Goal: Information Seeking & Learning: Learn about a topic

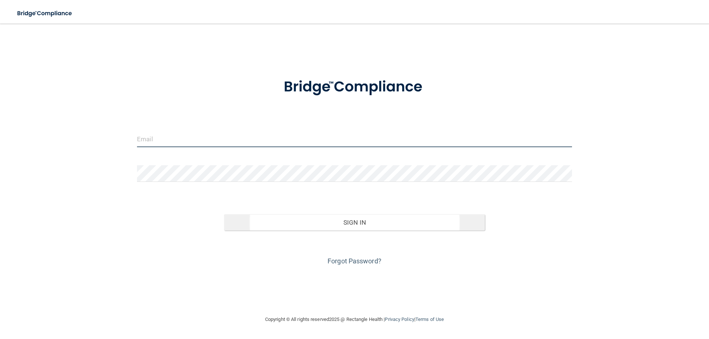
type input "proeyecare77@gmail.com"
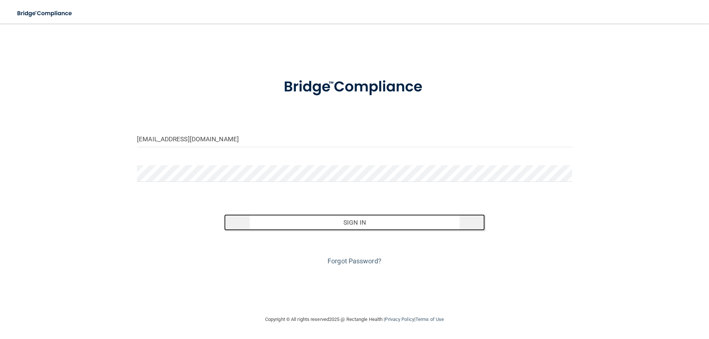
click at [359, 227] on button "Sign In" at bounding box center [354, 222] width 261 height 16
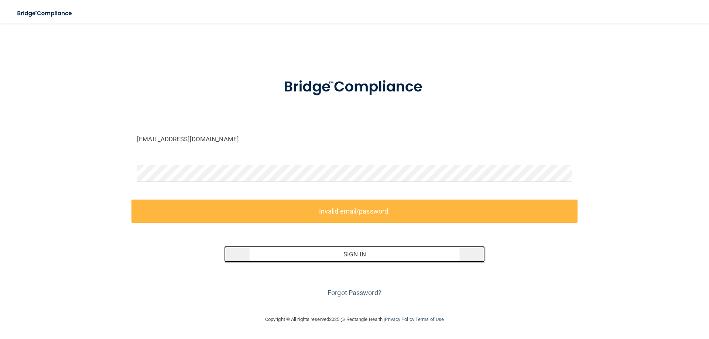
click at [364, 255] on button "Sign In" at bounding box center [354, 254] width 261 height 16
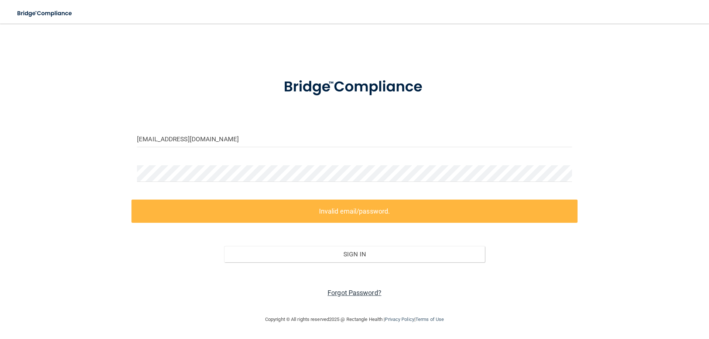
click at [342, 295] on link "Forgot Password?" at bounding box center [354, 293] width 54 height 8
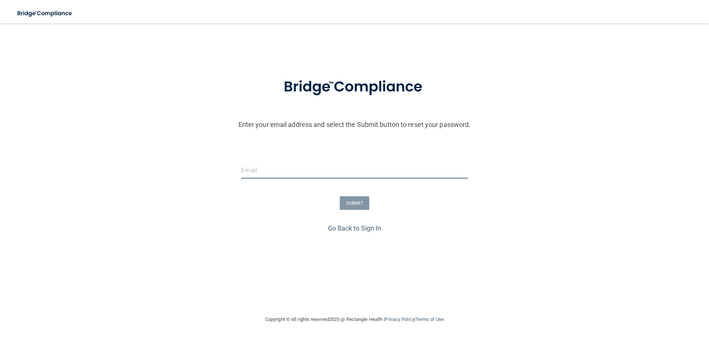
click at [369, 166] on input "email" at bounding box center [354, 170] width 226 height 17
type input "[EMAIL_ADDRESS][DOMAIN_NAME]"
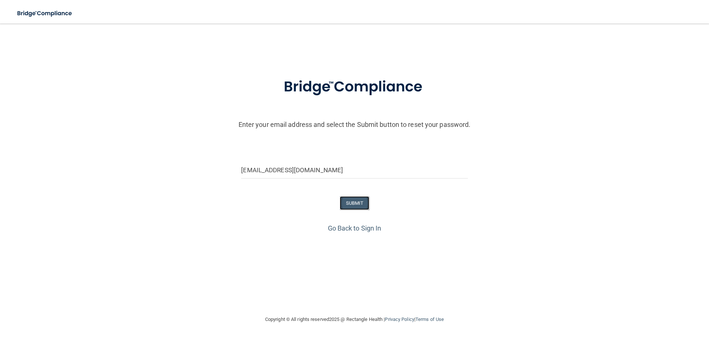
click at [348, 202] on button "SUBMIT" at bounding box center [354, 203] width 30 height 14
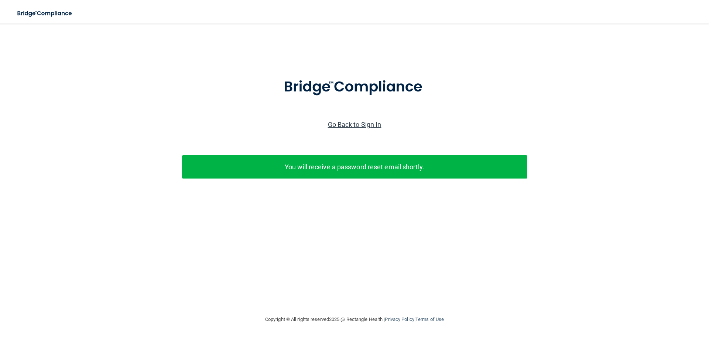
click at [349, 125] on link "Go Back to Sign In" at bounding box center [355, 125] width 54 height 8
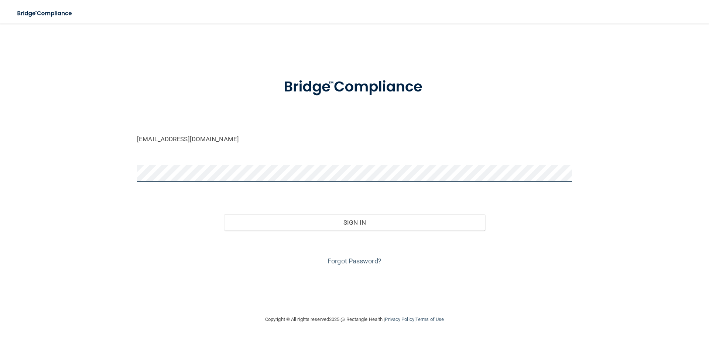
click at [139, 163] on form "proeyecare77@gmail.com Invalid email/password. You don't have permission to acc…" at bounding box center [354, 167] width 435 height 199
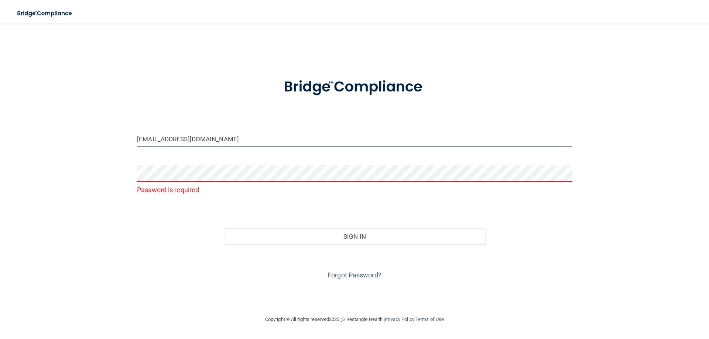
click at [284, 145] on input "[EMAIL_ADDRESS][DOMAIN_NAME]" at bounding box center [354, 139] width 435 height 17
type input "[EMAIL_ADDRESS][DOMAIN_NAME]"
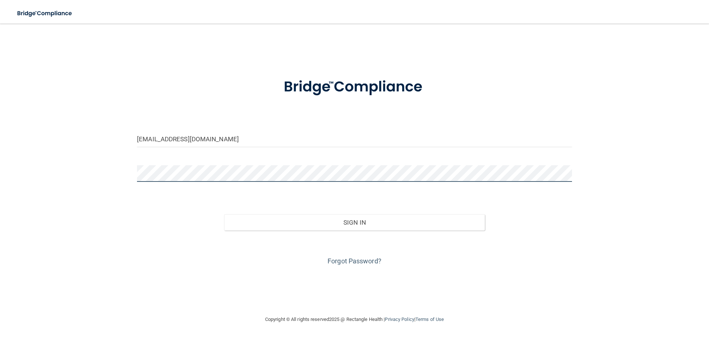
click at [224, 214] on button "Sign In" at bounding box center [354, 222] width 261 height 16
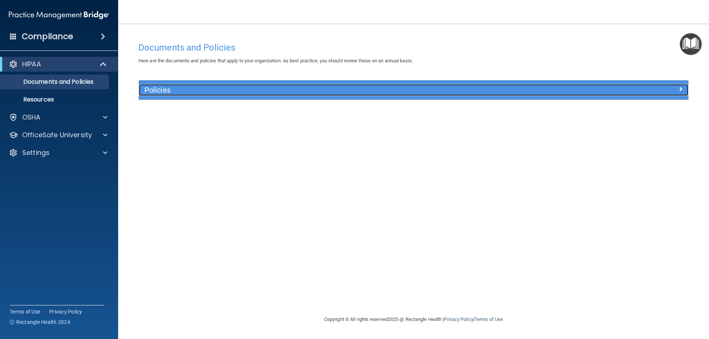
click at [156, 90] on h5 "Policies" at bounding box center [344, 90] width 401 height 8
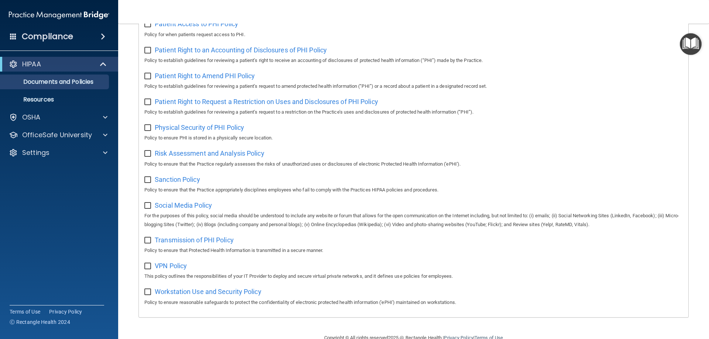
scroll to position [401, 0]
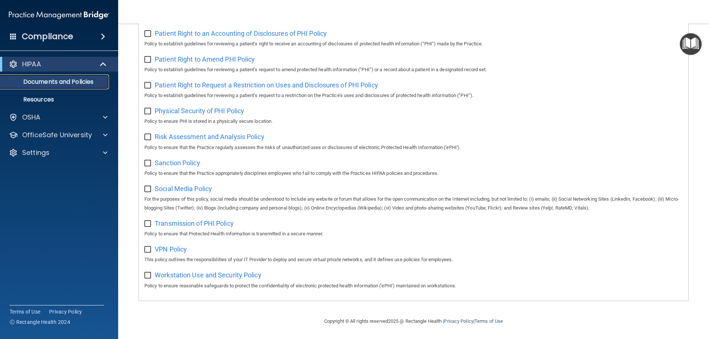
click at [60, 78] on p "Documents and Policies" at bounding box center [55, 81] width 101 height 7
click at [206, 30] on span "Patient Right to an Accounting of Disclosures of PHI Policy" at bounding box center [241, 34] width 172 height 8
click at [44, 100] on p "Resources" at bounding box center [55, 99] width 101 height 7
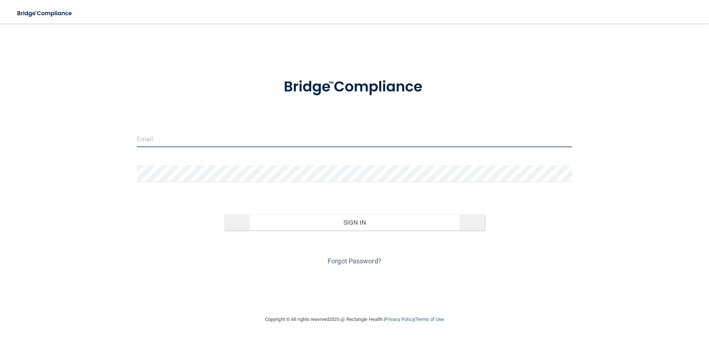
type input "proeyecare77@gmail.com"
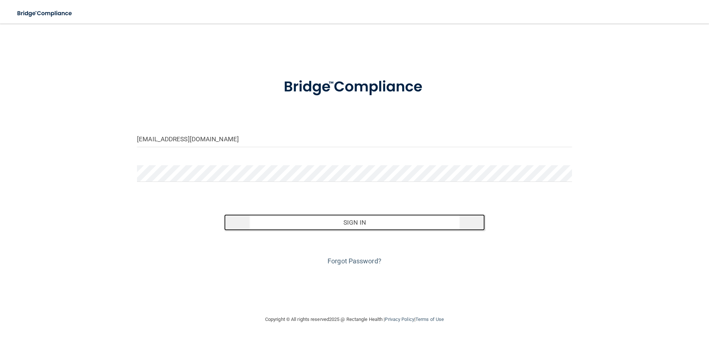
click at [330, 222] on button "Sign In" at bounding box center [354, 222] width 261 height 16
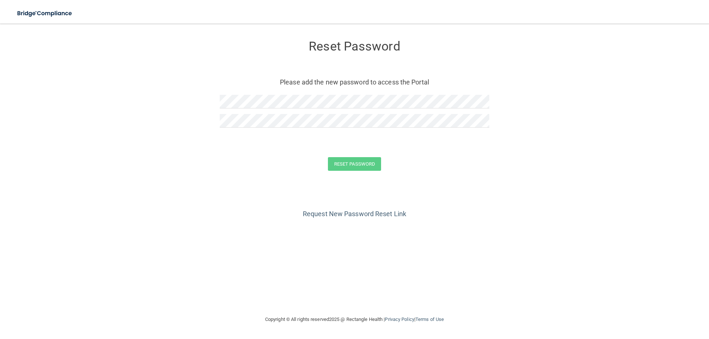
drag, startPoint x: 233, startPoint y: 150, endPoint x: 230, endPoint y: 137, distance: 13.2
click at [233, 150] on form "Reset Password Please add the new password to access the Portal Reset Password …" at bounding box center [354, 107] width 679 height 152
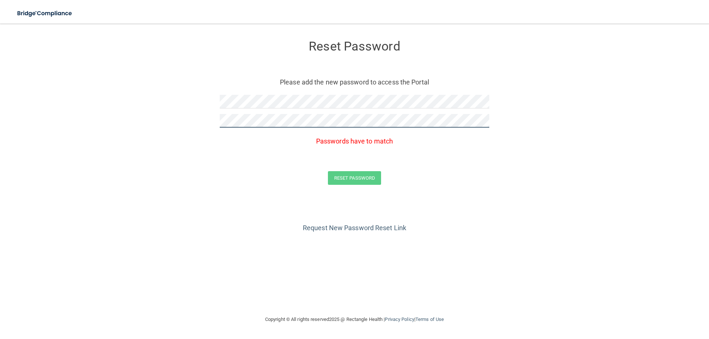
click at [213, 111] on form "Reset Password Please add the new password to access the Portal Passwords have …" at bounding box center [354, 114] width 679 height 166
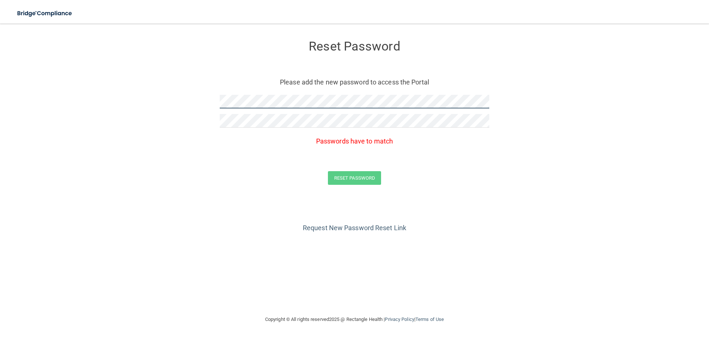
click at [168, 97] on form "Reset Password Please add the new password to access the Portal Passwords have …" at bounding box center [354, 114] width 679 height 166
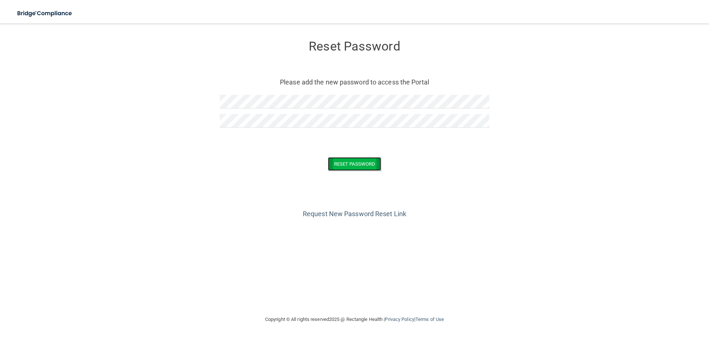
click at [357, 170] on button "Reset Password" at bounding box center [354, 164] width 53 height 14
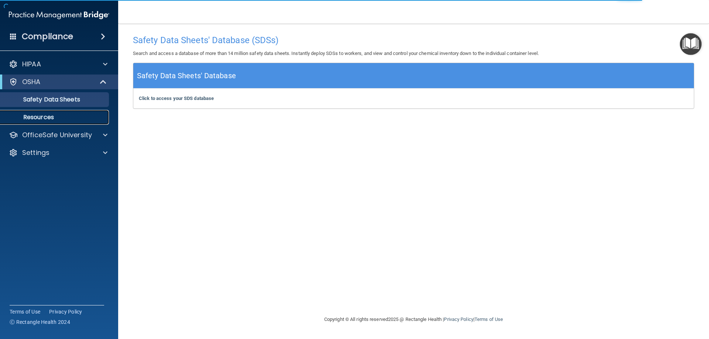
click at [48, 118] on p "Resources" at bounding box center [55, 117] width 101 height 7
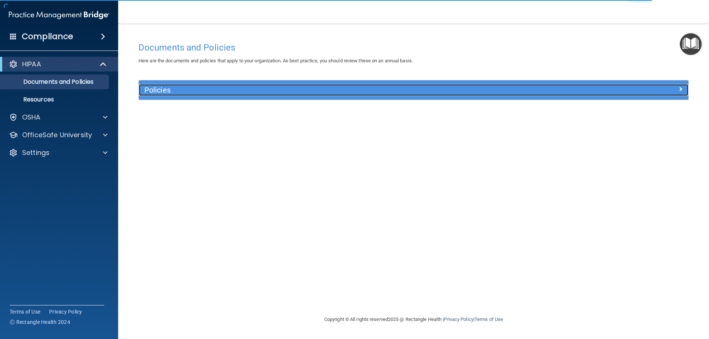
click at [161, 91] on h5 "Policies" at bounding box center [344, 90] width 401 height 8
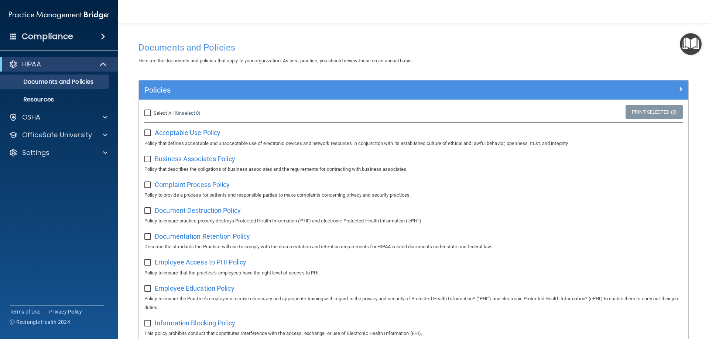
click at [148, 113] on input "Select All (Unselect 0) Unselect All" at bounding box center [148, 113] width 8 height 6
checkbox input "true"
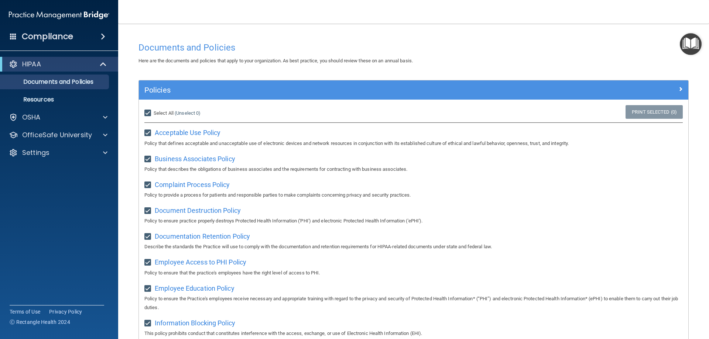
checkbox input "true"
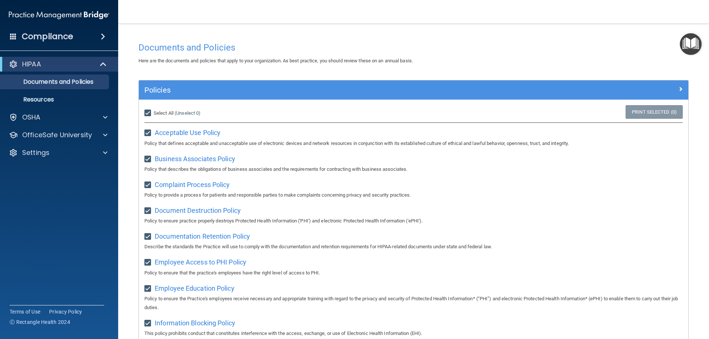
checkbox input "true"
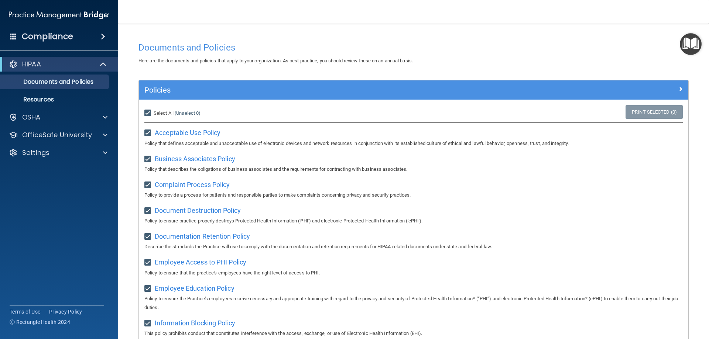
checkbox input "true"
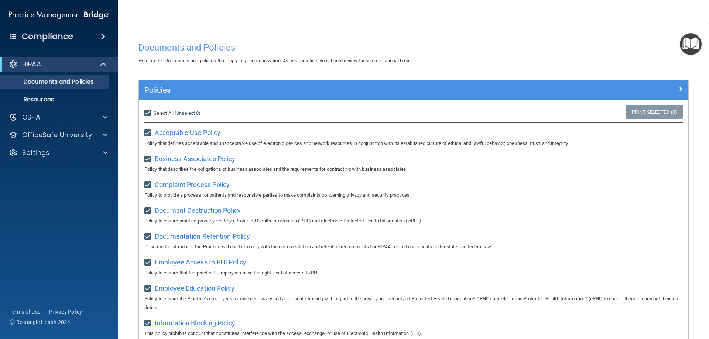
checkbox input "true"
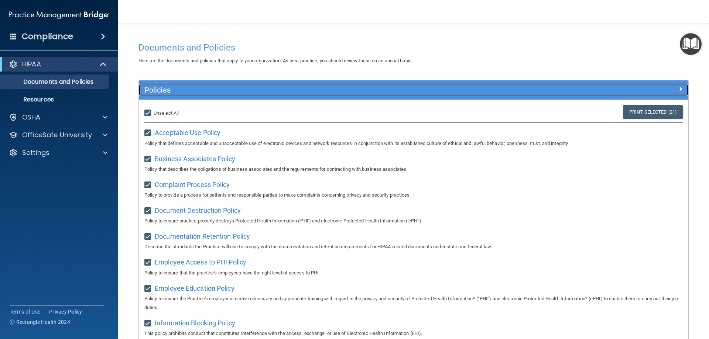
click at [678, 90] on span at bounding box center [680, 89] width 4 height 9
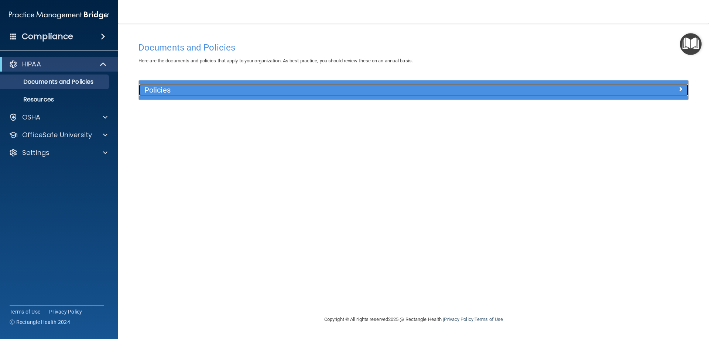
click at [679, 91] on span at bounding box center [680, 89] width 4 height 9
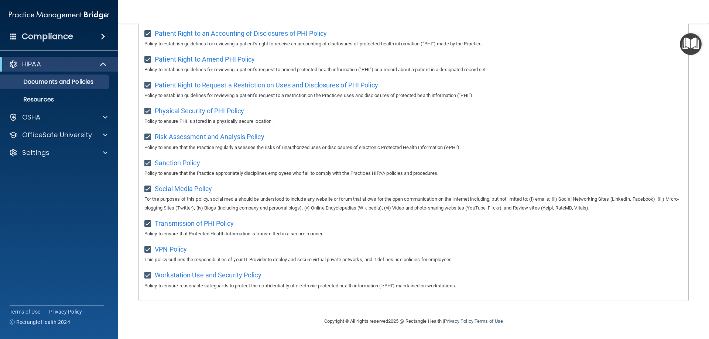
scroll to position [401, 0]
click at [55, 100] on p "Resources" at bounding box center [55, 99] width 101 height 7
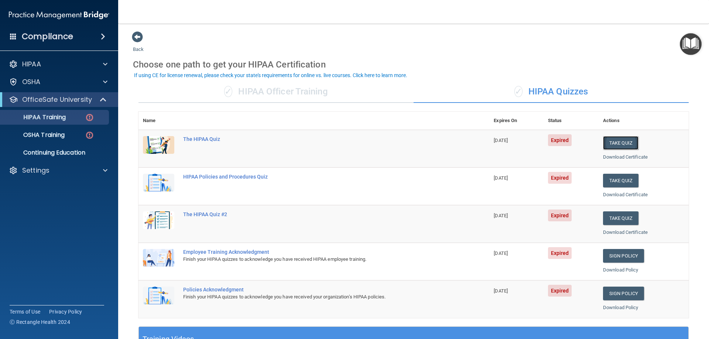
click at [607, 143] on button "Take Quiz" at bounding box center [620, 143] width 35 height 14
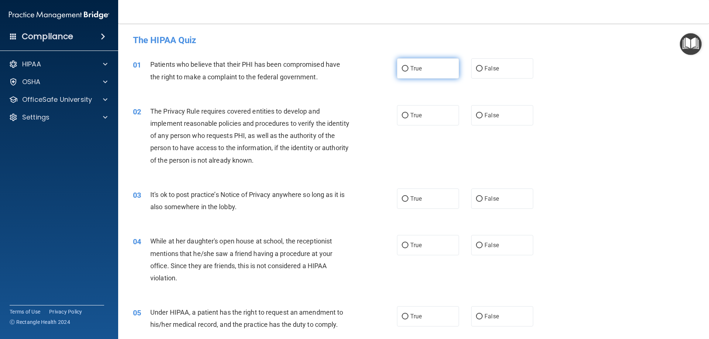
click at [428, 66] on label "True" at bounding box center [428, 68] width 62 height 20
click at [408, 66] on input "True" at bounding box center [404, 69] width 7 height 6
radio input "true"
click at [424, 117] on label "True" at bounding box center [428, 115] width 62 height 20
click at [408, 117] on input "True" at bounding box center [404, 116] width 7 height 6
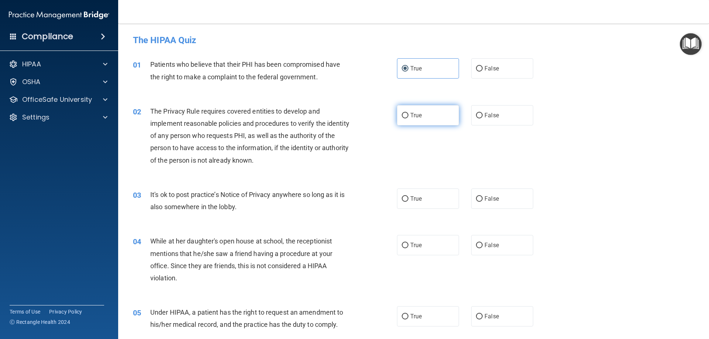
radio input "true"
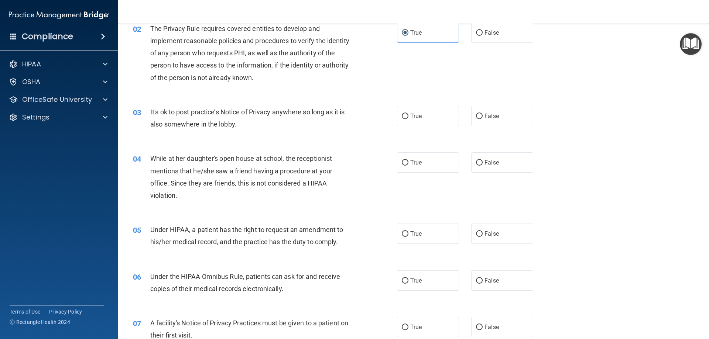
scroll to position [83, 0]
click at [505, 118] on label "False" at bounding box center [502, 116] width 62 height 20
click at [482, 118] on input "False" at bounding box center [479, 116] width 7 height 6
radio input "true"
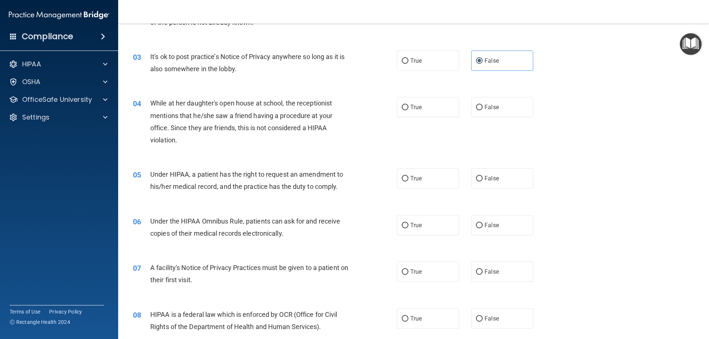
scroll to position [138, 0]
click at [478, 114] on label "False" at bounding box center [502, 107] width 62 height 20
click at [478, 110] on input "False" at bounding box center [479, 107] width 7 height 6
radio input "true"
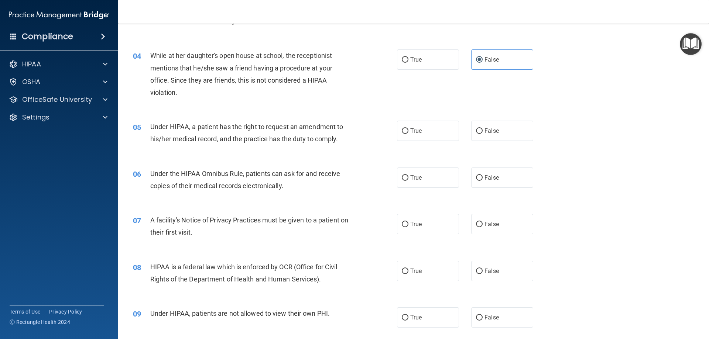
scroll to position [203, 0]
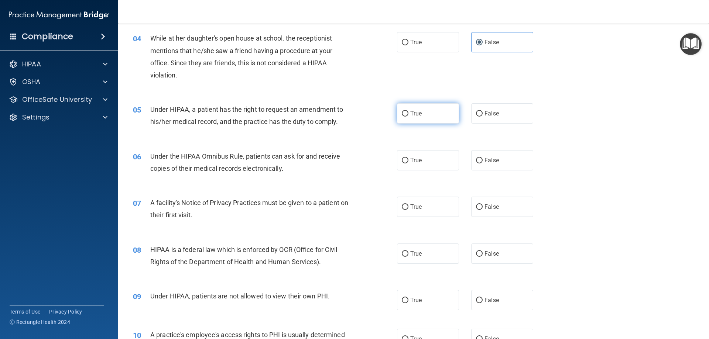
click at [402, 121] on label "True" at bounding box center [428, 113] width 62 height 20
click at [402, 117] on input "True" at bounding box center [404, 114] width 7 height 6
radio input "true"
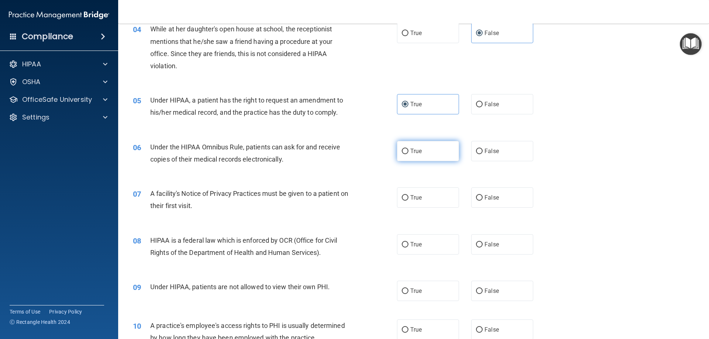
click at [417, 159] on label "True" at bounding box center [428, 151] width 62 height 20
click at [408, 154] on input "True" at bounding box center [404, 152] width 7 height 6
radio input "true"
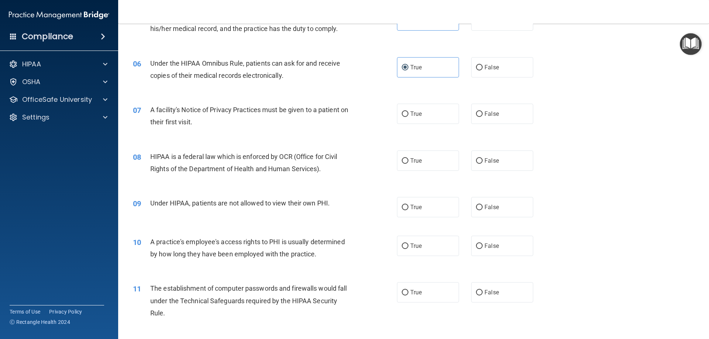
scroll to position [304, 0]
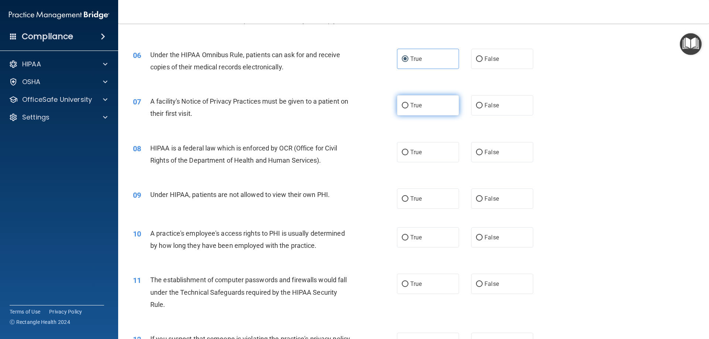
click at [438, 111] on label "True" at bounding box center [428, 105] width 62 height 20
click at [408, 108] on input "True" at bounding box center [404, 106] width 7 height 6
radio input "true"
click at [421, 152] on label "True" at bounding box center [428, 152] width 62 height 20
click at [408, 152] on input "True" at bounding box center [404, 153] width 7 height 6
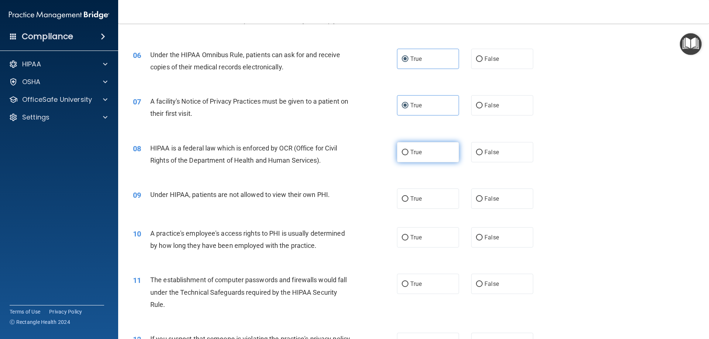
radio input "true"
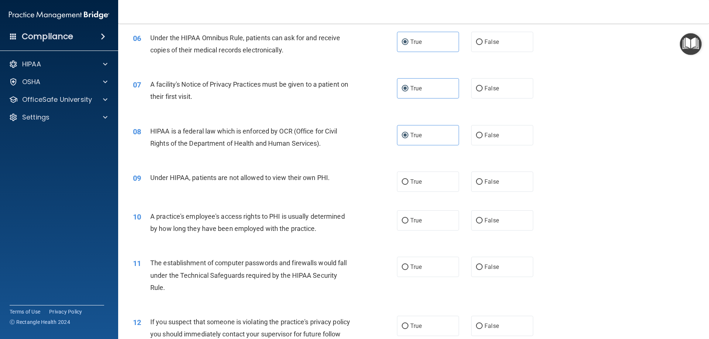
scroll to position [323, 0]
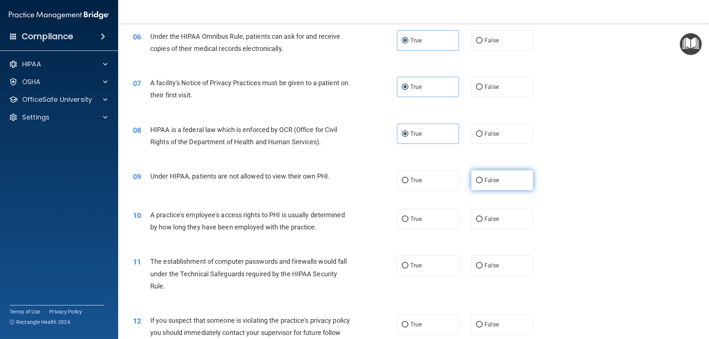
click at [492, 187] on label "False" at bounding box center [502, 180] width 62 height 20
click at [482, 183] on input "False" at bounding box center [479, 181] width 7 height 6
radio input "true"
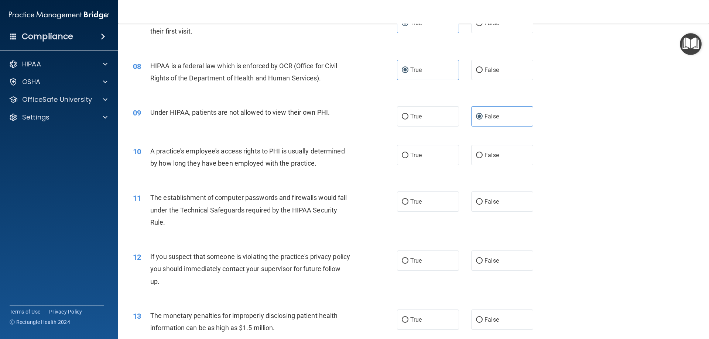
scroll to position [387, 0]
click at [478, 159] on label "False" at bounding box center [502, 154] width 62 height 20
click at [478, 158] on input "False" at bounding box center [479, 155] width 7 height 6
radio input "true"
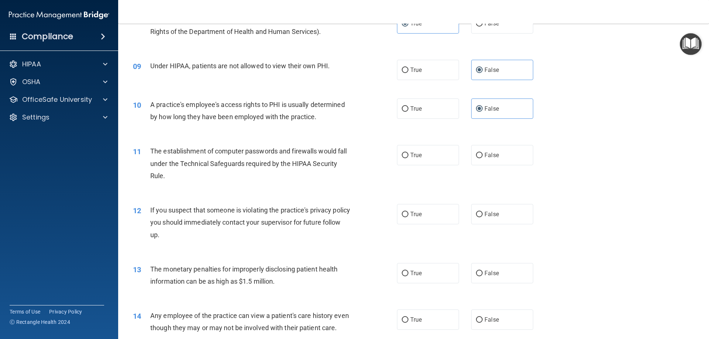
scroll to position [434, 0]
click at [407, 157] on label "True" at bounding box center [428, 155] width 62 height 20
click at [407, 157] on input "True" at bounding box center [404, 155] width 7 height 6
radio input "true"
click at [407, 157] on label "True" at bounding box center [428, 155] width 62 height 20
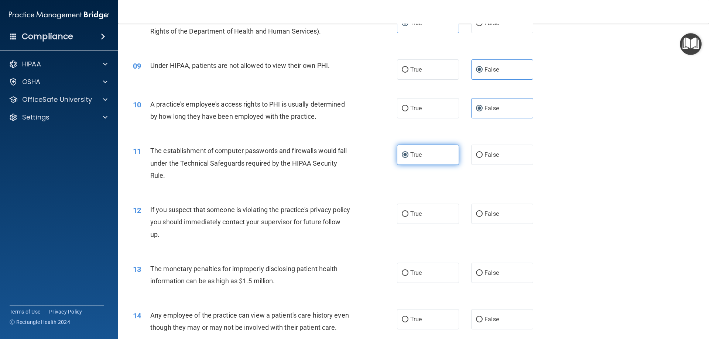
click at [407, 157] on input "True" at bounding box center [404, 155] width 7 height 6
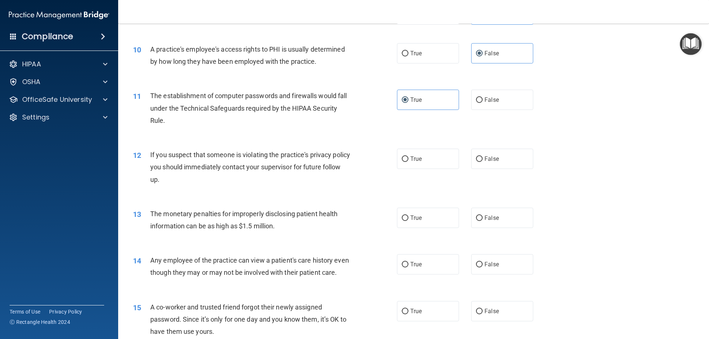
scroll to position [489, 0]
click at [425, 163] on label "True" at bounding box center [428, 158] width 62 height 20
click at [408, 162] on input "True" at bounding box center [404, 159] width 7 height 6
radio input "true"
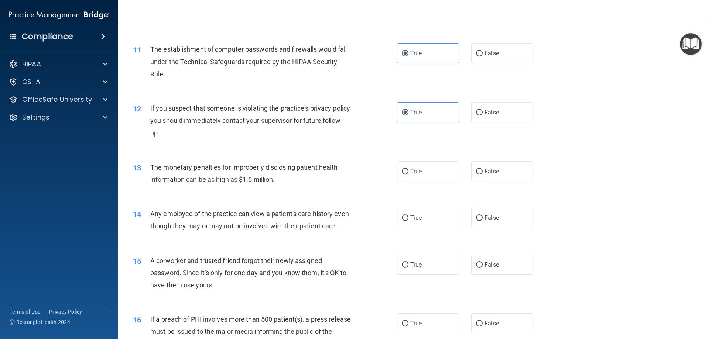
scroll to position [544, 0]
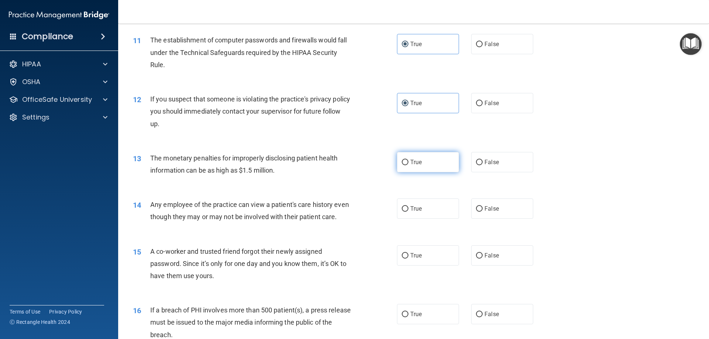
click at [408, 168] on label "True" at bounding box center [428, 162] width 62 height 20
click at [408, 165] on input "True" at bounding box center [404, 163] width 7 height 6
radio input "true"
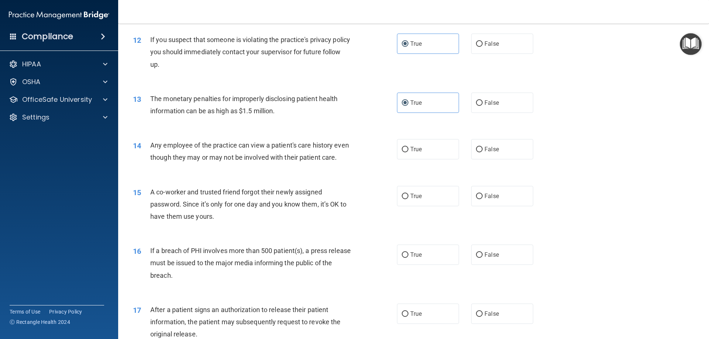
scroll to position [609, 0]
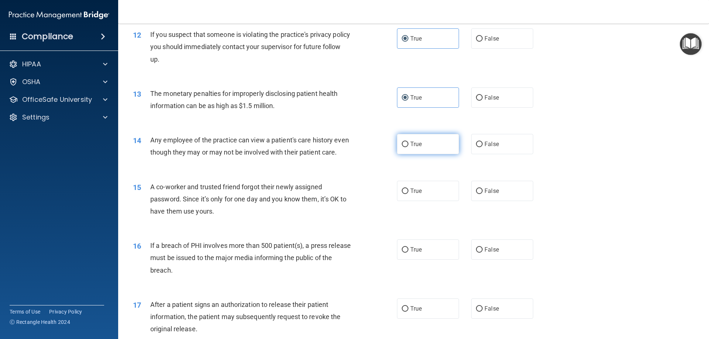
click at [427, 144] on label "True" at bounding box center [428, 144] width 62 height 20
click at [408, 144] on input "True" at bounding box center [404, 145] width 7 height 6
radio input "true"
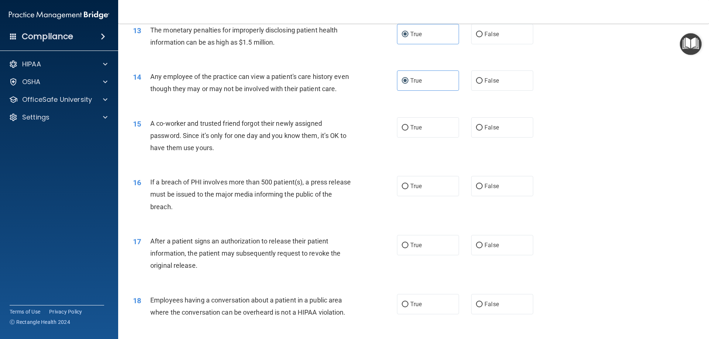
scroll to position [673, 0]
click at [500, 137] on label "False" at bounding box center [502, 126] width 62 height 20
click at [482, 130] on input "False" at bounding box center [479, 127] width 7 height 6
radio input "true"
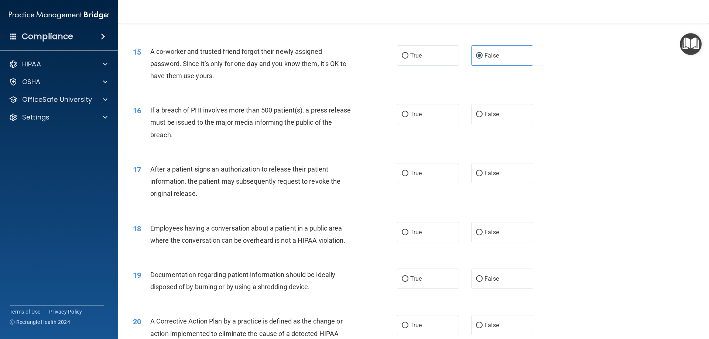
scroll to position [747, 0]
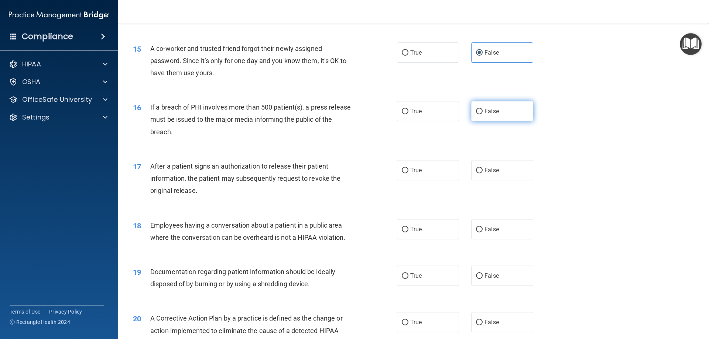
click at [480, 121] on label "False" at bounding box center [502, 111] width 62 height 20
click at [480, 114] on input "False" at bounding box center [479, 112] width 7 height 6
radio input "true"
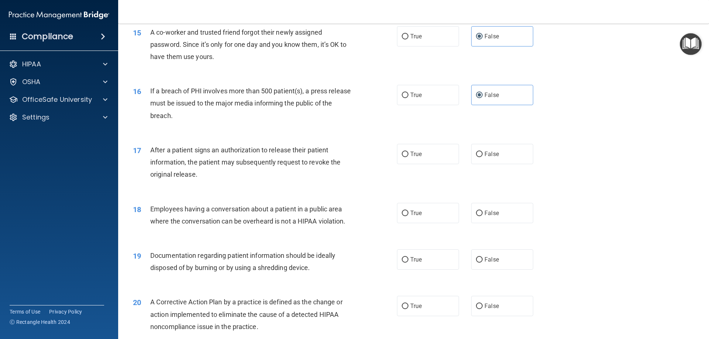
scroll to position [766, 0]
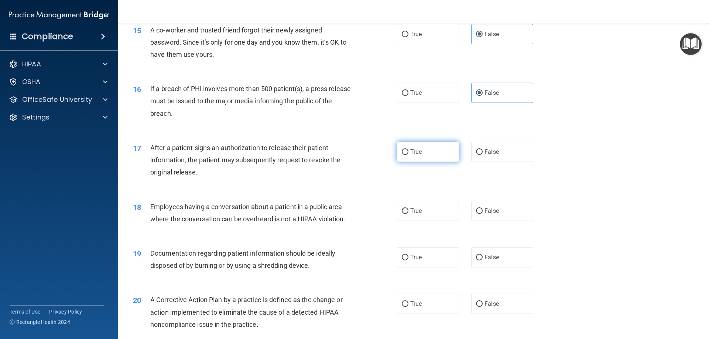
click at [423, 162] on label "True" at bounding box center [428, 152] width 62 height 20
click at [408, 155] on input "True" at bounding box center [404, 152] width 7 height 6
radio input "true"
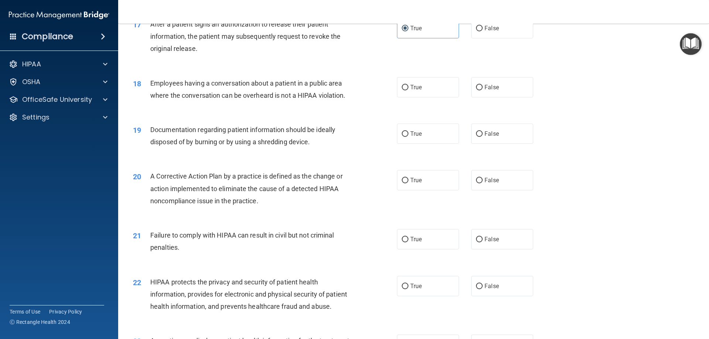
scroll to position [895, 0]
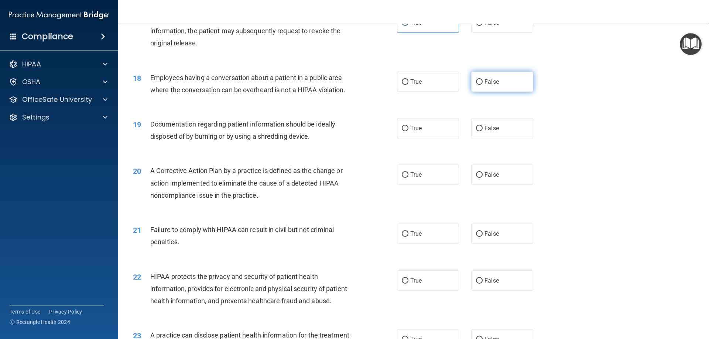
click at [478, 92] on label "False" at bounding box center [502, 82] width 62 height 20
click at [478, 85] on input "False" at bounding box center [479, 82] width 7 height 6
radio input "true"
click at [416, 132] on span "True" at bounding box center [415, 128] width 11 height 7
click at [408, 131] on input "True" at bounding box center [404, 129] width 7 height 6
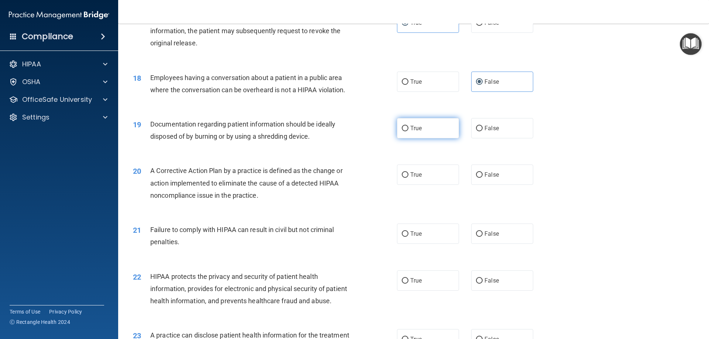
radio input "true"
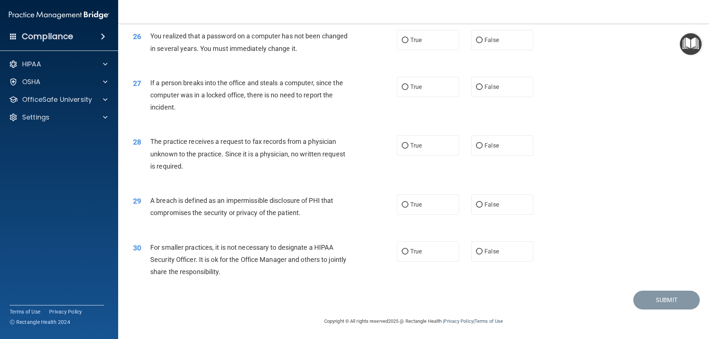
scroll to position [1407, 0]
click at [495, 255] on label "False" at bounding box center [502, 251] width 62 height 20
click at [482, 255] on input "False" at bounding box center [479, 252] width 7 height 6
radio input "true"
click at [428, 211] on label "True" at bounding box center [428, 204] width 62 height 20
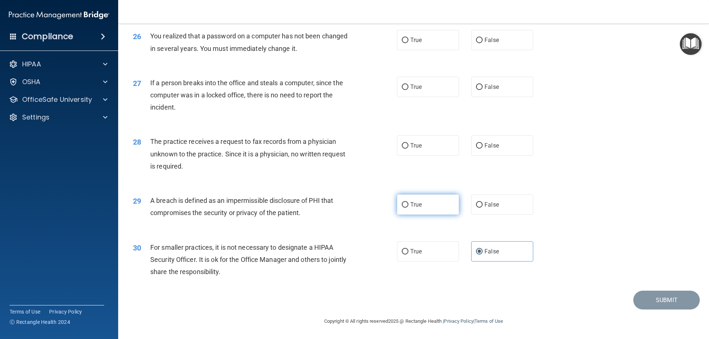
click at [408, 208] on input "True" at bounding box center [404, 205] width 7 height 6
radio input "true"
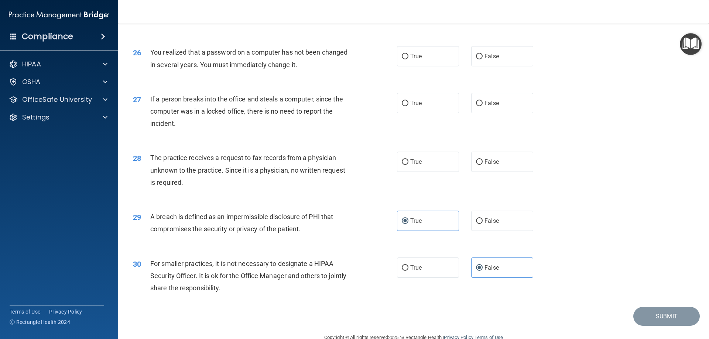
scroll to position [1361, 0]
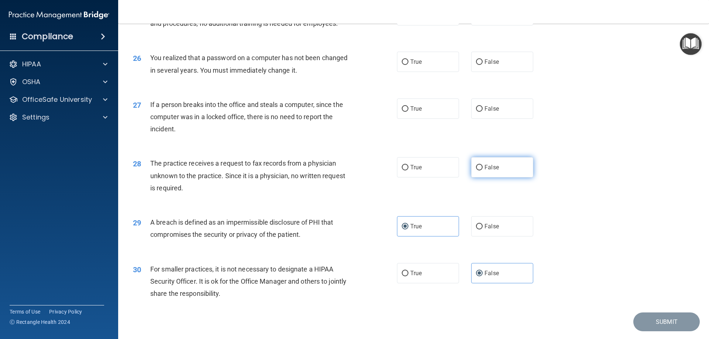
click at [487, 177] on label "False" at bounding box center [502, 167] width 62 height 20
click at [482, 170] on input "False" at bounding box center [479, 168] width 7 height 6
radio input "true"
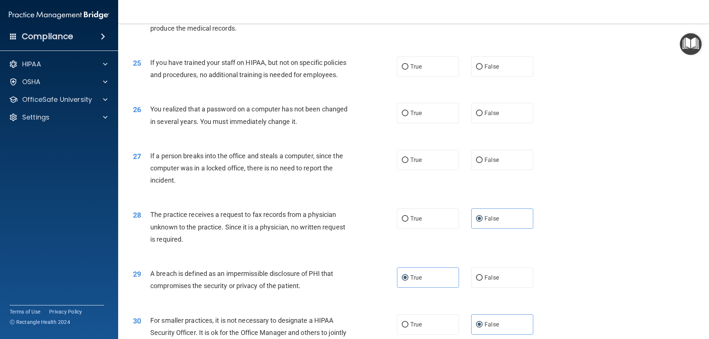
scroll to position [1306, 0]
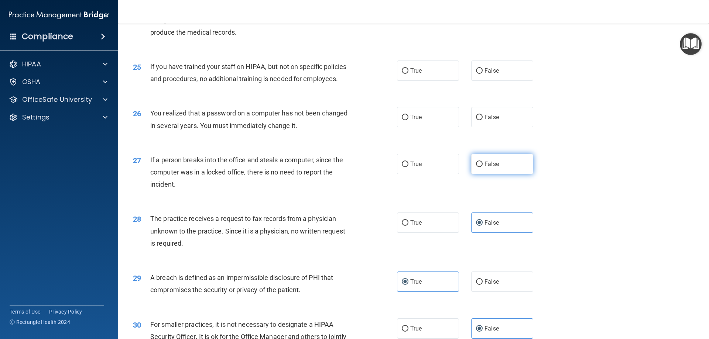
click at [482, 174] on label "False" at bounding box center [502, 164] width 62 height 20
click at [482, 167] on input "False" at bounding box center [479, 165] width 7 height 6
radio input "true"
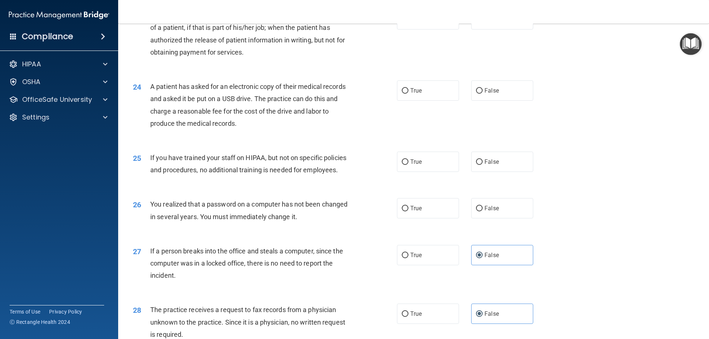
scroll to position [1204, 0]
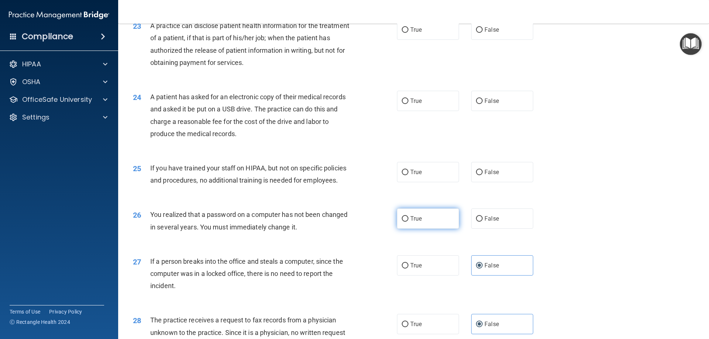
click at [403, 229] on label "True" at bounding box center [428, 218] width 62 height 20
click at [403, 222] on input "True" at bounding box center [404, 219] width 7 height 6
radio input "true"
drag, startPoint x: 486, startPoint y: 204, endPoint x: 481, endPoint y: 203, distance: 4.6
click at [486, 182] on label "False" at bounding box center [502, 172] width 62 height 20
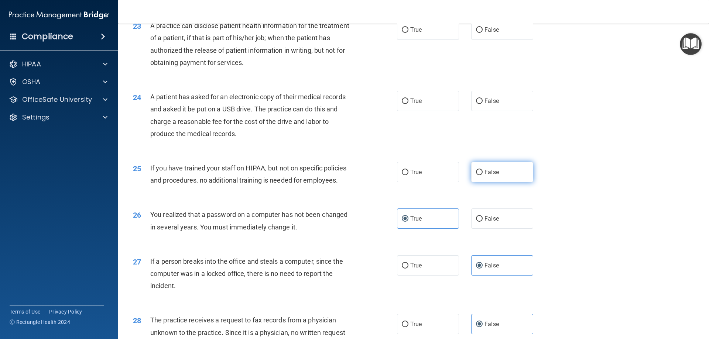
click at [482, 175] on input "False" at bounding box center [479, 173] width 7 height 6
radio input "true"
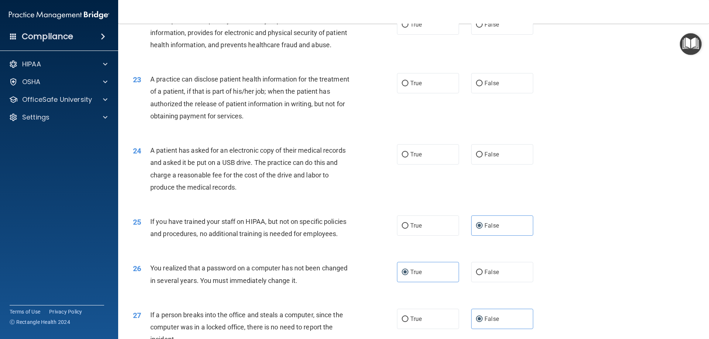
scroll to position [1149, 0]
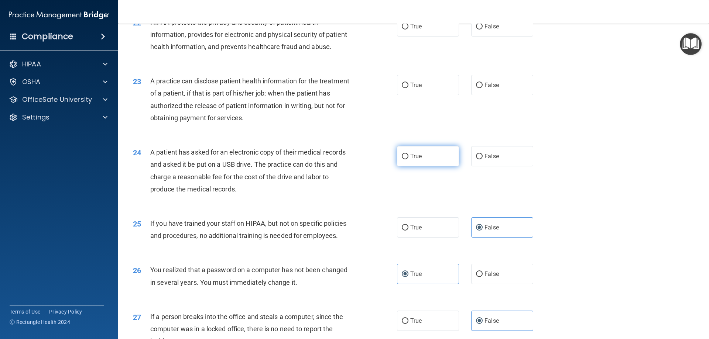
click at [413, 160] on span "True" at bounding box center [415, 156] width 11 height 7
click at [408, 159] on input "True" at bounding box center [404, 157] width 7 height 6
radio input "true"
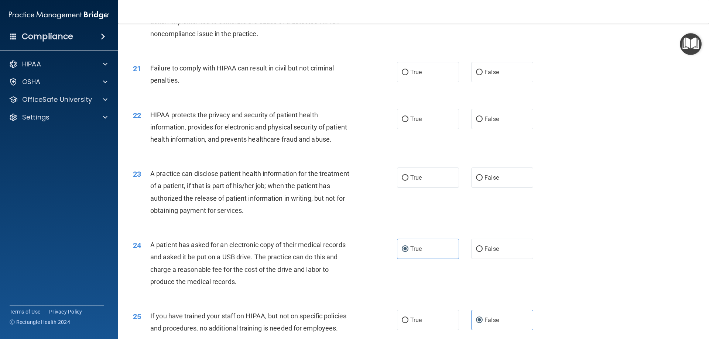
scroll to position [1048, 0]
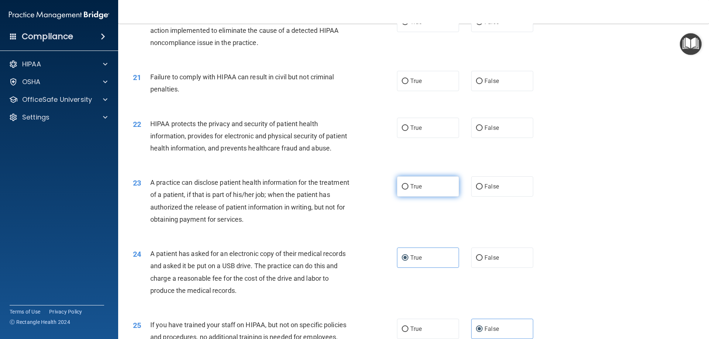
click at [418, 197] on label "True" at bounding box center [428, 186] width 62 height 20
click at [408, 190] on input "True" at bounding box center [404, 187] width 7 height 6
radio input "true"
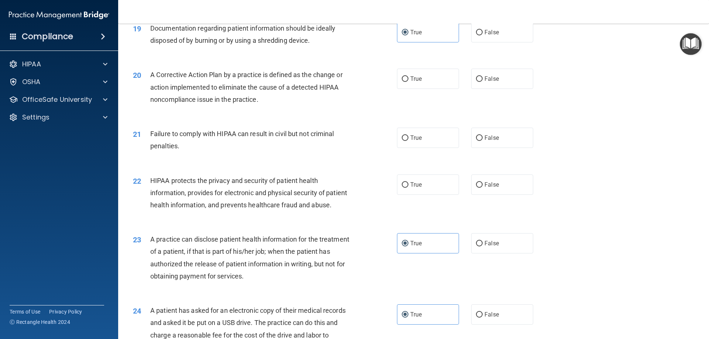
scroll to position [965, 0]
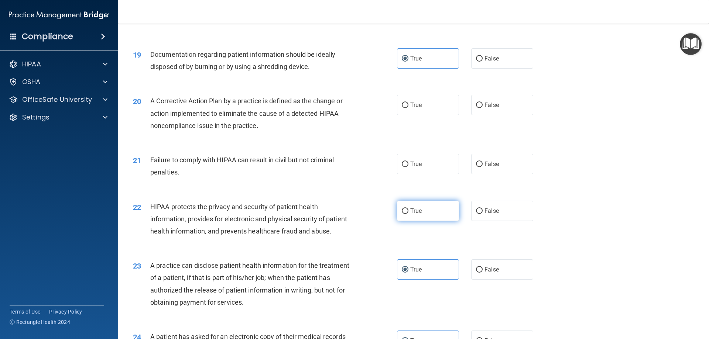
click at [426, 221] on label "True" at bounding box center [428, 211] width 62 height 20
click at [408, 214] on input "True" at bounding box center [404, 211] width 7 height 6
radio input "true"
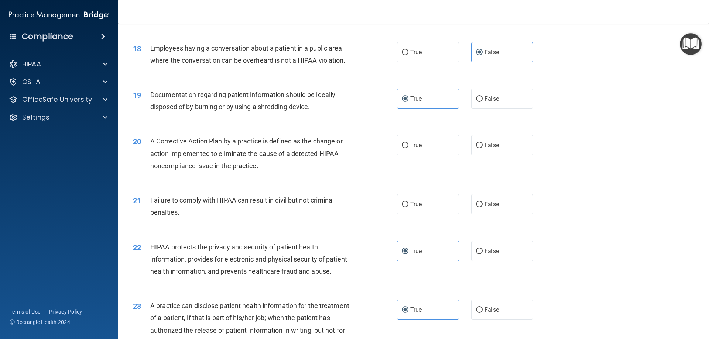
scroll to position [918, 0]
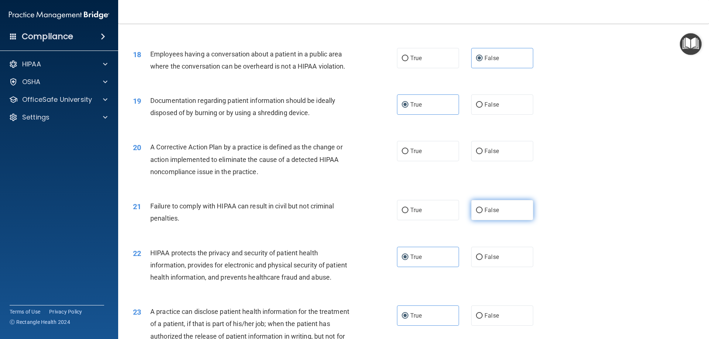
click at [484, 214] on span "False" at bounding box center [491, 210] width 14 height 7
click at [481, 213] on input "False" at bounding box center [479, 211] width 7 height 6
radio input "true"
click at [431, 160] on label "True" at bounding box center [428, 151] width 62 height 20
click at [408, 154] on input "True" at bounding box center [404, 152] width 7 height 6
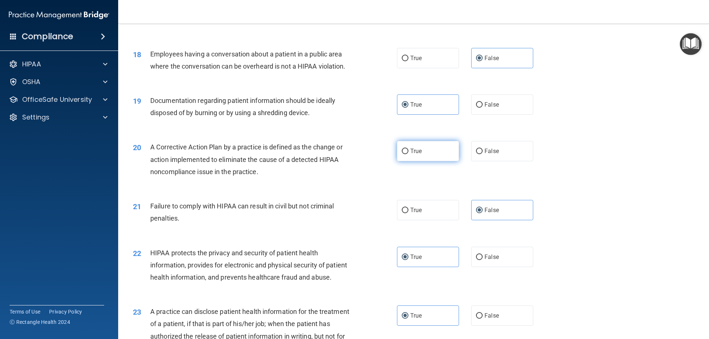
radio input "true"
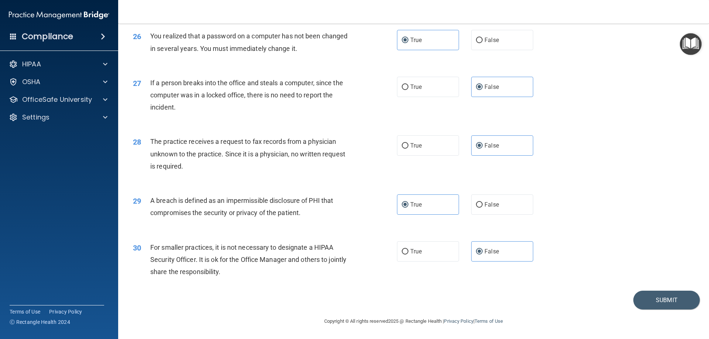
scroll to position [1398, 0]
click at [656, 304] on button "Submit" at bounding box center [666, 300] width 66 height 19
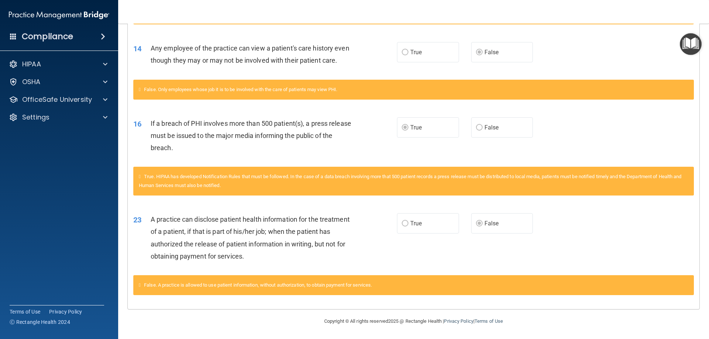
scroll to position [252, 0]
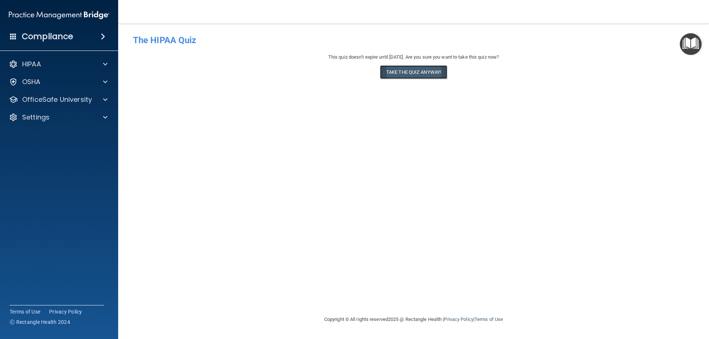
click at [402, 71] on button "Take the quiz anyway!" at bounding box center [413, 72] width 67 height 14
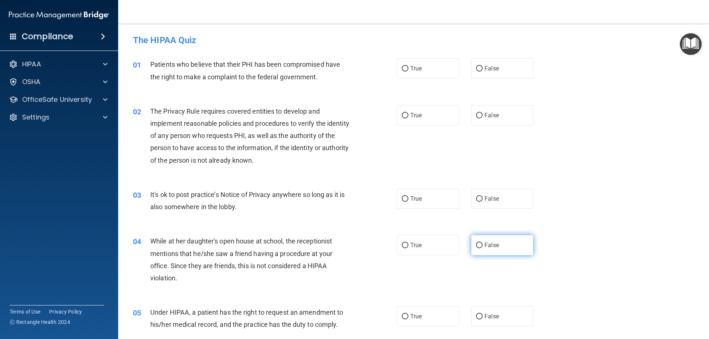
click at [480, 249] on label "False" at bounding box center [502, 245] width 62 height 20
click at [480, 248] on input "False" at bounding box center [479, 246] width 7 height 6
radio input "true"
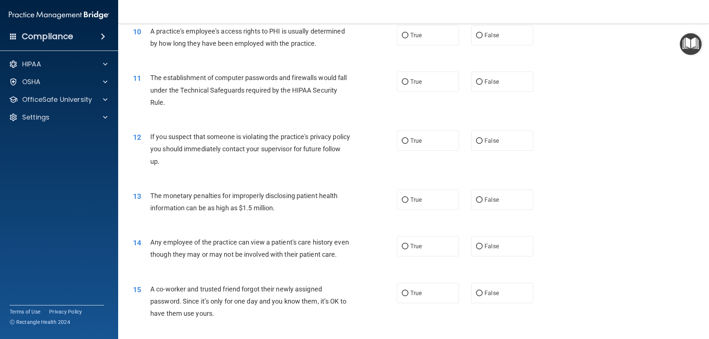
scroll to position [507, 0]
click at [410, 251] on label "True" at bounding box center [428, 245] width 62 height 20
click at [408, 249] on input "True" at bounding box center [404, 246] width 7 height 6
radio input "true"
click at [488, 248] on span "False" at bounding box center [491, 245] width 14 height 7
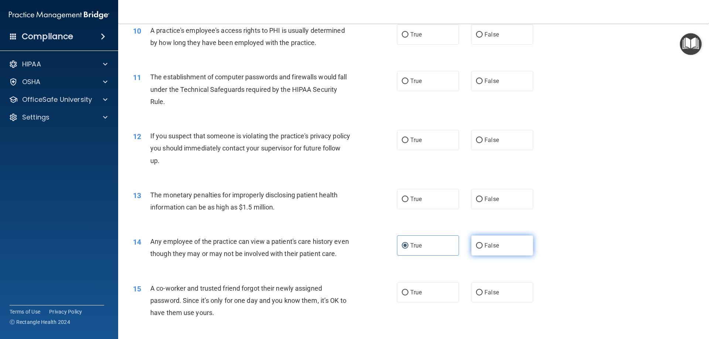
click at [482, 248] on input "False" at bounding box center [479, 246] width 7 height 6
radio input "true"
radio input "false"
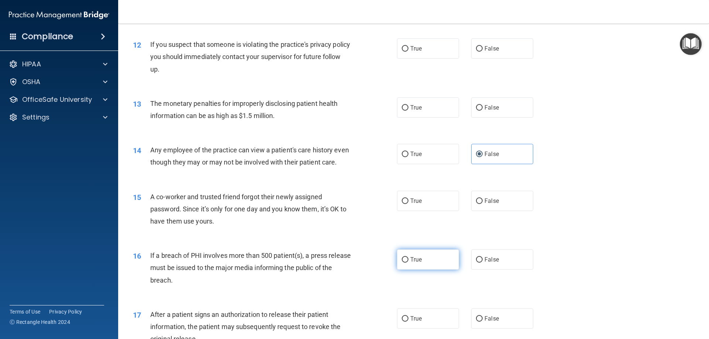
scroll to position [600, 0]
click at [412, 269] on label "True" at bounding box center [428, 259] width 62 height 20
click at [408, 262] on input "True" at bounding box center [404, 259] width 7 height 6
radio input "true"
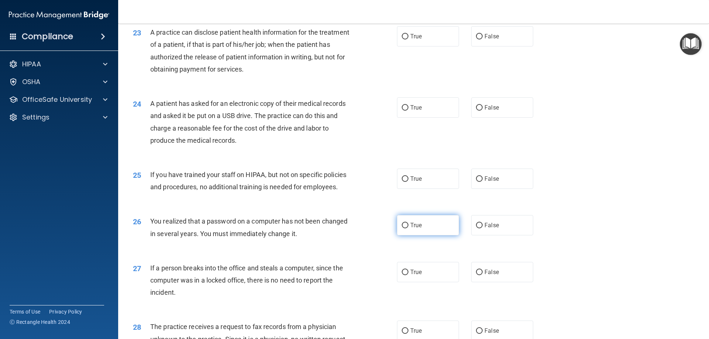
scroll to position [1199, 0]
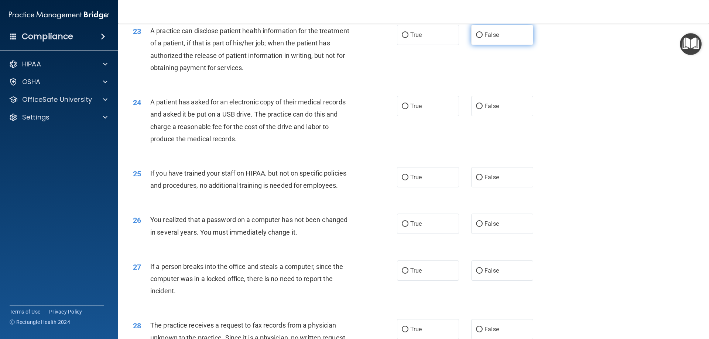
click at [482, 45] on label "False" at bounding box center [502, 35] width 62 height 20
click at [482, 38] on input "False" at bounding box center [479, 35] width 7 height 6
radio input "true"
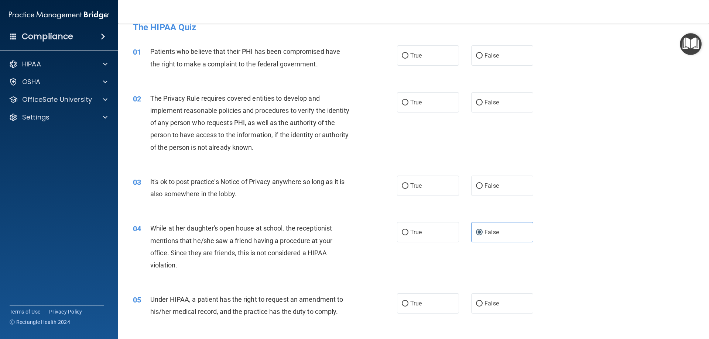
scroll to position [0, 0]
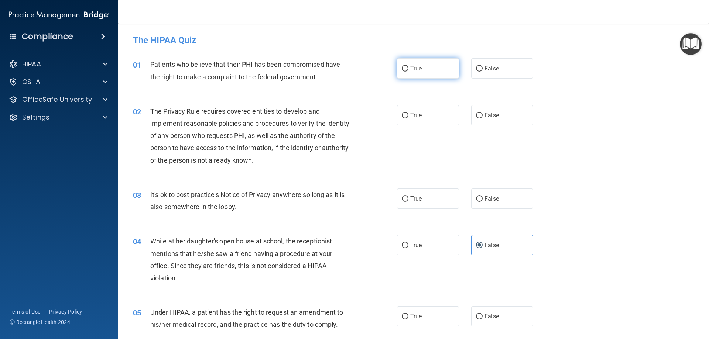
click at [411, 66] on span "True" at bounding box center [415, 68] width 11 height 7
click at [408, 66] on input "True" at bounding box center [404, 69] width 7 height 6
radio input "true"
click at [414, 116] on span "True" at bounding box center [415, 115] width 11 height 7
click at [408, 116] on input "True" at bounding box center [404, 116] width 7 height 6
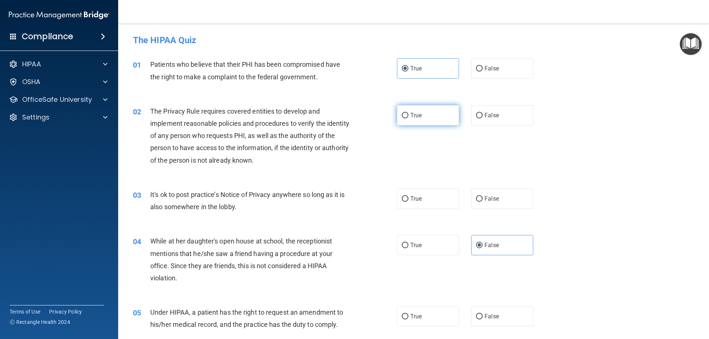
radio input "true"
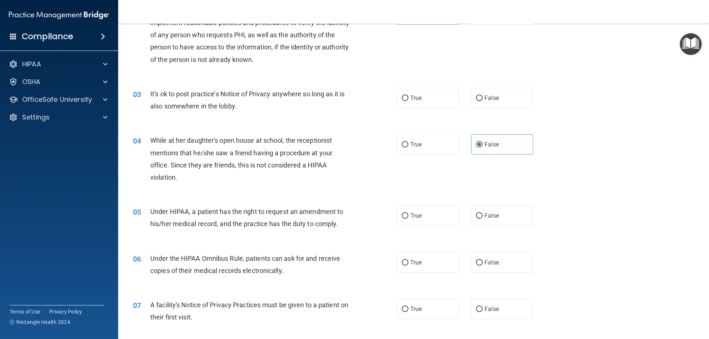
scroll to position [111, 0]
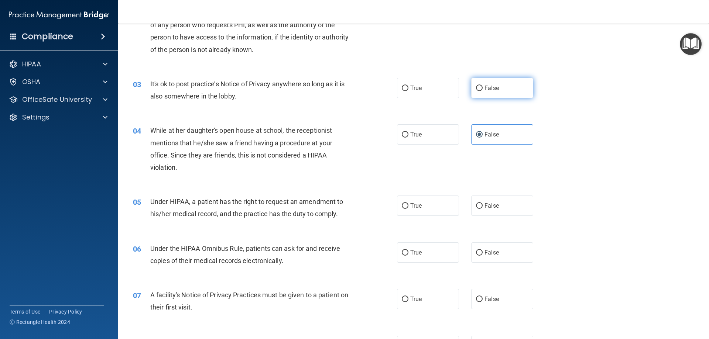
click at [520, 85] on label "False" at bounding box center [502, 88] width 62 height 20
click at [482, 86] on input "False" at bounding box center [479, 89] width 7 height 6
radio input "true"
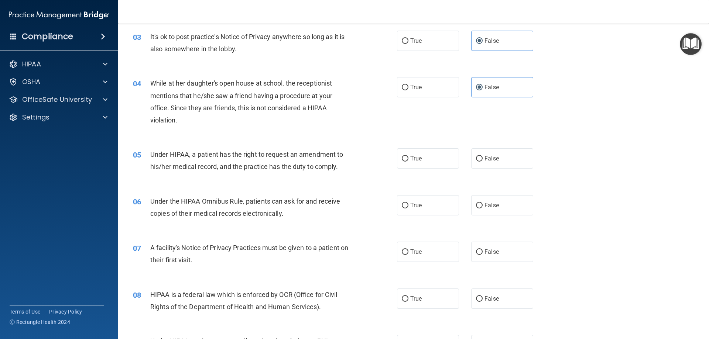
scroll to position [203, 0]
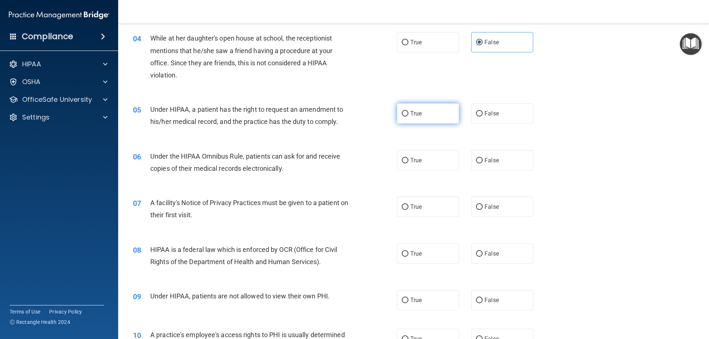
click at [422, 114] on label "True" at bounding box center [428, 113] width 62 height 20
click at [408, 114] on input "True" at bounding box center [404, 114] width 7 height 6
radio input "true"
click at [410, 165] on label "True" at bounding box center [428, 160] width 62 height 20
click at [408, 163] on input "True" at bounding box center [404, 161] width 7 height 6
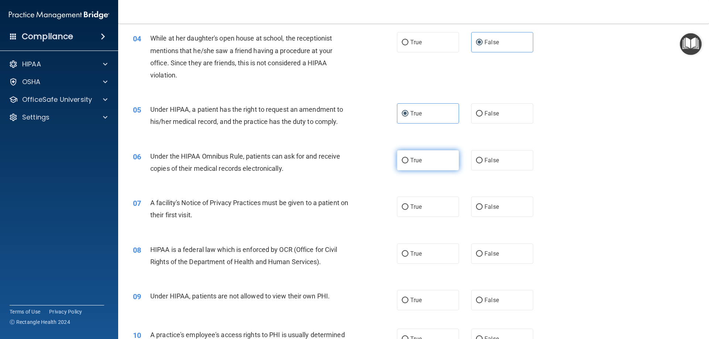
radio input "true"
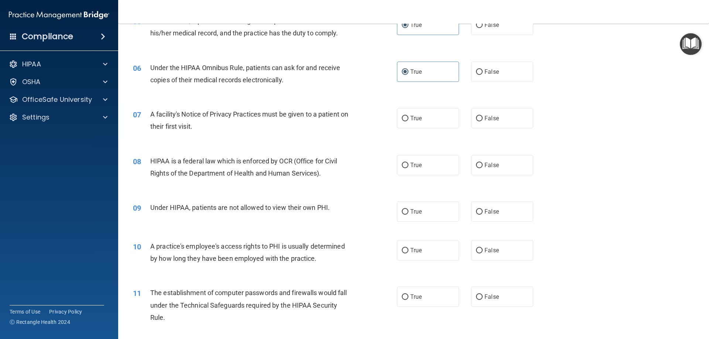
scroll to position [295, 0]
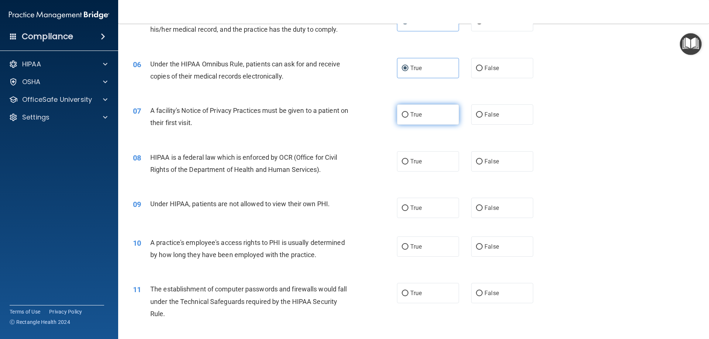
click at [410, 116] on span "True" at bounding box center [415, 114] width 11 height 7
click at [408, 116] on input "True" at bounding box center [404, 115] width 7 height 6
radio input "true"
click at [428, 168] on label "True" at bounding box center [428, 161] width 62 height 20
click at [408, 165] on input "True" at bounding box center [404, 162] width 7 height 6
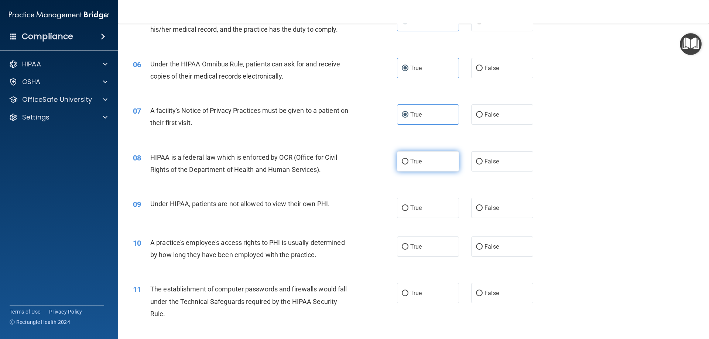
radio input "true"
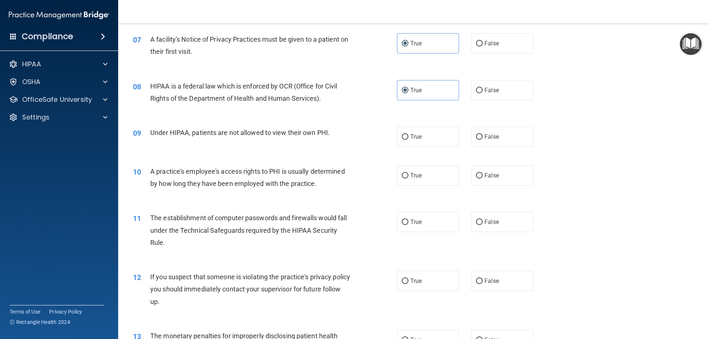
scroll to position [369, 0]
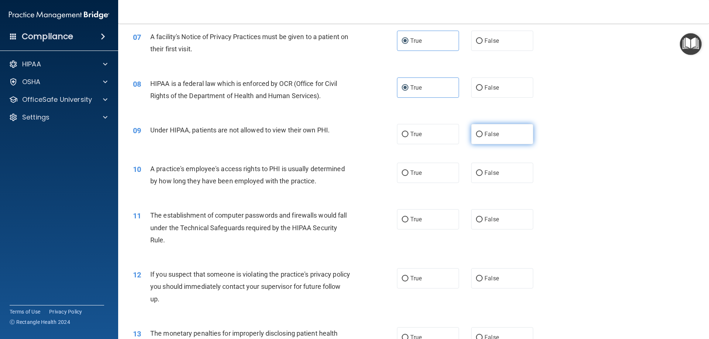
click at [492, 137] on span "False" at bounding box center [491, 134] width 14 height 7
click at [482, 137] on input "False" at bounding box center [479, 135] width 7 height 6
radio input "true"
click at [487, 180] on label "False" at bounding box center [502, 173] width 62 height 20
click at [482, 176] on input "False" at bounding box center [479, 173] width 7 height 6
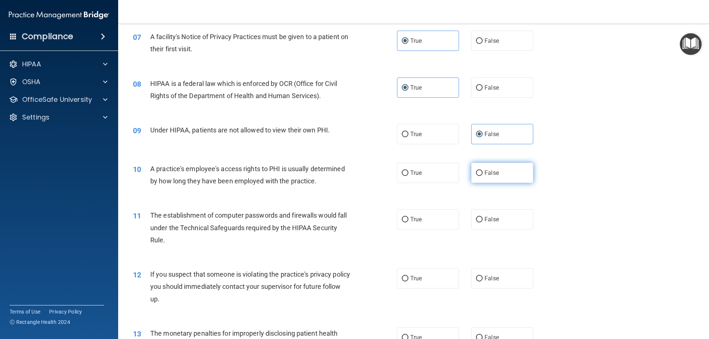
radio input "true"
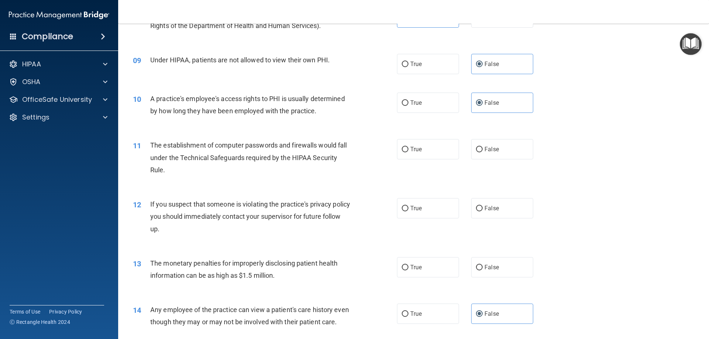
scroll to position [461, 0]
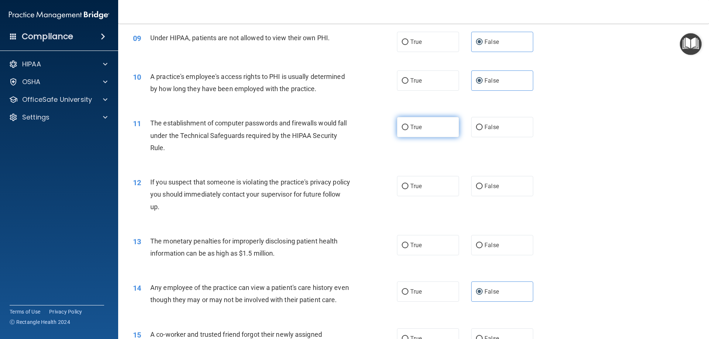
click at [430, 131] on label "True" at bounding box center [428, 127] width 62 height 20
click at [408, 130] on input "True" at bounding box center [404, 128] width 7 height 6
radio input "true"
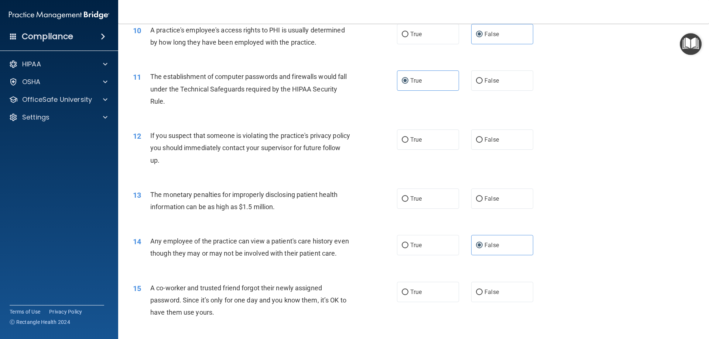
scroll to position [517, 0]
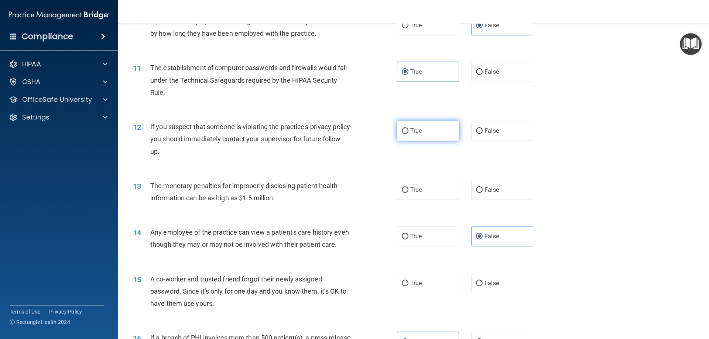
click at [413, 133] on span "True" at bounding box center [415, 130] width 11 height 7
click at [408, 133] on input "True" at bounding box center [404, 131] width 7 height 6
radio input "true"
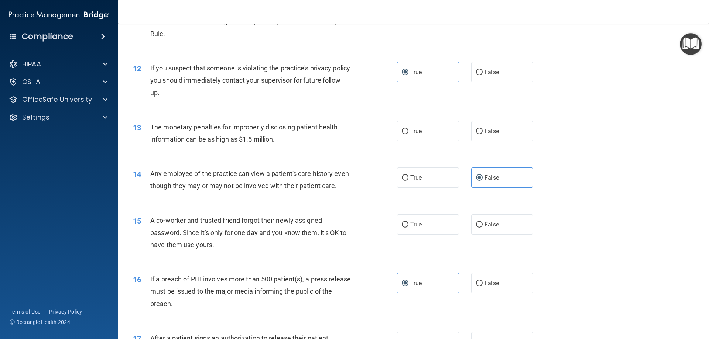
scroll to position [581, 0]
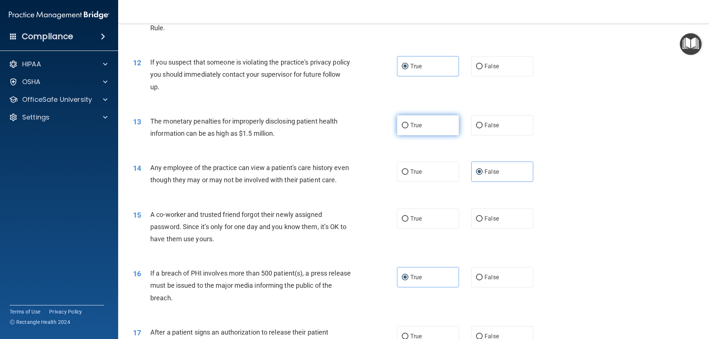
click at [410, 125] on span "True" at bounding box center [415, 125] width 11 height 7
click at [408, 125] on input "True" at bounding box center [404, 126] width 7 height 6
radio input "true"
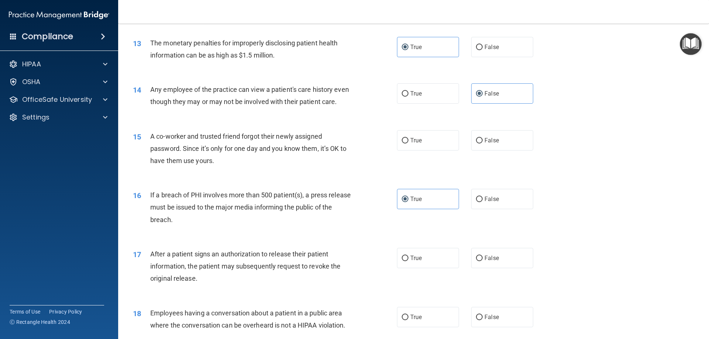
scroll to position [683, 0]
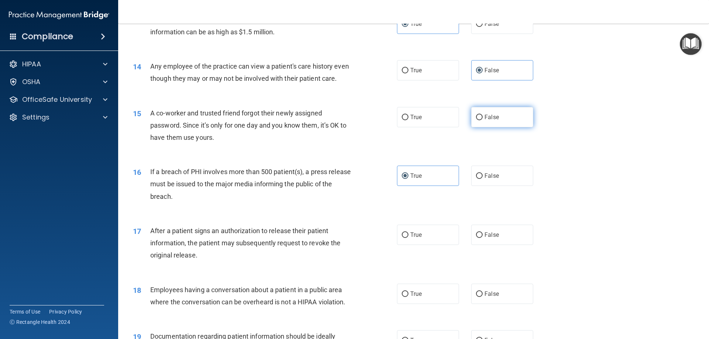
click at [489, 121] on span "False" at bounding box center [491, 117] width 14 height 7
click at [482, 120] on input "False" at bounding box center [479, 118] width 7 height 6
radio input "true"
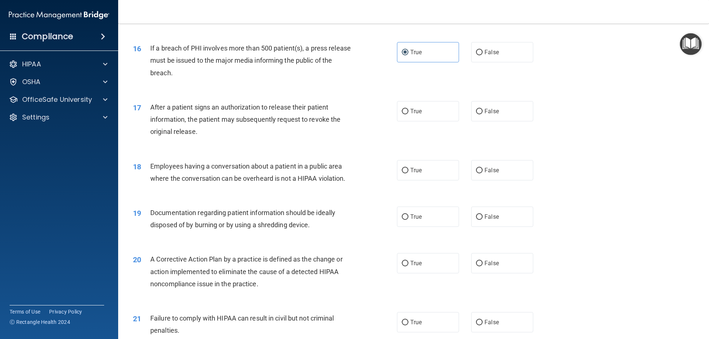
scroll to position [812, 0]
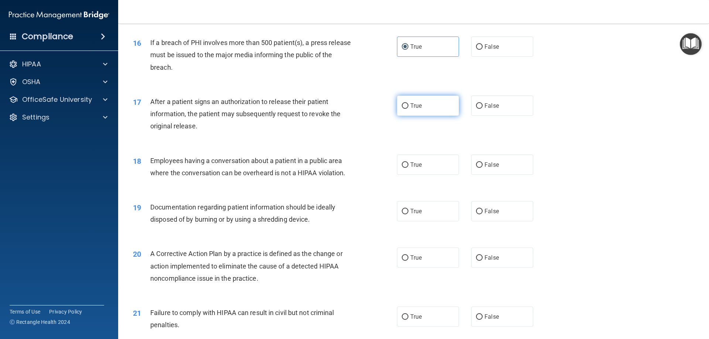
click at [414, 116] on label "True" at bounding box center [428, 106] width 62 height 20
click at [408, 109] on input "True" at bounding box center [404, 106] width 7 height 6
radio input "true"
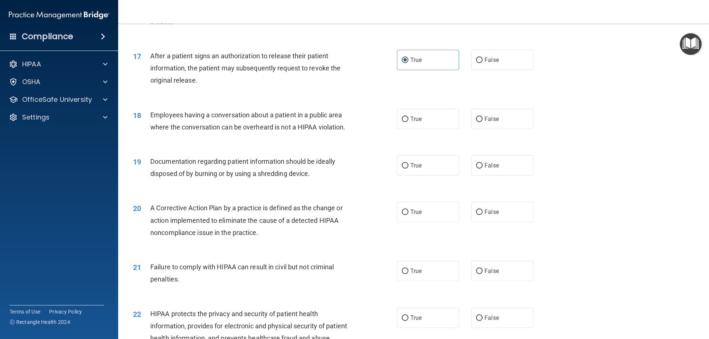
scroll to position [858, 0]
click at [498, 129] on label "False" at bounding box center [502, 118] width 62 height 20
click at [482, 122] on input "False" at bounding box center [479, 119] width 7 height 6
radio input "true"
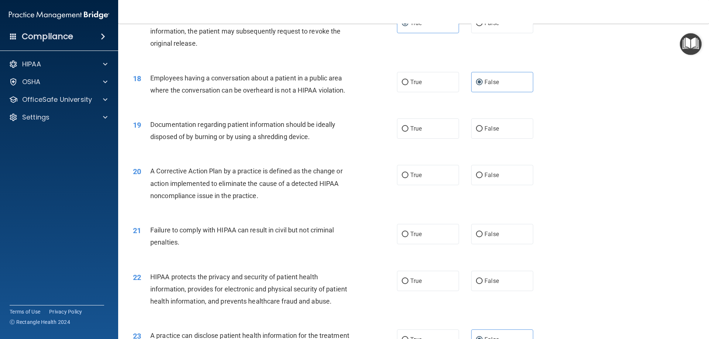
scroll to position [904, 0]
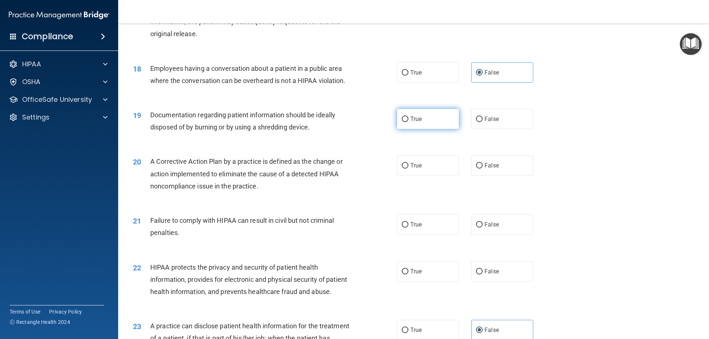
click at [420, 129] on label "True" at bounding box center [428, 119] width 62 height 20
click at [408, 122] on input "True" at bounding box center [404, 120] width 7 height 6
radio input "true"
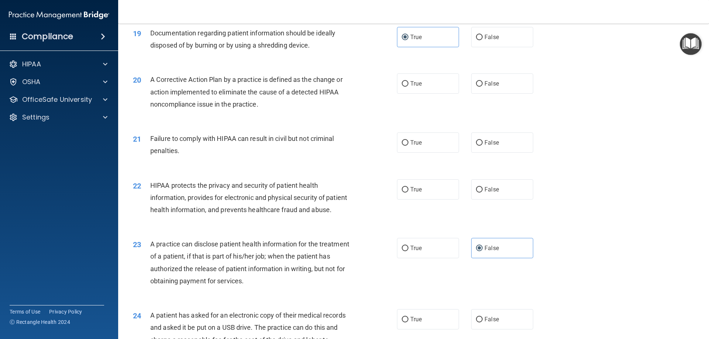
scroll to position [987, 0]
drag, startPoint x: 408, startPoint y: 97, endPoint x: 398, endPoint y: 102, distance: 11.4
click at [410, 86] on span "True" at bounding box center [415, 82] width 11 height 7
click at [408, 86] on input "True" at bounding box center [404, 83] width 7 height 6
radio input "true"
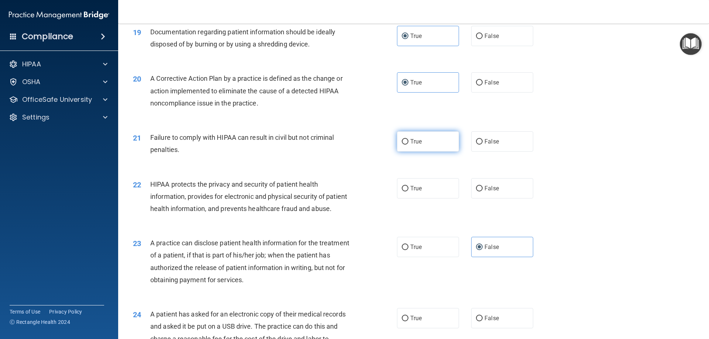
click at [411, 152] on label "True" at bounding box center [428, 141] width 62 height 20
click at [408, 145] on input "True" at bounding box center [404, 142] width 7 height 6
radio input "true"
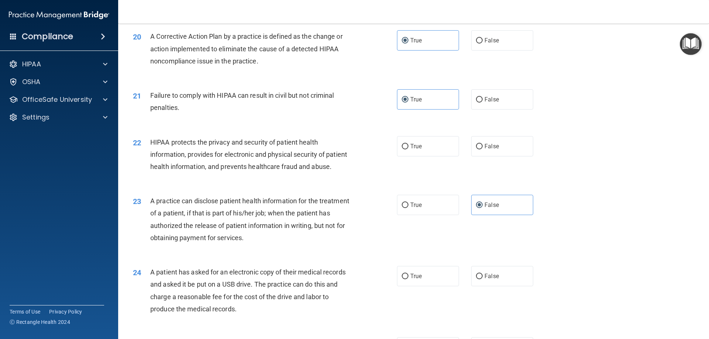
scroll to position [1033, 0]
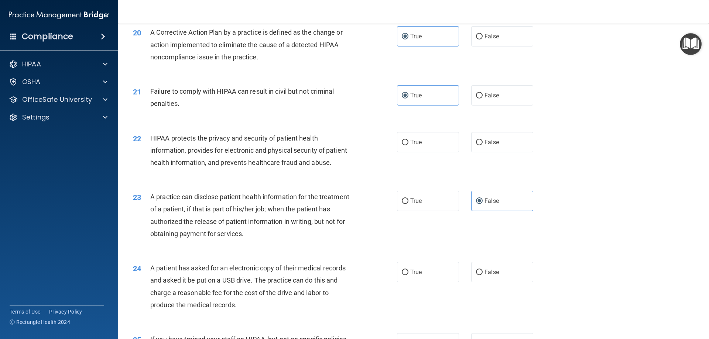
click at [392, 156] on div "22 HIPAA protects the privacy and security of patient health information, provi…" at bounding box center [265, 152] width 286 height 41
click at [405, 145] on input "True" at bounding box center [404, 143] width 7 height 6
radio input "true"
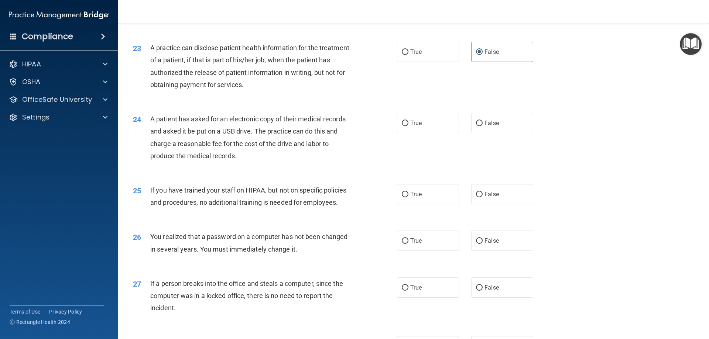
scroll to position [1190, 0]
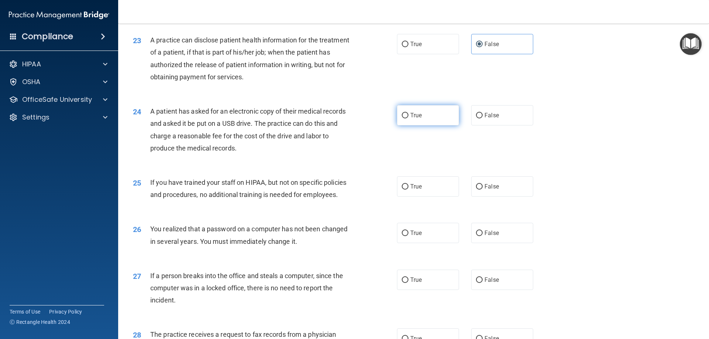
click at [421, 125] on label "True" at bounding box center [428, 115] width 62 height 20
click at [408, 118] on input "True" at bounding box center [404, 116] width 7 height 6
radio input "true"
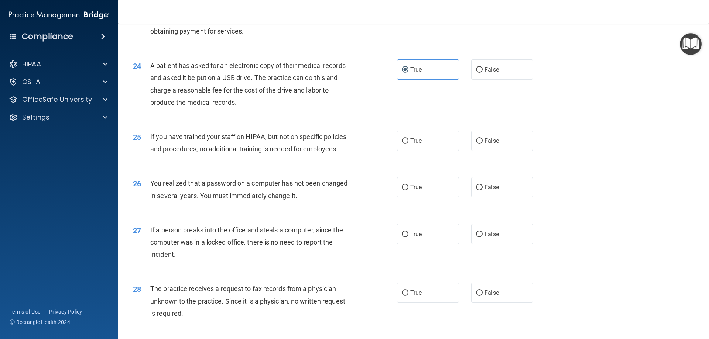
scroll to position [1236, 0]
click at [486, 151] on label "False" at bounding box center [502, 140] width 62 height 20
click at [482, 144] on input "False" at bounding box center [479, 141] width 7 height 6
radio input "true"
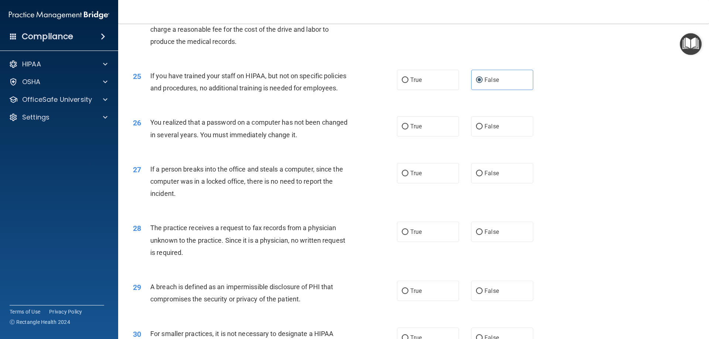
scroll to position [1301, 0]
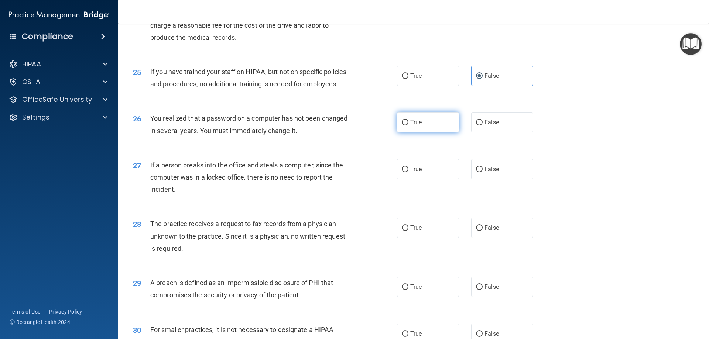
click at [416, 132] on label "True" at bounding box center [428, 122] width 62 height 20
click at [408, 125] on input "True" at bounding box center [404, 123] width 7 height 6
radio input "true"
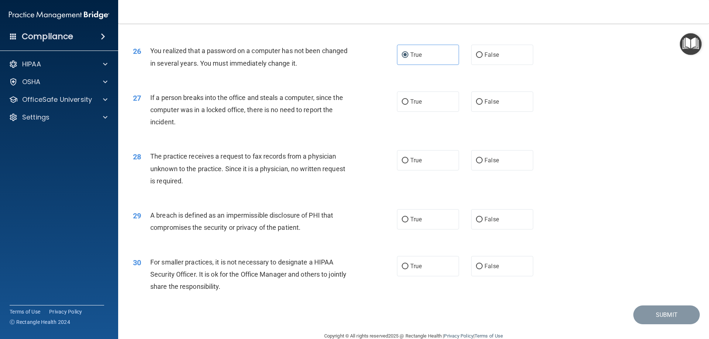
scroll to position [1375, 0]
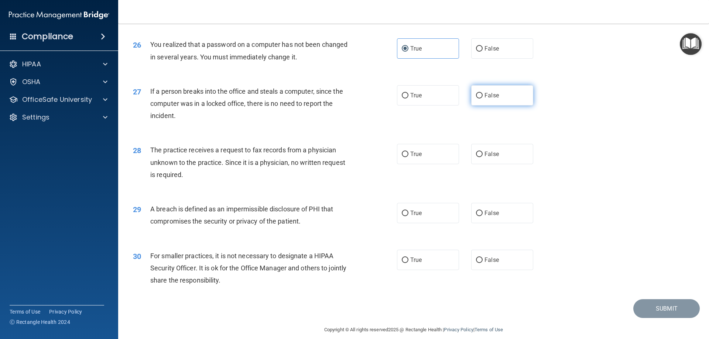
click at [488, 106] on label "False" at bounding box center [502, 95] width 62 height 20
click at [482, 99] on input "False" at bounding box center [479, 96] width 7 height 6
radio input "true"
click at [488, 158] on span "False" at bounding box center [491, 154] width 14 height 7
click at [482, 157] on input "False" at bounding box center [479, 155] width 7 height 6
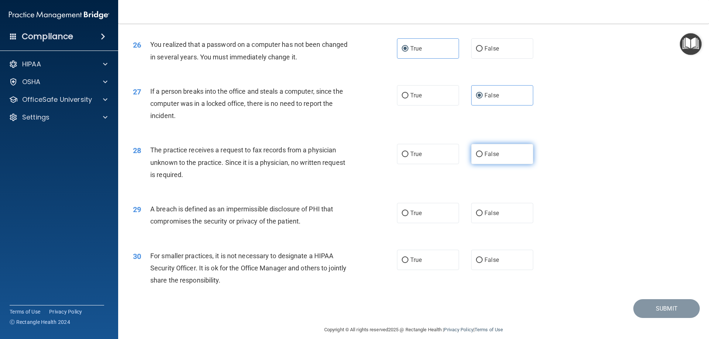
radio input "true"
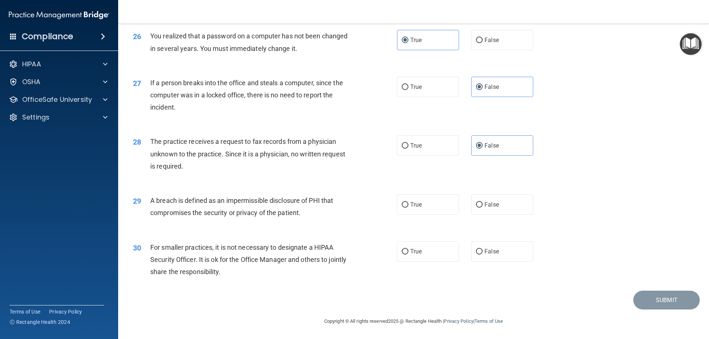
scroll to position [1407, 0]
click at [411, 208] on span "True" at bounding box center [415, 204] width 11 height 7
click at [408, 208] on input "True" at bounding box center [404, 205] width 7 height 6
radio input "true"
click at [477, 259] on label "False" at bounding box center [502, 251] width 62 height 20
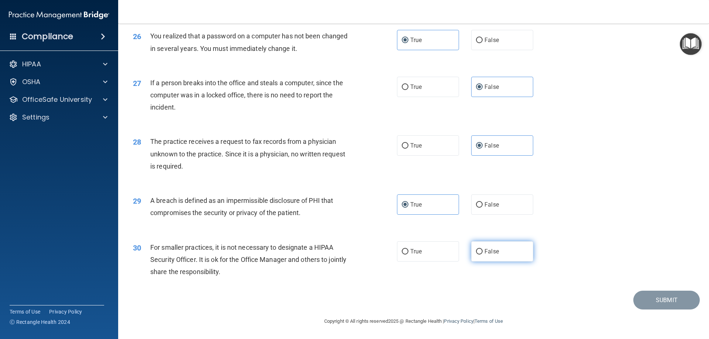
click at [477, 255] on input "False" at bounding box center [479, 252] width 7 height 6
radio input "true"
click at [654, 303] on button "Submit" at bounding box center [666, 300] width 66 height 19
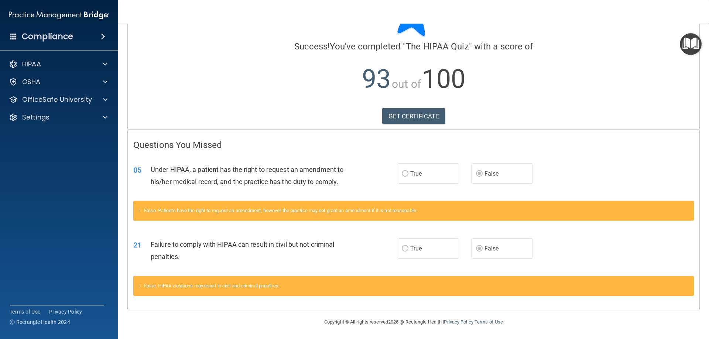
scroll to position [45, 0]
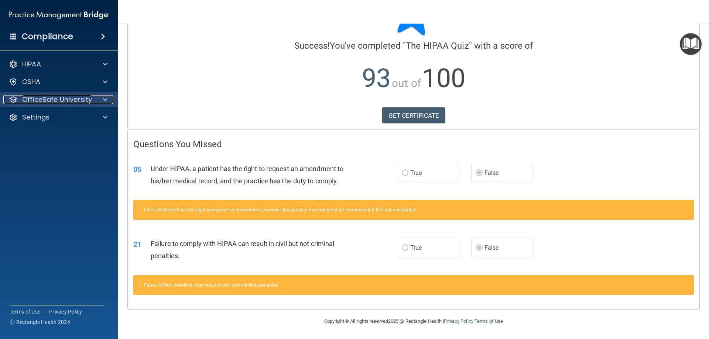
click at [104, 103] on span at bounding box center [105, 99] width 4 height 9
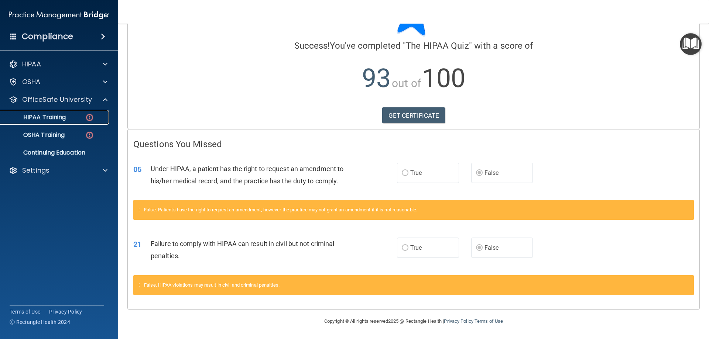
click at [83, 117] on div "HIPAA Training" at bounding box center [55, 117] width 101 height 7
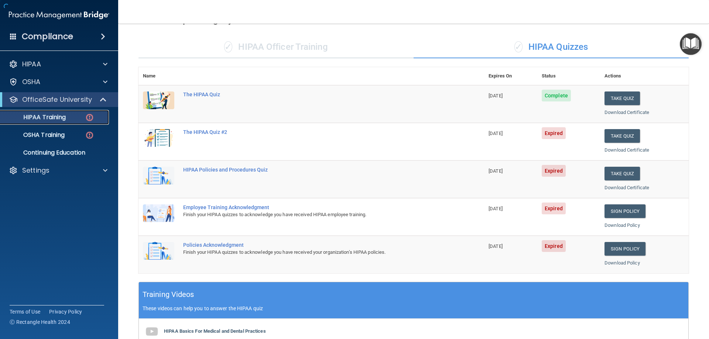
scroll to position [217, 0]
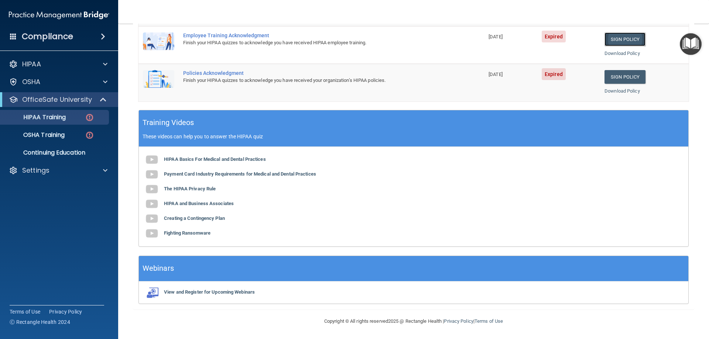
click at [627, 39] on link "Sign Policy" at bounding box center [624, 39] width 41 height 14
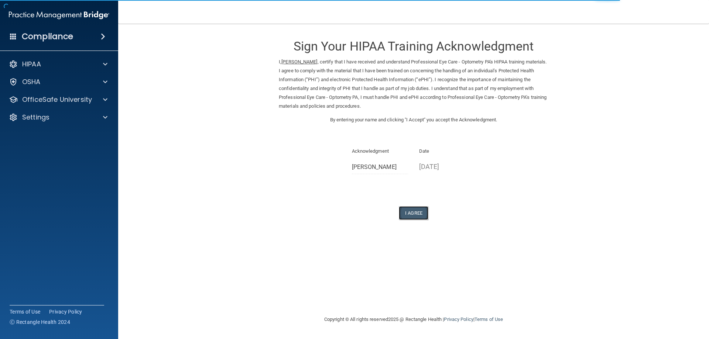
click at [412, 214] on button "I Agree" at bounding box center [414, 213] width 30 height 14
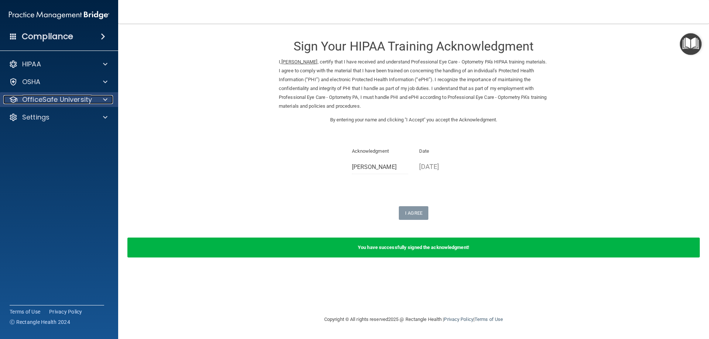
click at [95, 97] on div at bounding box center [104, 99] width 18 height 9
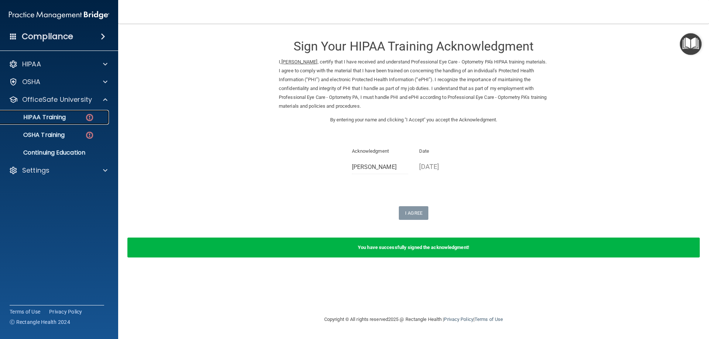
click at [88, 116] on img at bounding box center [89, 117] width 9 height 9
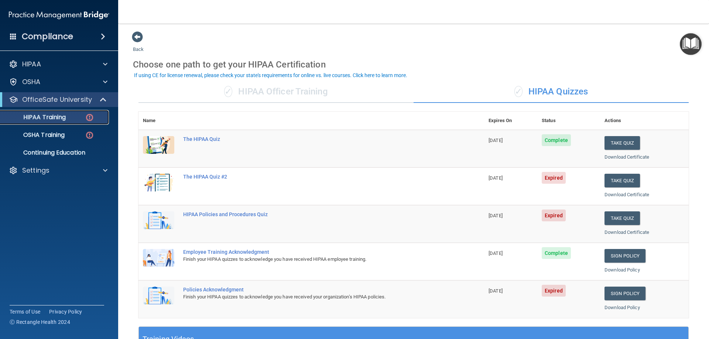
click at [88, 117] on img at bounding box center [89, 117] width 9 height 9
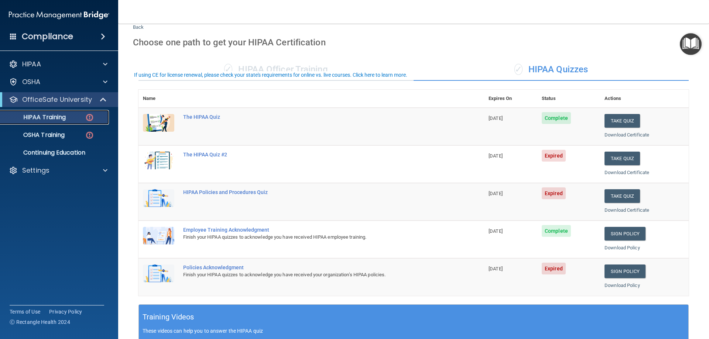
scroll to position [28, 0]
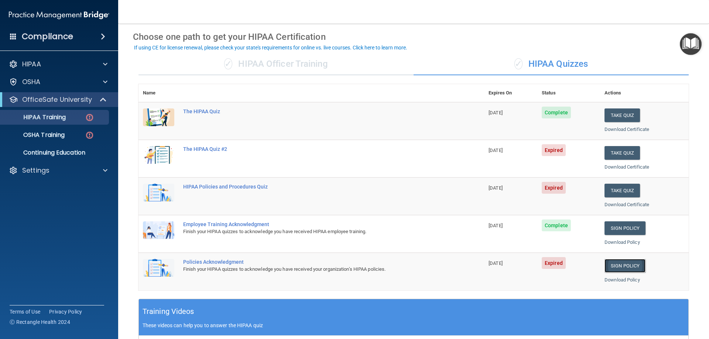
click at [613, 268] on link "Sign Policy" at bounding box center [624, 266] width 41 height 14
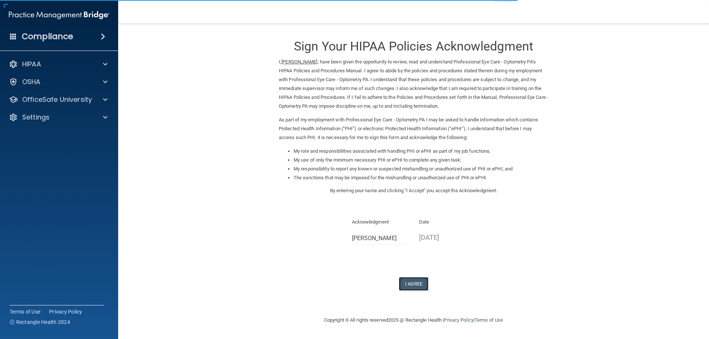
click at [414, 283] on button "I Agree" at bounding box center [414, 284] width 30 height 14
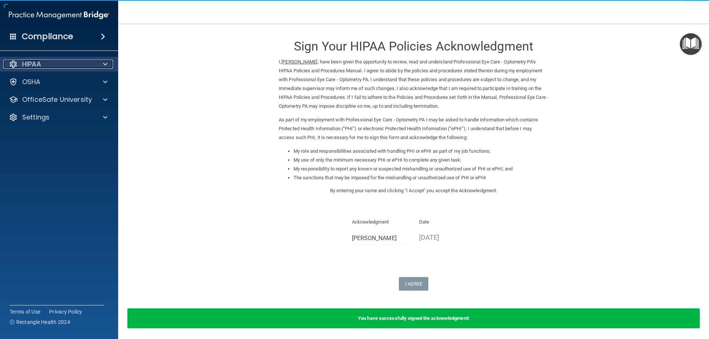
click at [101, 67] on div at bounding box center [104, 64] width 18 height 9
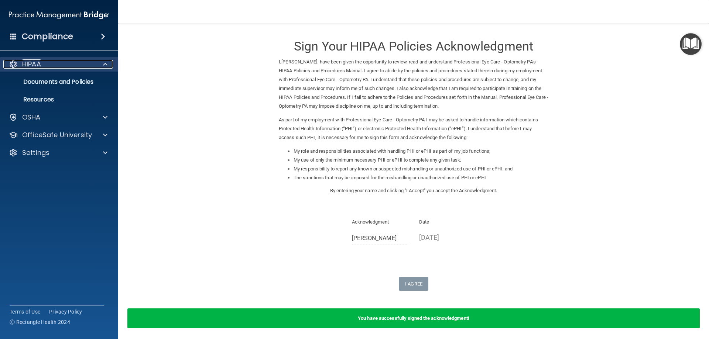
click at [99, 66] on div at bounding box center [104, 64] width 18 height 9
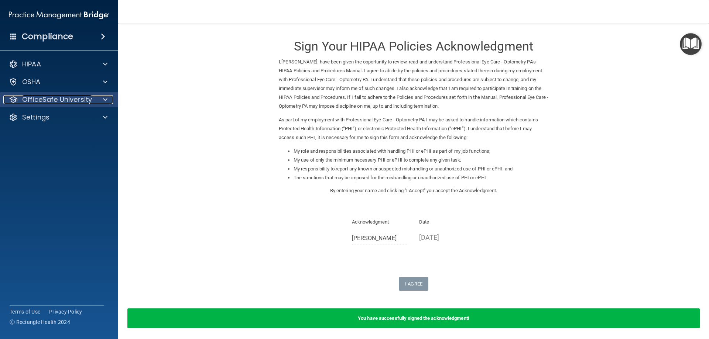
click at [101, 99] on div at bounding box center [104, 99] width 18 height 9
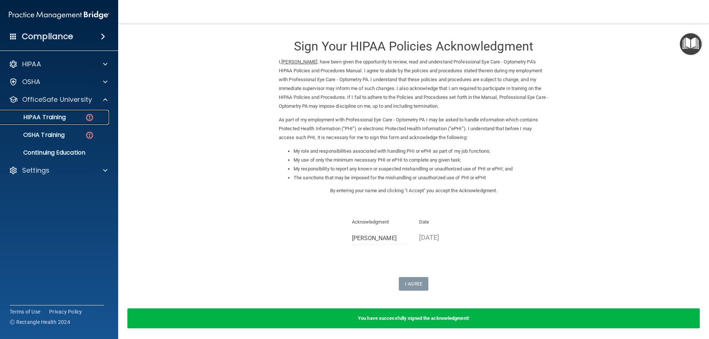
click at [87, 117] on img at bounding box center [89, 117] width 9 height 9
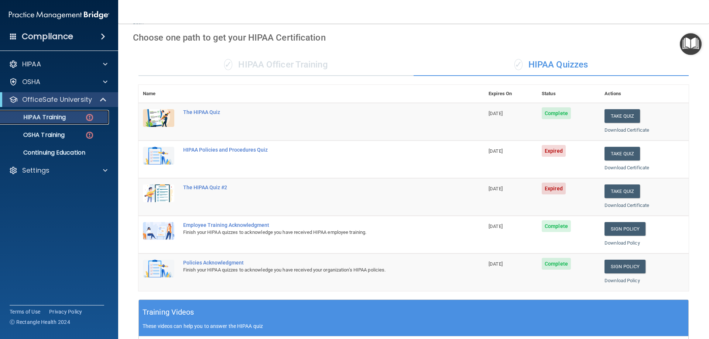
scroll to position [18, 0]
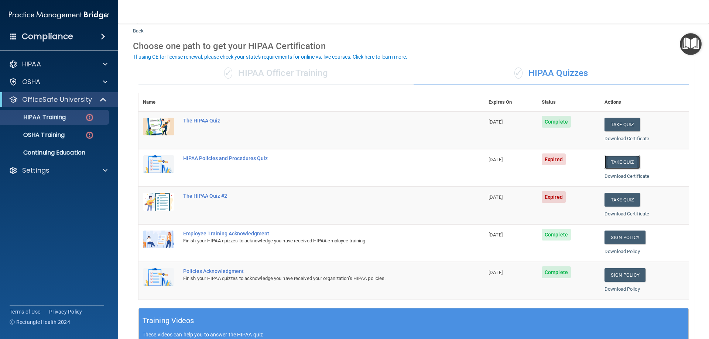
click at [614, 162] on button "Take Quiz" at bounding box center [621, 162] width 35 height 14
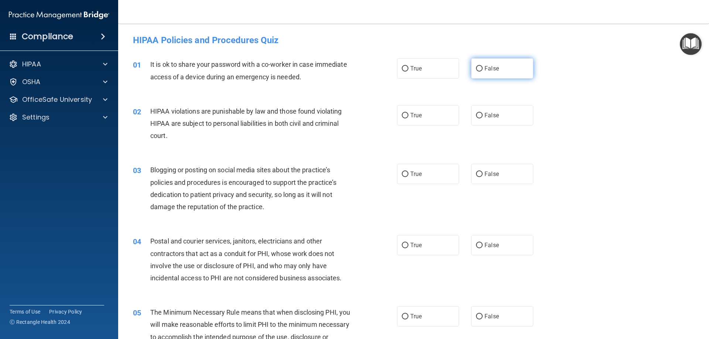
click at [500, 71] on label "False" at bounding box center [502, 68] width 62 height 20
click at [482, 71] on input "False" at bounding box center [479, 69] width 7 height 6
radio input "true"
click at [426, 118] on label "True" at bounding box center [428, 115] width 62 height 20
click at [408, 118] on input "True" at bounding box center [404, 116] width 7 height 6
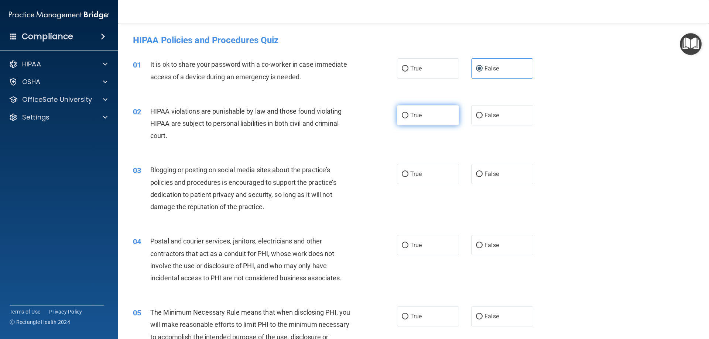
radio input "true"
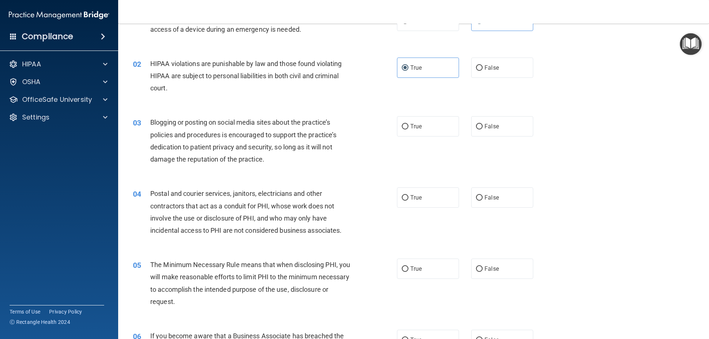
scroll to position [55, 0]
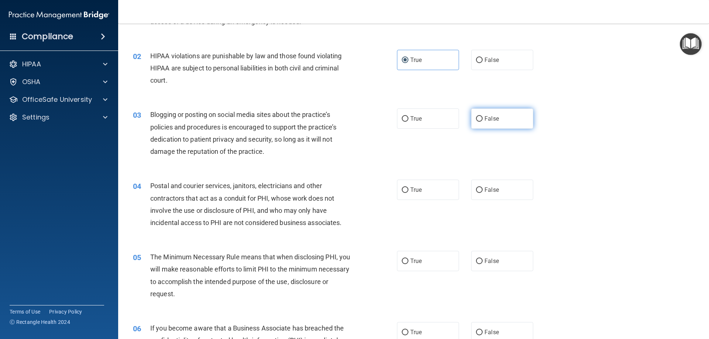
click at [479, 128] on label "False" at bounding box center [502, 118] width 62 height 20
click at [479, 122] on input "False" at bounding box center [479, 119] width 7 height 6
radio input "true"
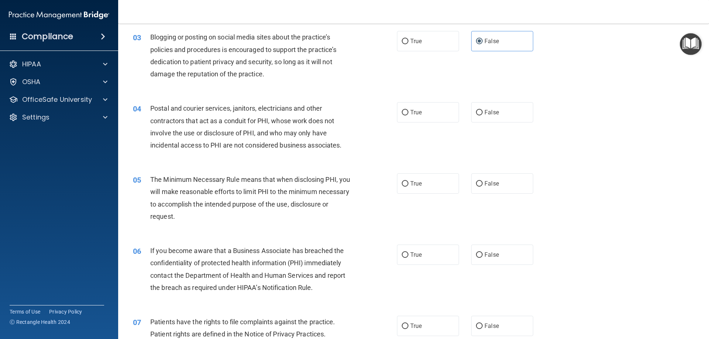
scroll to position [138, 0]
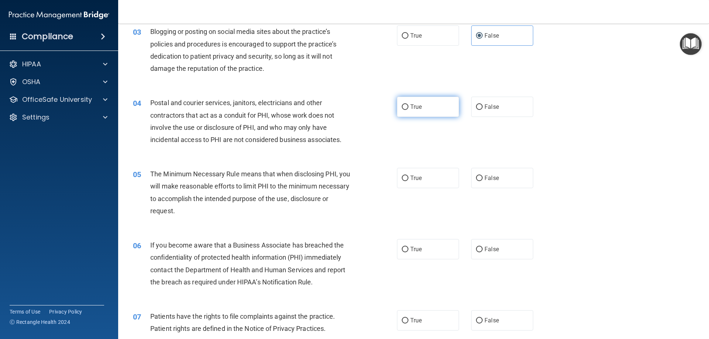
click at [418, 113] on label "True" at bounding box center [428, 107] width 62 height 20
click at [408, 110] on input "True" at bounding box center [404, 107] width 7 height 6
radio input "true"
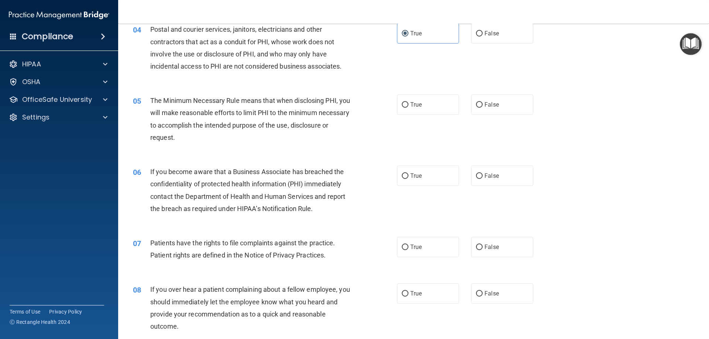
scroll to position [212, 0]
click at [407, 110] on label "True" at bounding box center [428, 104] width 62 height 20
click at [407, 107] on input "True" at bounding box center [404, 105] width 7 height 6
radio input "true"
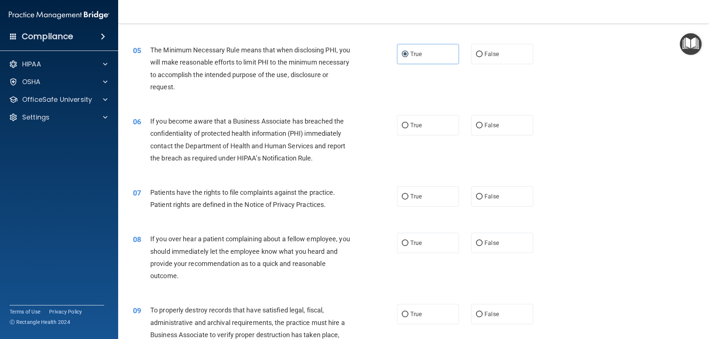
scroll to position [277, 0]
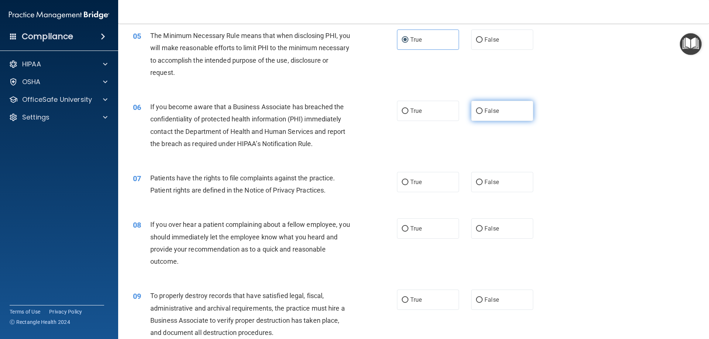
click at [494, 116] on label "False" at bounding box center [502, 111] width 62 height 20
click at [482, 114] on input "False" at bounding box center [479, 111] width 7 height 6
radio input "true"
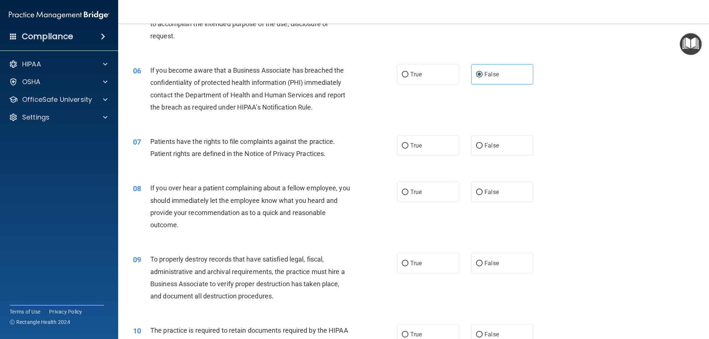
scroll to position [314, 0]
click at [439, 151] on label "True" at bounding box center [428, 145] width 62 height 20
click at [408, 148] on input "True" at bounding box center [404, 146] width 7 height 6
radio input "true"
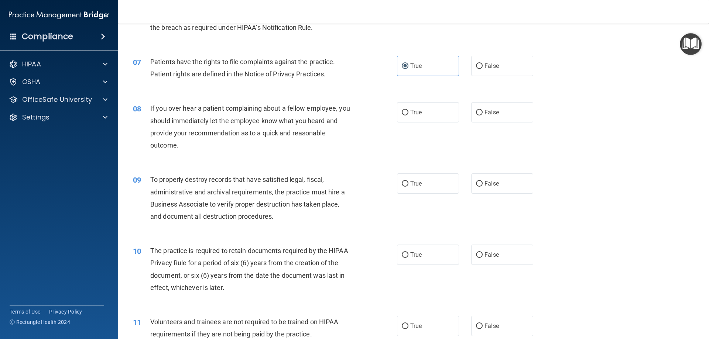
scroll to position [415, 0]
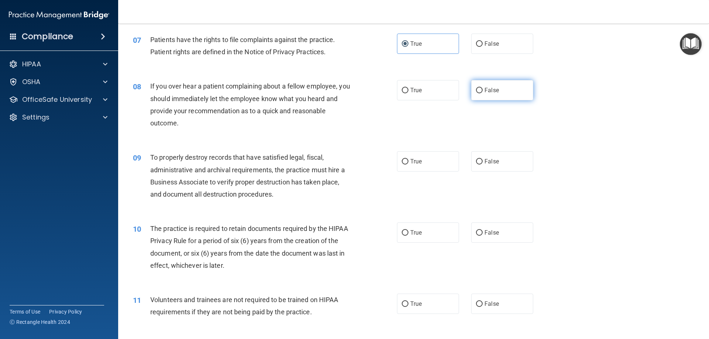
click at [476, 96] on label "False" at bounding box center [502, 90] width 62 height 20
click at [476, 93] on input "False" at bounding box center [479, 91] width 7 height 6
radio input "true"
click at [424, 165] on label "True" at bounding box center [428, 161] width 62 height 20
click at [408, 165] on input "True" at bounding box center [404, 162] width 7 height 6
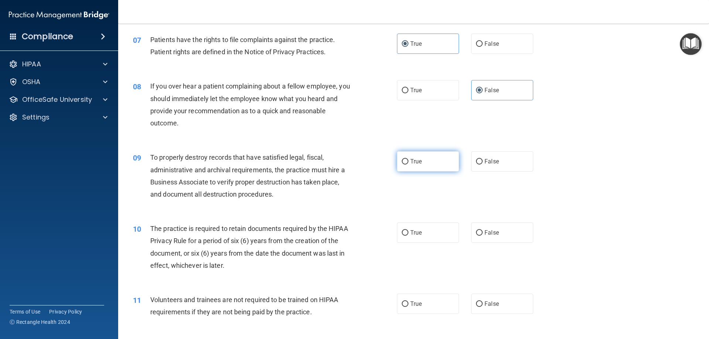
radio input "true"
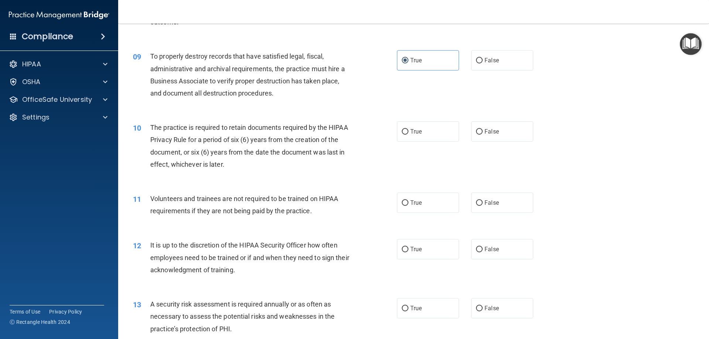
scroll to position [517, 0]
click at [411, 137] on label "True" at bounding box center [428, 131] width 62 height 20
click at [408, 134] on input "True" at bounding box center [404, 132] width 7 height 6
radio input "true"
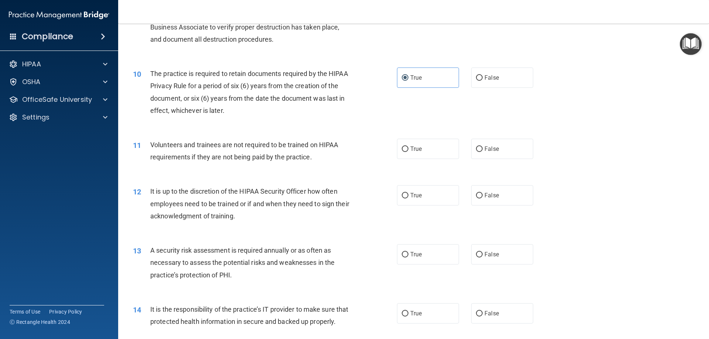
scroll to position [572, 0]
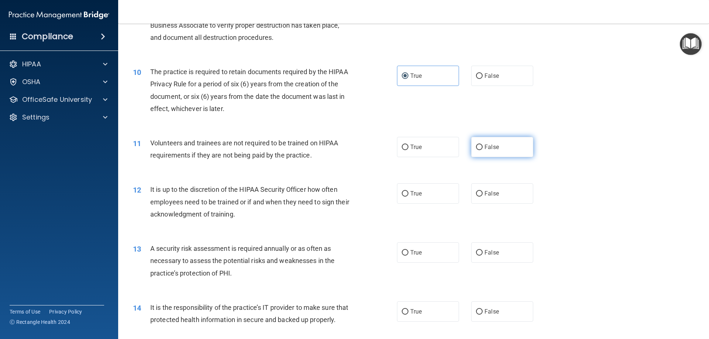
click at [484, 153] on label "False" at bounding box center [502, 147] width 62 height 20
click at [482, 150] on input "False" at bounding box center [479, 148] width 7 height 6
radio input "true"
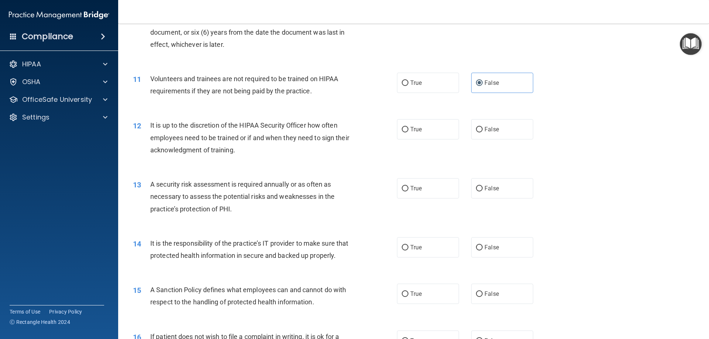
scroll to position [637, 0]
click at [435, 134] on label "True" at bounding box center [428, 129] width 62 height 20
click at [408, 132] on input "True" at bounding box center [404, 130] width 7 height 6
radio input "true"
click at [445, 192] on label "True" at bounding box center [428, 188] width 62 height 20
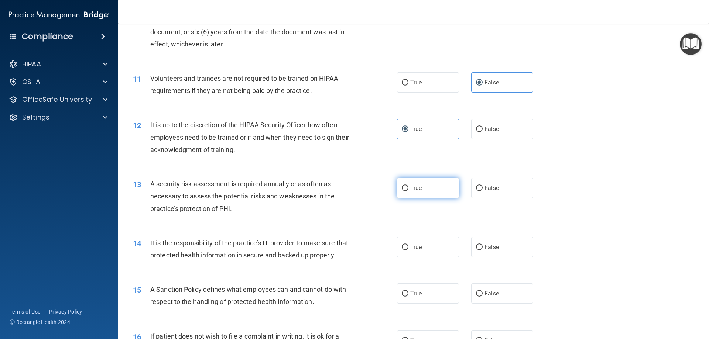
click at [408, 191] on input "True" at bounding box center [404, 189] width 7 height 6
radio input "true"
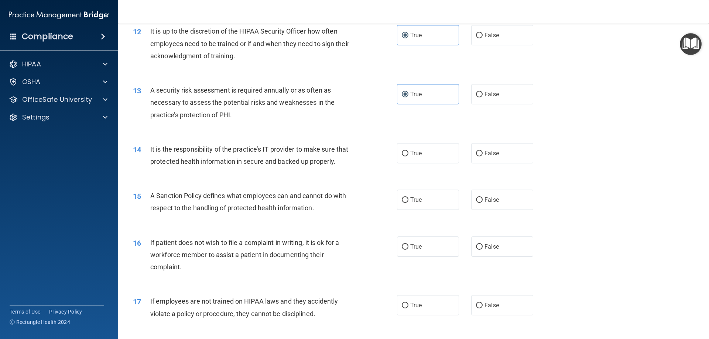
scroll to position [738, 0]
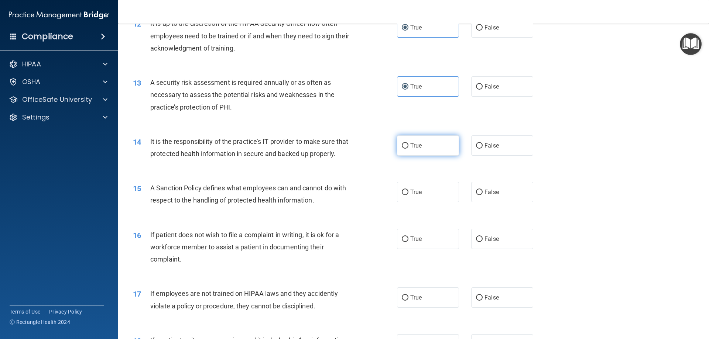
click at [431, 147] on label "True" at bounding box center [428, 145] width 62 height 20
click at [408, 147] on input "True" at bounding box center [404, 146] width 7 height 6
radio input "true"
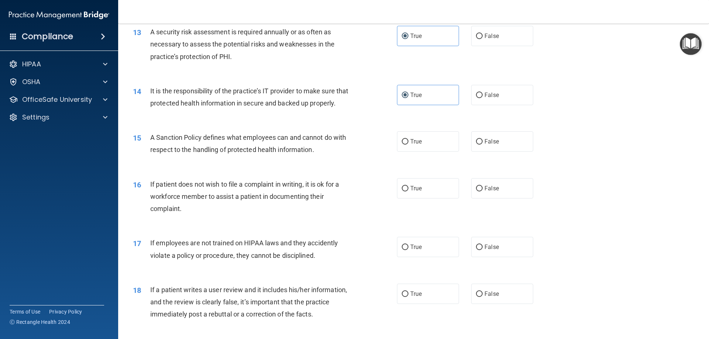
scroll to position [793, 0]
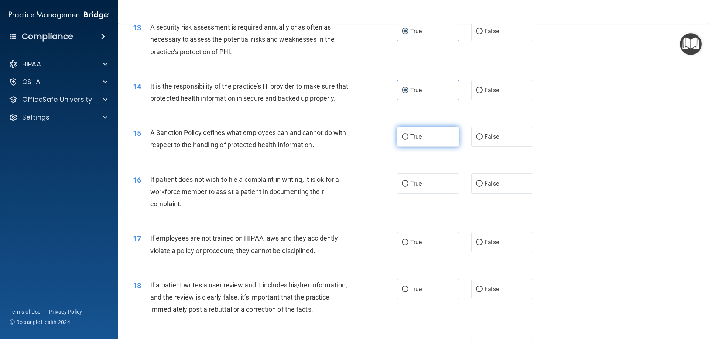
click at [421, 147] on label "True" at bounding box center [428, 137] width 62 height 20
click at [408, 140] on input "True" at bounding box center [404, 137] width 7 height 6
radio input "true"
click at [437, 194] on label "True" at bounding box center [428, 183] width 62 height 20
click at [408, 187] on input "True" at bounding box center [404, 184] width 7 height 6
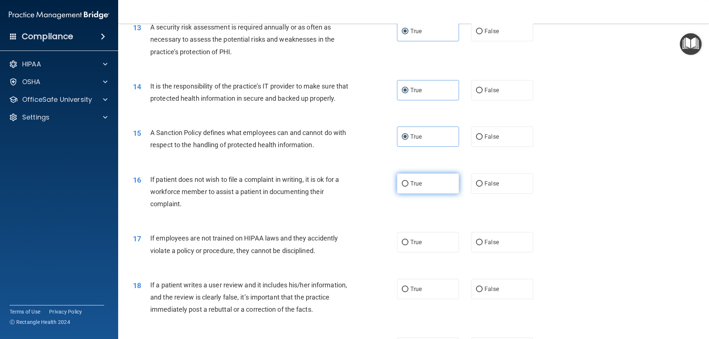
radio input "true"
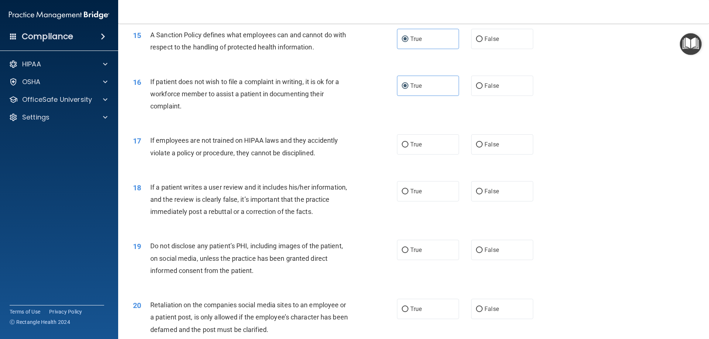
scroll to position [895, 0]
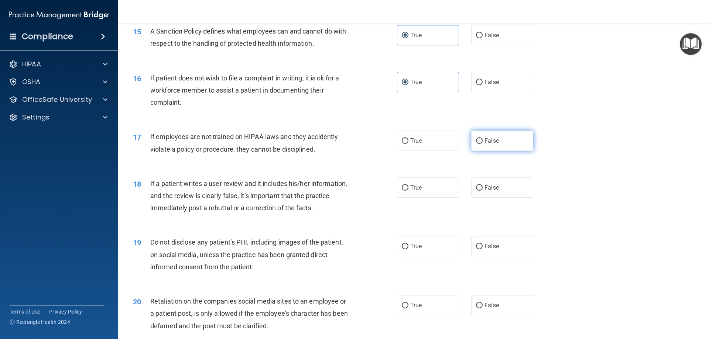
click at [481, 151] on label "False" at bounding box center [502, 141] width 62 height 20
click at [481, 144] on input "False" at bounding box center [479, 141] width 7 height 6
radio input "true"
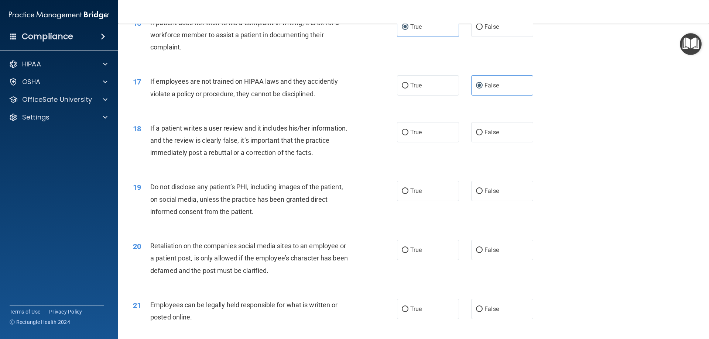
scroll to position [969, 0]
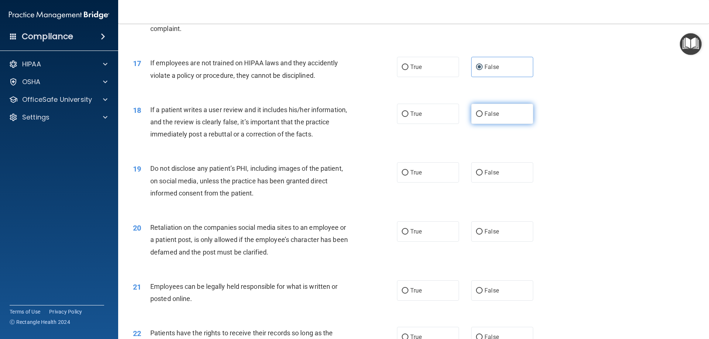
click at [501, 124] on label "False" at bounding box center [502, 114] width 62 height 20
click at [482, 117] on input "False" at bounding box center [479, 114] width 7 height 6
radio input "true"
click at [416, 183] on label "True" at bounding box center [428, 172] width 62 height 20
click at [408, 176] on input "True" at bounding box center [404, 173] width 7 height 6
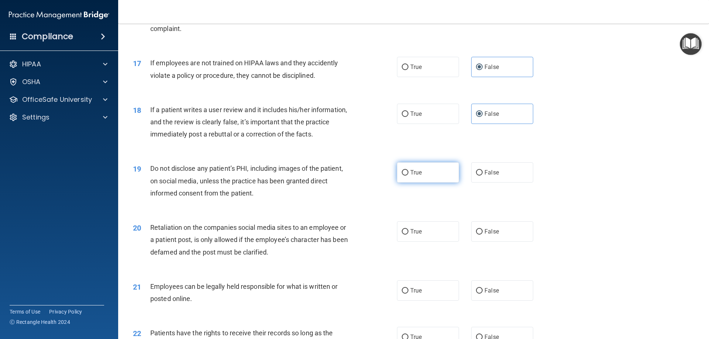
radio input "true"
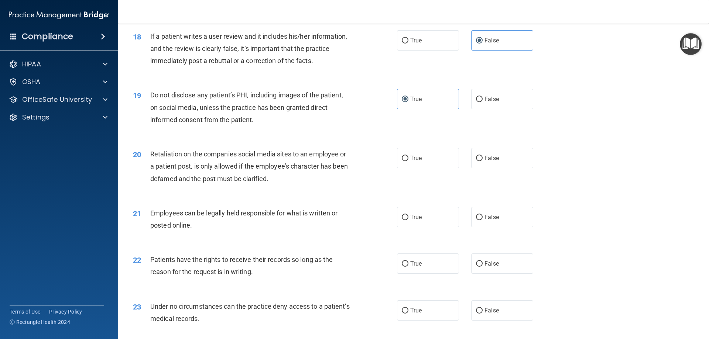
scroll to position [1052, 0]
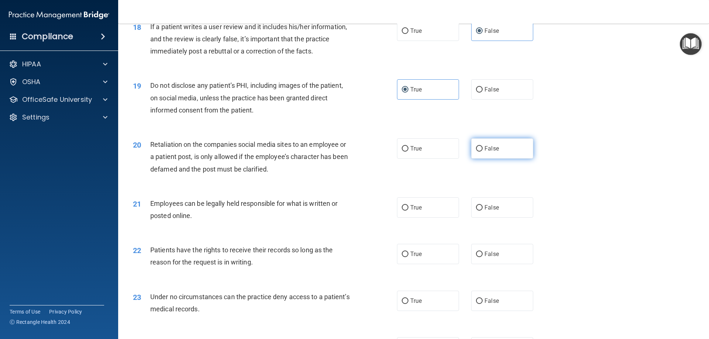
click at [484, 152] on span "False" at bounding box center [491, 148] width 14 height 7
click at [482, 152] on input "False" at bounding box center [479, 149] width 7 height 6
radio input "true"
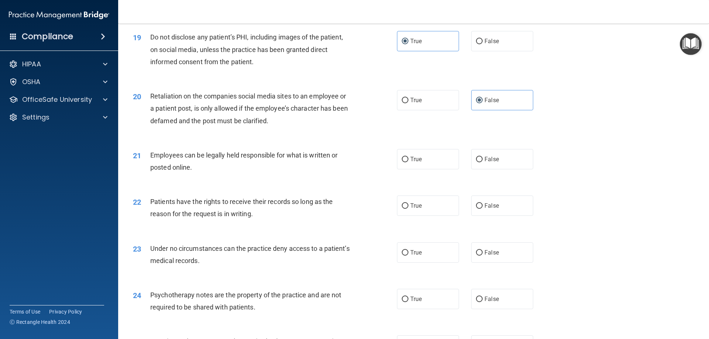
scroll to position [1107, 0]
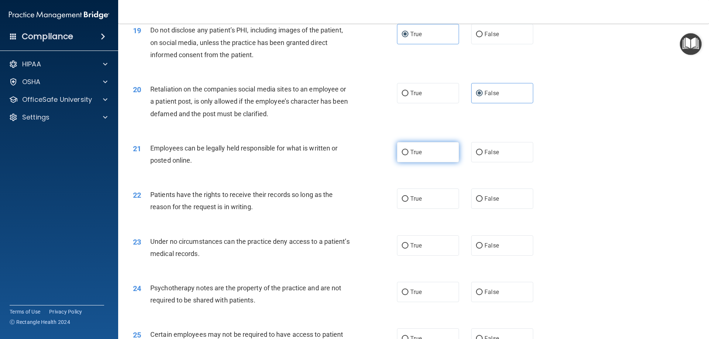
click at [406, 162] on label "True" at bounding box center [428, 152] width 62 height 20
click at [406, 155] on input "True" at bounding box center [404, 153] width 7 height 6
radio input "true"
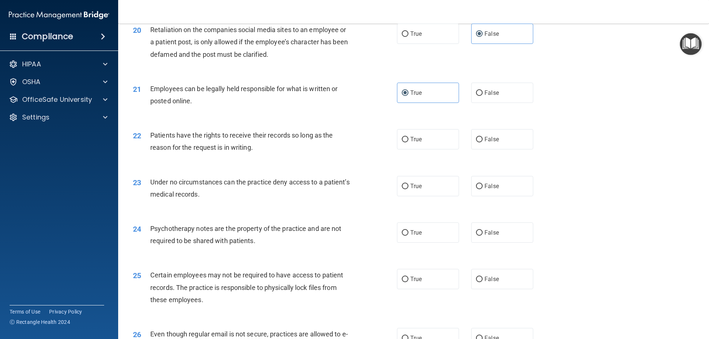
scroll to position [1172, 0]
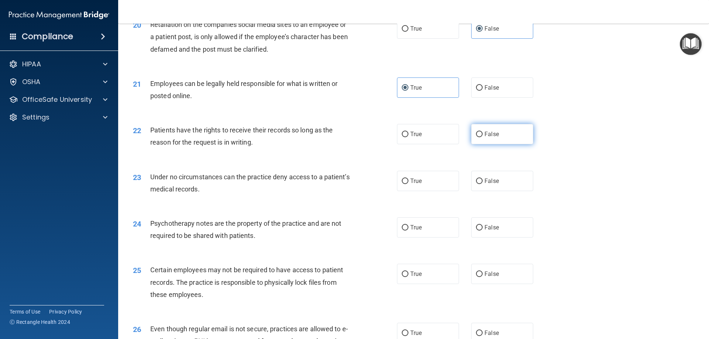
click at [476, 137] on input "False" at bounding box center [479, 135] width 7 height 6
radio input "true"
click at [484, 191] on label "False" at bounding box center [502, 181] width 62 height 20
click at [482, 184] on input "False" at bounding box center [479, 182] width 7 height 6
radio input "true"
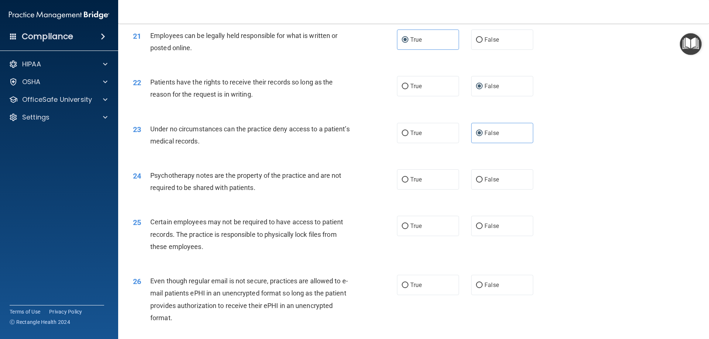
scroll to position [1227, 0]
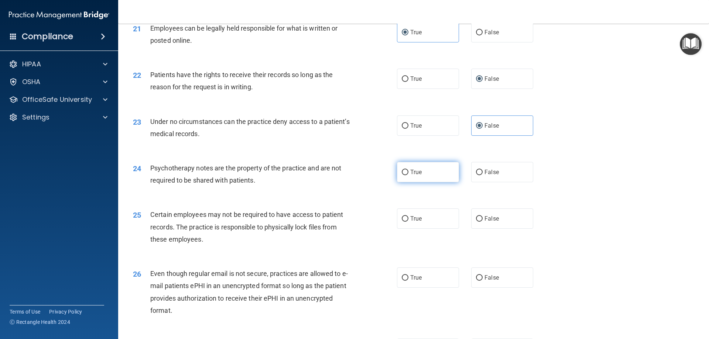
click at [418, 182] on label "True" at bounding box center [428, 172] width 62 height 20
click at [408, 175] on input "True" at bounding box center [404, 173] width 7 height 6
radio input "true"
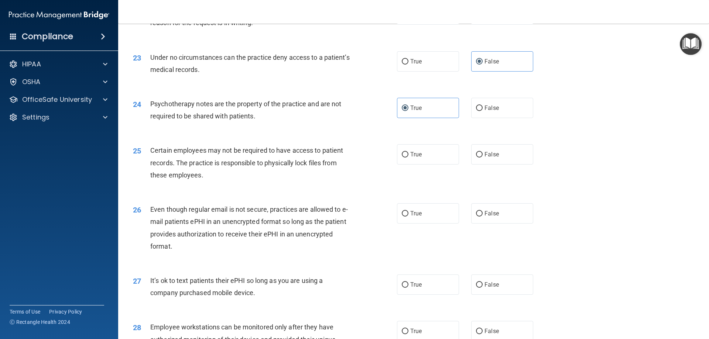
scroll to position [1292, 0]
click at [419, 164] on label "True" at bounding box center [428, 154] width 62 height 20
click at [408, 157] on input "True" at bounding box center [404, 155] width 7 height 6
radio input "true"
click at [498, 223] on label "False" at bounding box center [502, 213] width 62 height 20
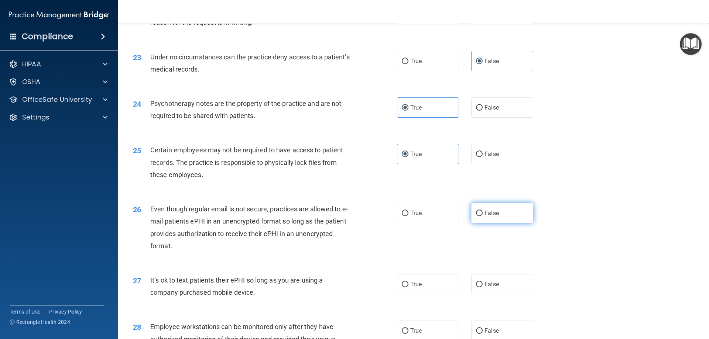
click at [482, 216] on input "False" at bounding box center [479, 214] width 7 height 6
radio input "true"
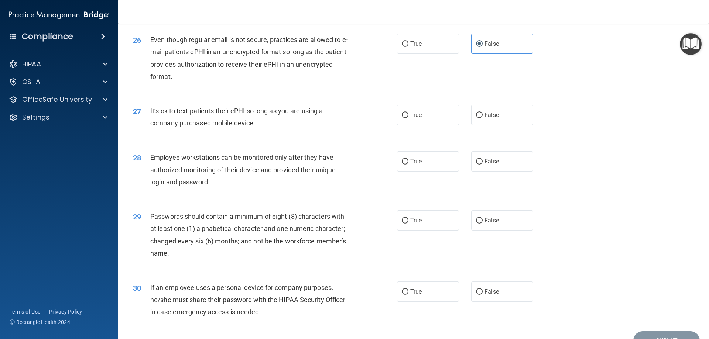
scroll to position [1495, 0]
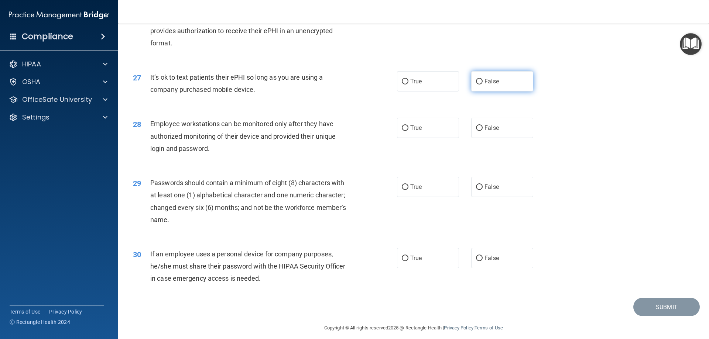
click at [500, 92] on label "False" at bounding box center [502, 81] width 62 height 20
click at [482, 85] on input "False" at bounding box center [479, 82] width 7 height 6
radio input "true"
click at [433, 138] on label "True" at bounding box center [428, 128] width 62 height 20
click at [408, 131] on input "True" at bounding box center [404, 128] width 7 height 6
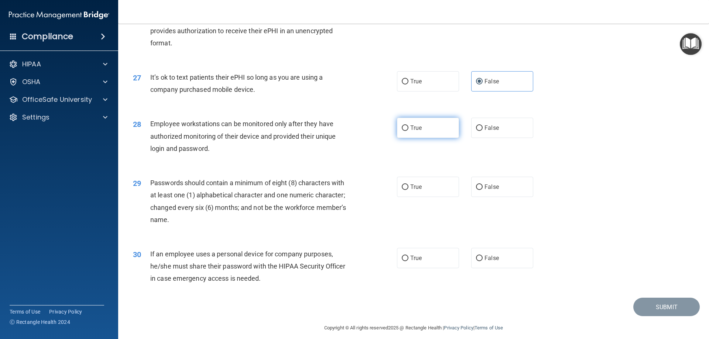
radio input "true"
click at [421, 197] on label "True" at bounding box center [428, 187] width 62 height 20
click at [408, 190] on input "True" at bounding box center [404, 188] width 7 height 6
radio input "true"
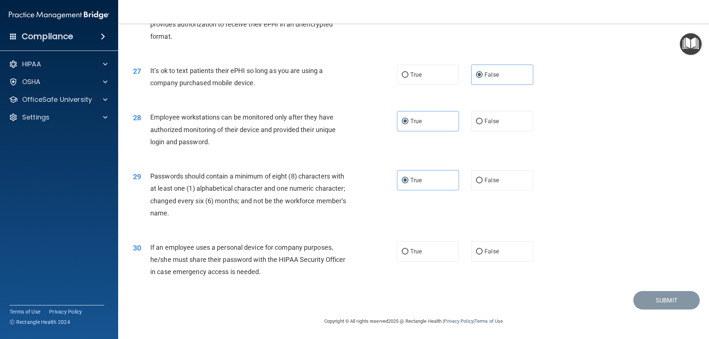
scroll to position [1504, 0]
click at [514, 262] on label "False" at bounding box center [502, 251] width 62 height 20
click at [482, 255] on input "False" at bounding box center [479, 252] width 7 height 6
radio input "true"
click at [669, 310] on button "Submit" at bounding box center [666, 300] width 66 height 19
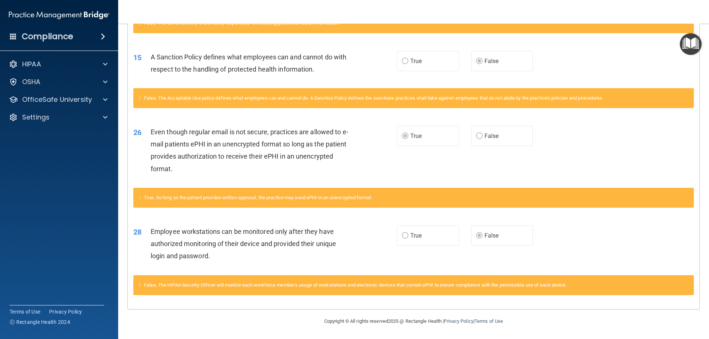
scroll to position [431, 0]
click at [37, 82] on p "OSHA" at bounding box center [31, 81] width 18 height 9
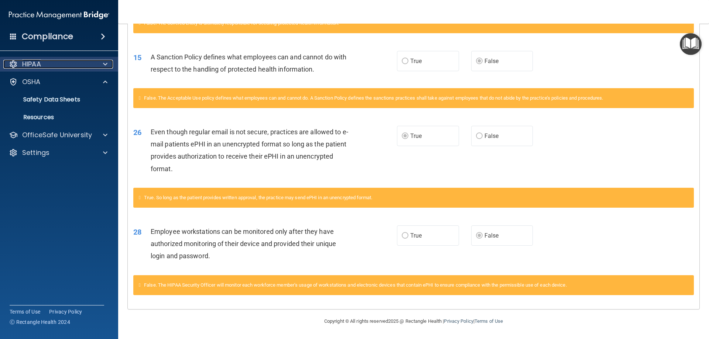
click at [56, 66] on div "HIPAA" at bounding box center [49, 64] width 92 height 9
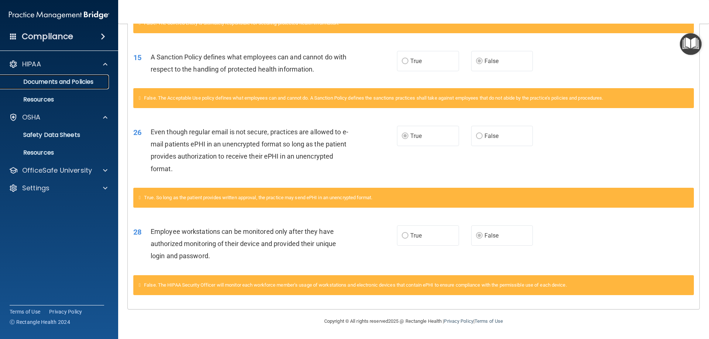
click at [80, 80] on p "Documents and Policies" at bounding box center [55, 81] width 101 height 7
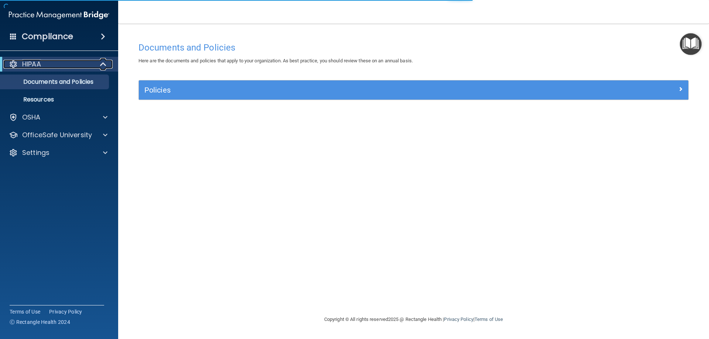
click at [65, 64] on div "HIPAA" at bounding box center [48, 64] width 91 height 9
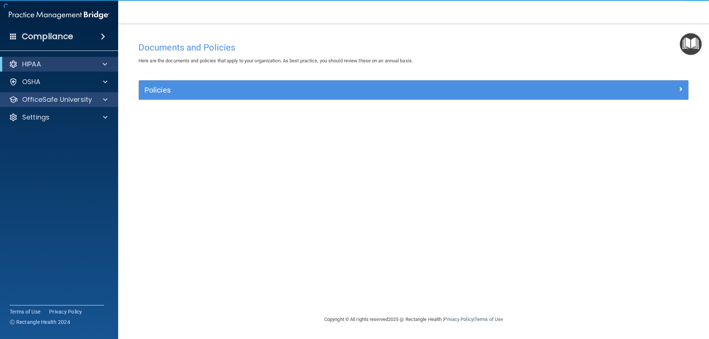
click at [63, 106] on div "OfficeSafe University" at bounding box center [59, 99] width 118 height 15
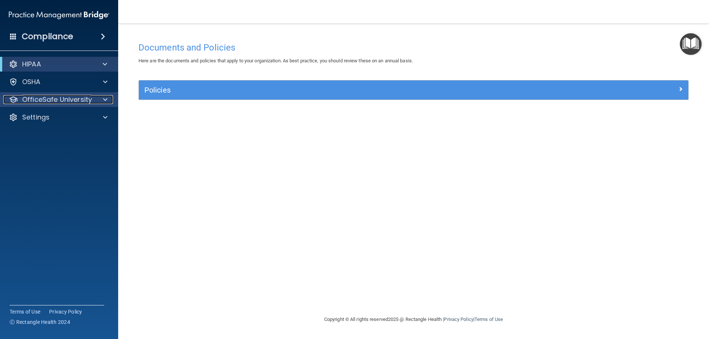
click at [101, 100] on div at bounding box center [104, 99] width 18 height 9
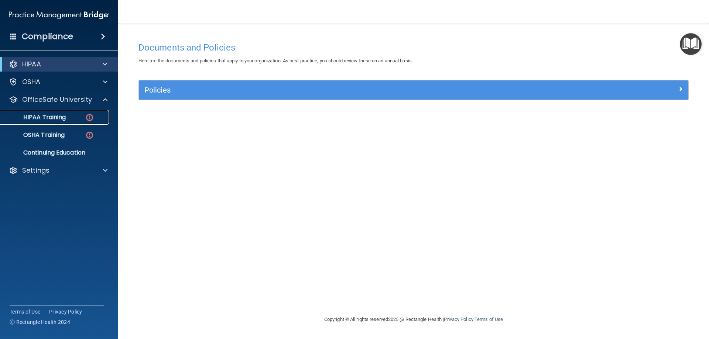
click at [68, 115] on div "HIPAA Training" at bounding box center [55, 117] width 101 height 7
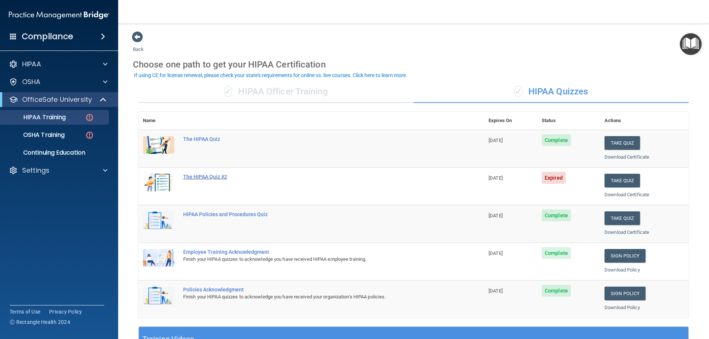
click at [220, 178] on div "The HIPAA Quiz #2" at bounding box center [315, 177] width 264 height 6
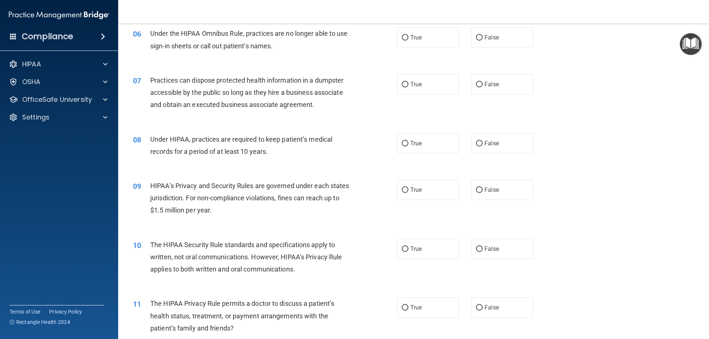
scroll to position [341, 0]
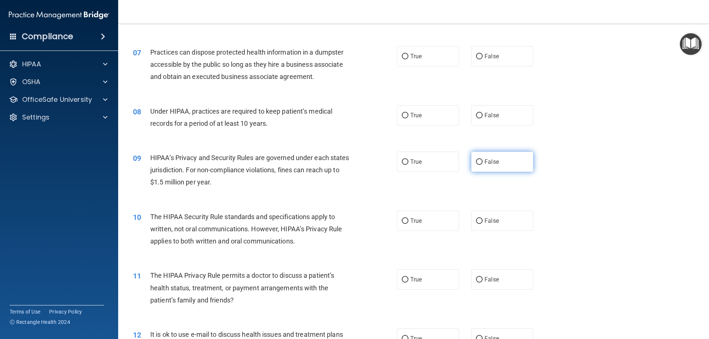
click at [499, 160] on label "False" at bounding box center [502, 162] width 62 height 20
click at [482, 160] on input "False" at bounding box center [479, 162] width 7 height 6
radio input "true"
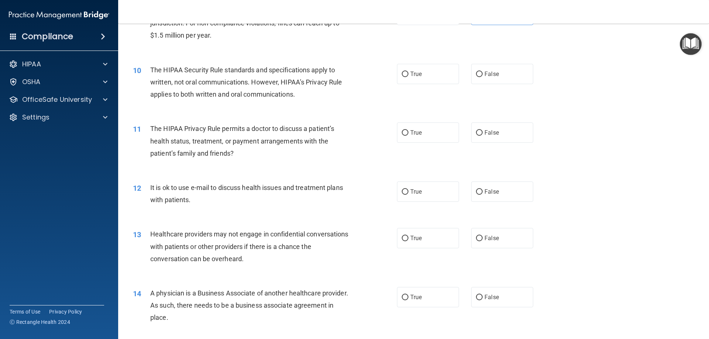
scroll to position [489, 0]
click at [492, 198] on label "False" at bounding box center [502, 191] width 62 height 20
click at [482, 194] on input "False" at bounding box center [479, 192] width 7 height 6
radio input "true"
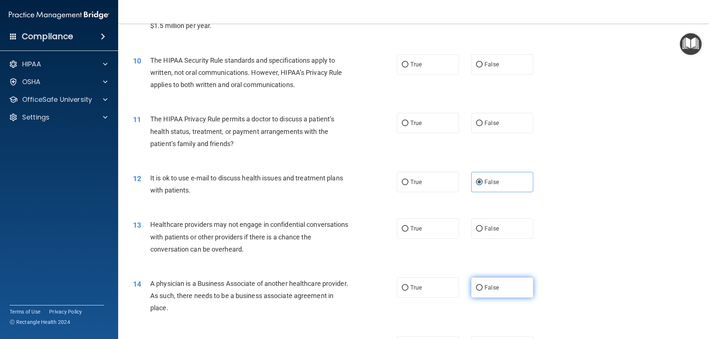
scroll to position [498, 0]
click at [484, 286] on span "False" at bounding box center [491, 287] width 14 height 7
click at [482, 286] on input "False" at bounding box center [479, 288] width 7 height 6
radio input "true"
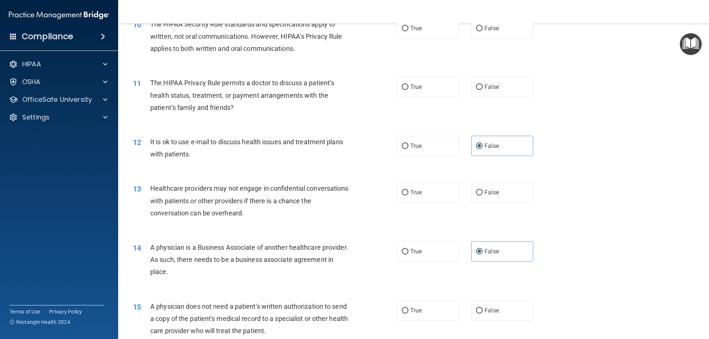
scroll to position [544, 0]
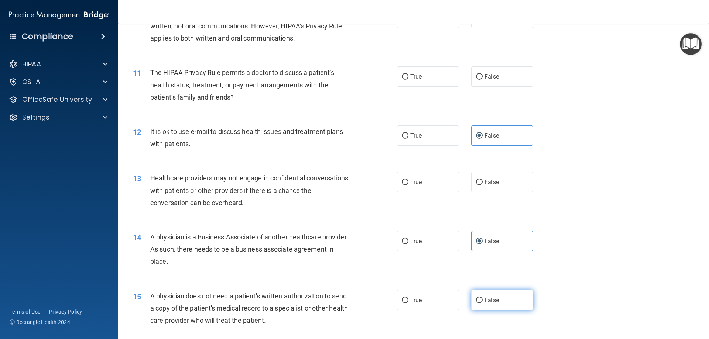
click at [484, 297] on span "False" at bounding box center [491, 300] width 14 height 7
click at [482, 298] on input "False" at bounding box center [479, 301] width 7 height 6
radio input "true"
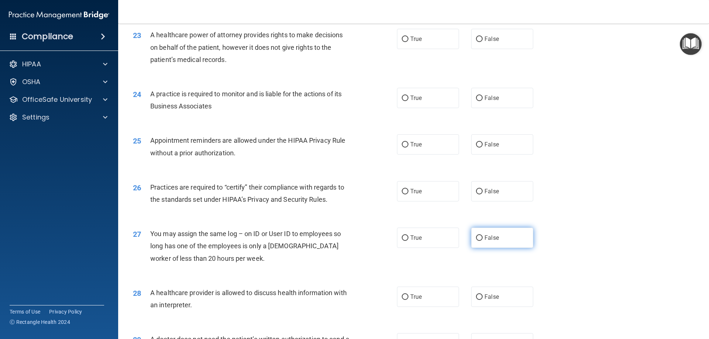
scroll to position [1245, 0]
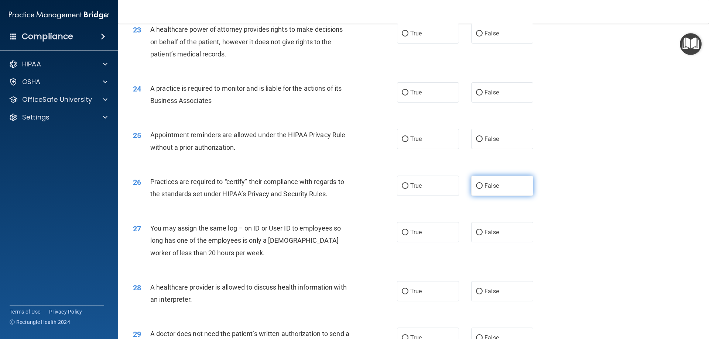
click at [484, 190] on label "False" at bounding box center [502, 186] width 62 height 20
click at [482, 189] on input "False" at bounding box center [479, 186] width 7 height 6
radio input "true"
click at [406, 185] on label "True" at bounding box center [428, 186] width 62 height 20
click at [406, 185] on input "True" at bounding box center [404, 186] width 7 height 6
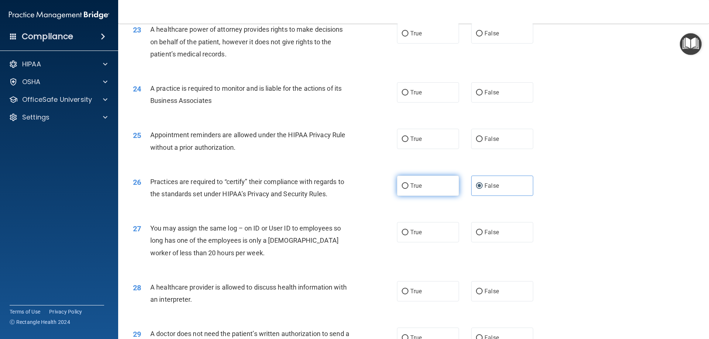
radio input "true"
radio input "false"
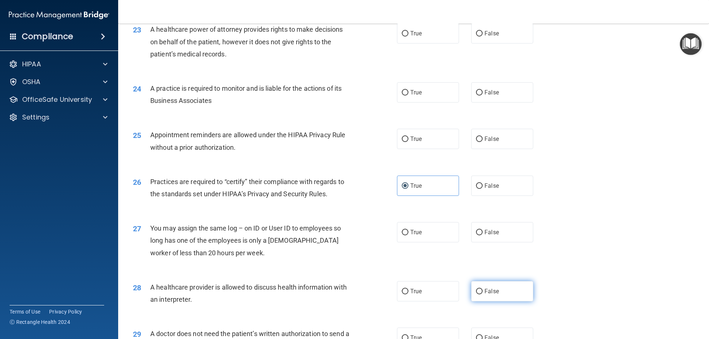
click at [479, 294] on label "False" at bounding box center [502, 291] width 62 height 20
click at [479, 294] on input "False" at bounding box center [479, 292] width 7 height 6
radio input "true"
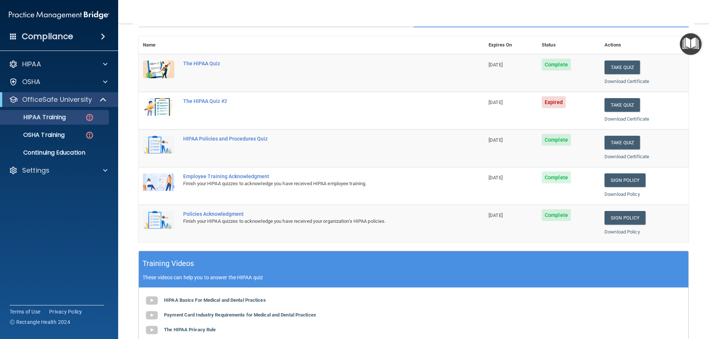
scroll to position [69, 0]
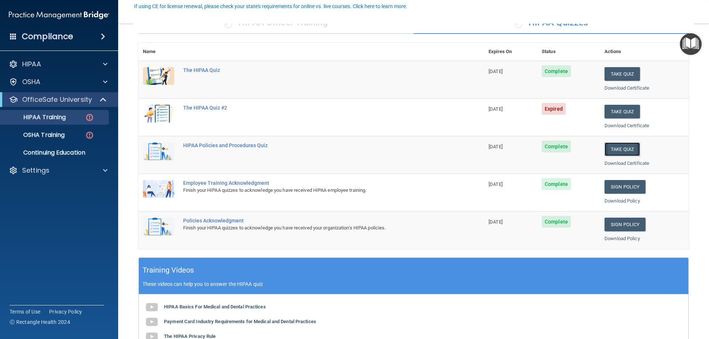
click at [623, 148] on button "Take Quiz" at bounding box center [621, 149] width 35 height 14
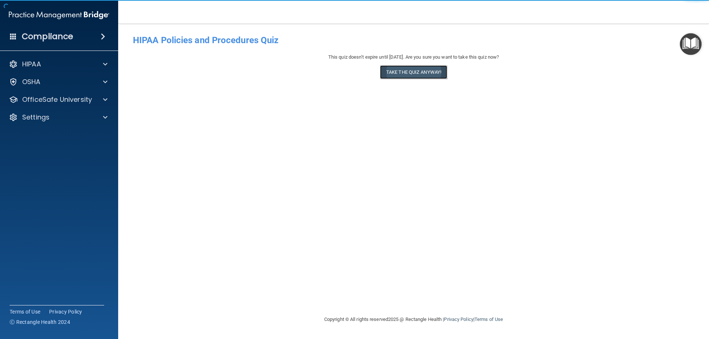
click at [393, 74] on button "Take the quiz anyway!" at bounding box center [413, 72] width 67 height 14
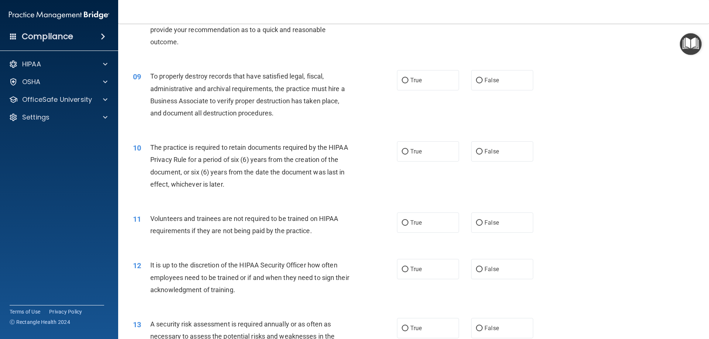
scroll to position [461, 0]
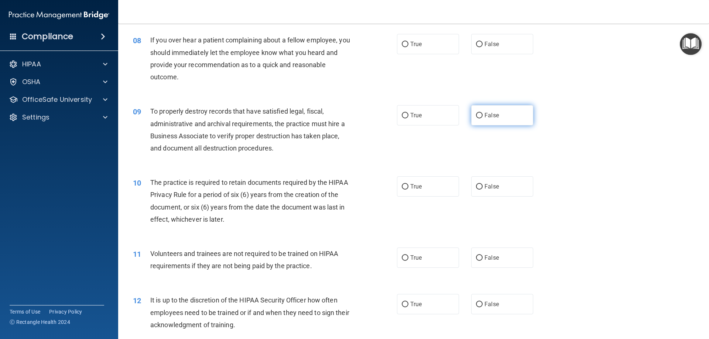
click at [487, 118] on span "False" at bounding box center [491, 115] width 14 height 7
click at [482, 118] on input "False" at bounding box center [479, 116] width 7 height 6
radio input "true"
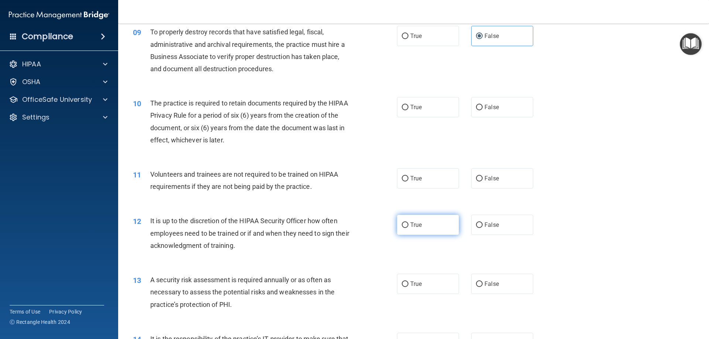
scroll to position [544, 0]
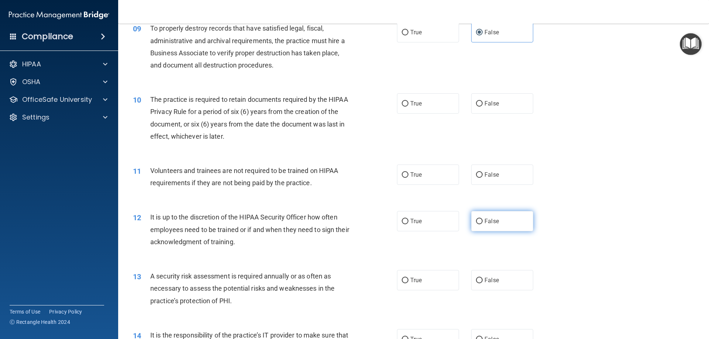
click at [494, 221] on span "False" at bounding box center [491, 221] width 14 height 7
click at [482, 221] on input "False" at bounding box center [479, 222] width 7 height 6
radio input "true"
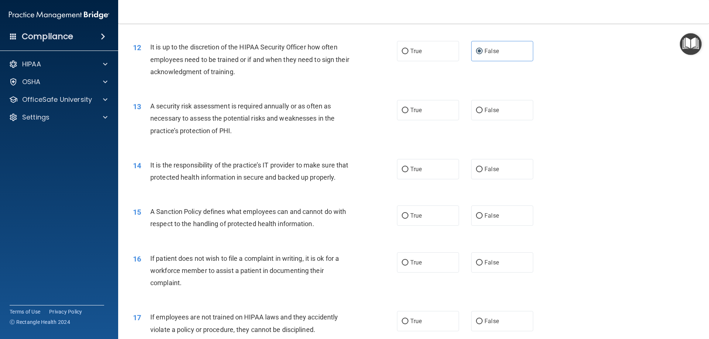
scroll to position [738, 0]
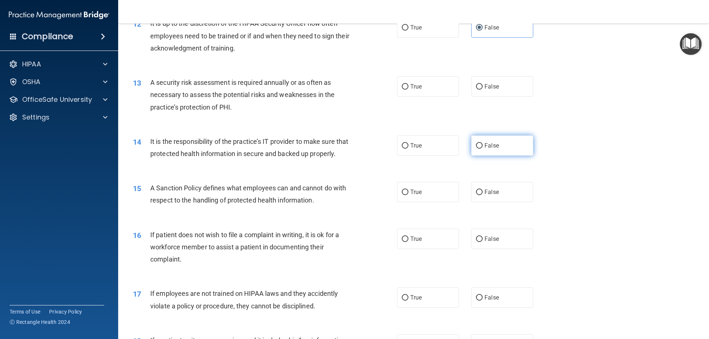
click at [478, 149] on label "False" at bounding box center [502, 145] width 62 height 20
click at [478, 149] on input "False" at bounding box center [479, 146] width 7 height 6
radio input "true"
click at [482, 202] on label "False" at bounding box center [502, 192] width 62 height 20
click at [482, 195] on input "False" at bounding box center [479, 193] width 7 height 6
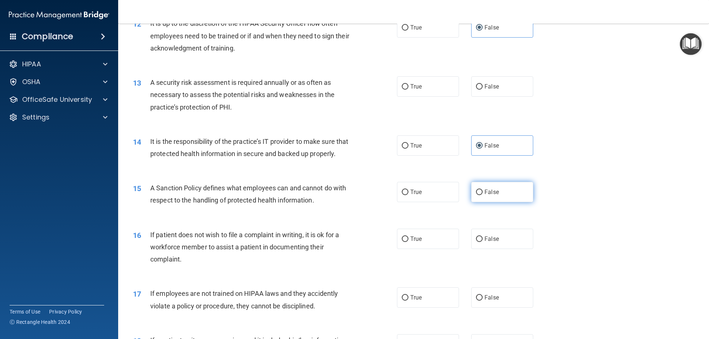
radio input "true"
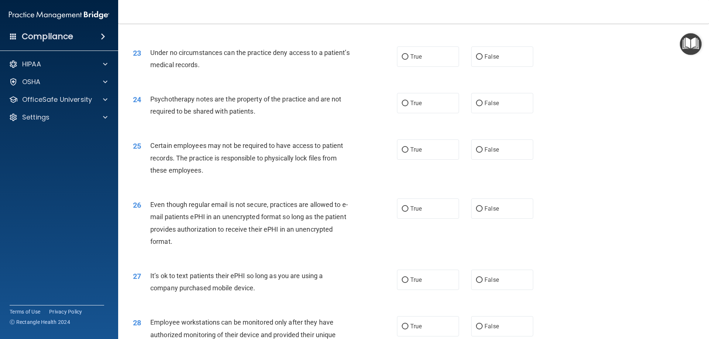
scroll to position [1301, 0]
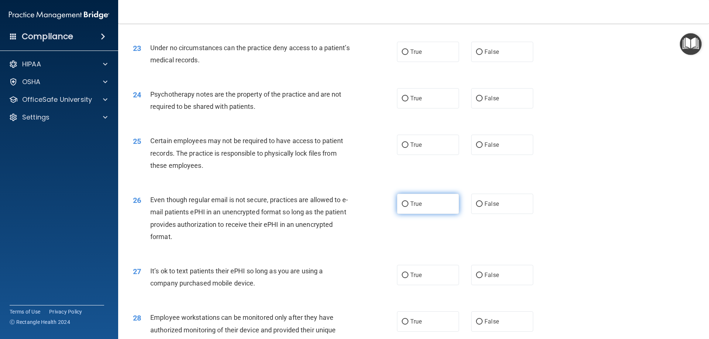
click at [422, 214] on label "True" at bounding box center [428, 204] width 62 height 20
click at [408, 207] on input "True" at bounding box center [404, 204] width 7 height 6
radio input "true"
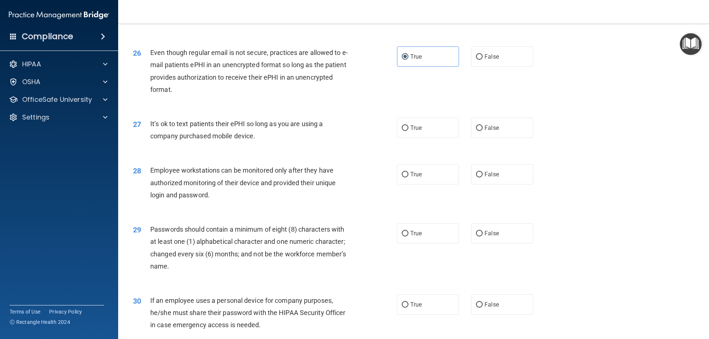
scroll to position [1448, 0]
click at [484, 177] on span "False" at bounding box center [491, 173] width 14 height 7
click at [481, 177] on input "False" at bounding box center [479, 175] width 7 height 6
radio input "true"
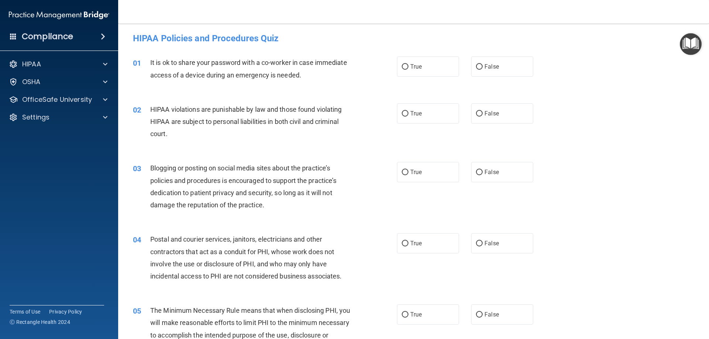
scroll to position [0, 0]
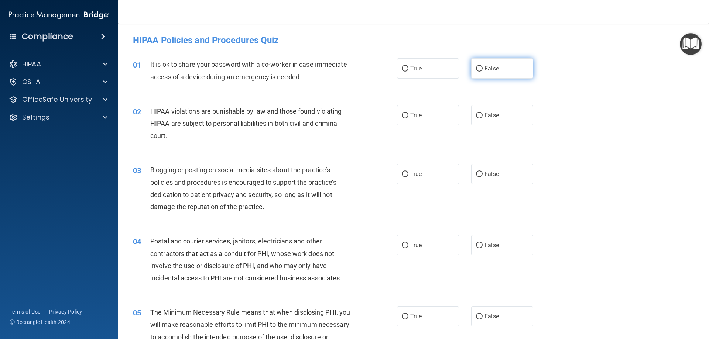
click at [502, 72] on label "False" at bounding box center [502, 68] width 62 height 20
click at [482, 72] on input "False" at bounding box center [479, 69] width 7 height 6
radio input "true"
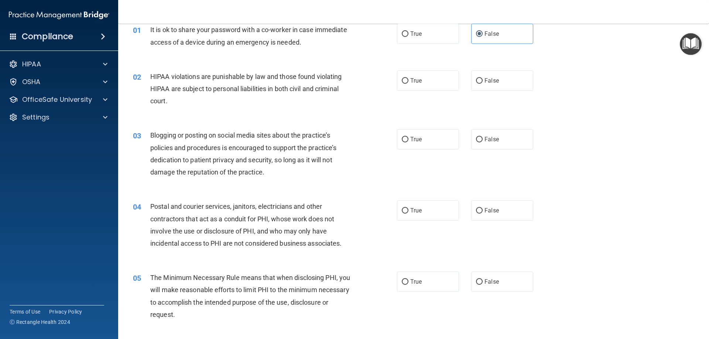
scroll to position [37, 0]
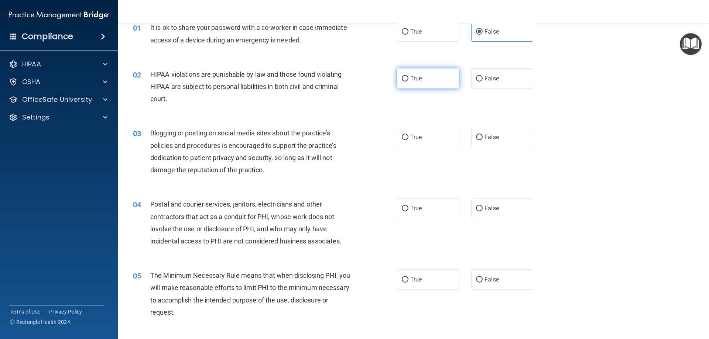
click at [442, 80] on label "True" at bounding box center [428, 78] width 62 height 20
click at [408, 80] on input "True" at bounding box center [404, 79] width 7 height 6
radio input "true"
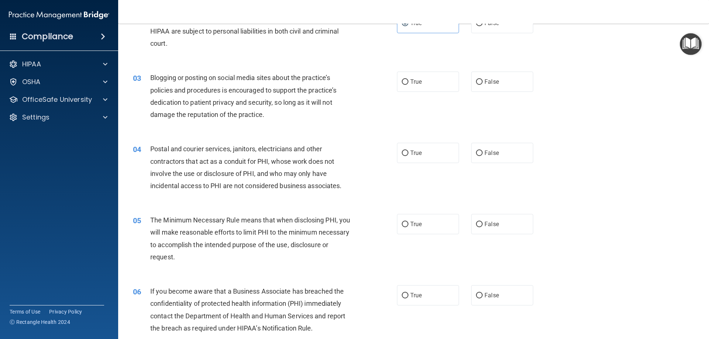
scroll to position [101, 0]
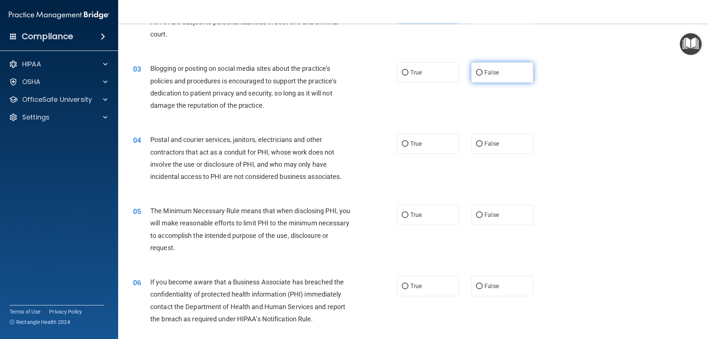
click at [476, 77] on label "False" at bounding box center [502, 72] width 62 height 20
click at [476, 76] on input "False" at bounding box center [479, 73] width 7 height 6
radio input "true"
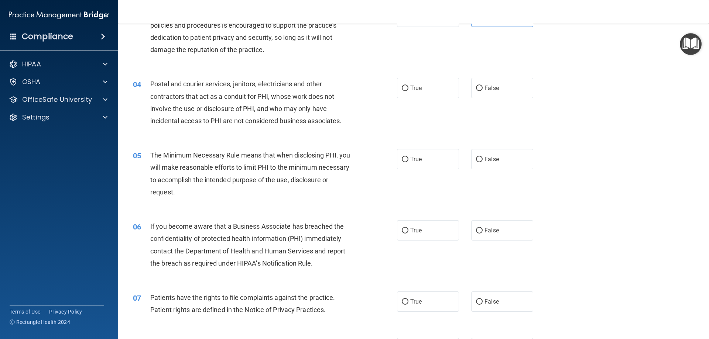
scroll to position [175, 0]
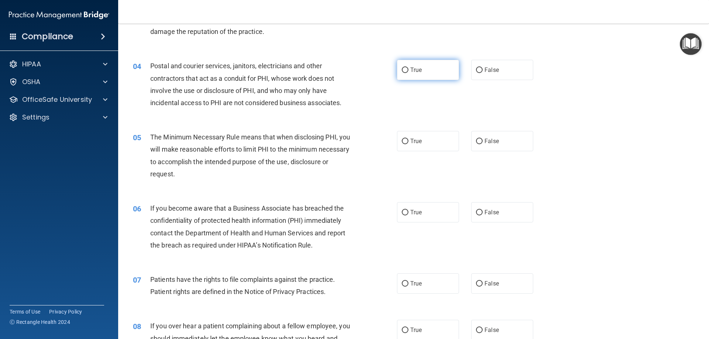
click at [436, 67] on label "True" at bounding box center [428, 70] width 62 height 20
click at [408, 68] on input "True" at bounding box center [404, 71] width 7 height 6
radio input "true"
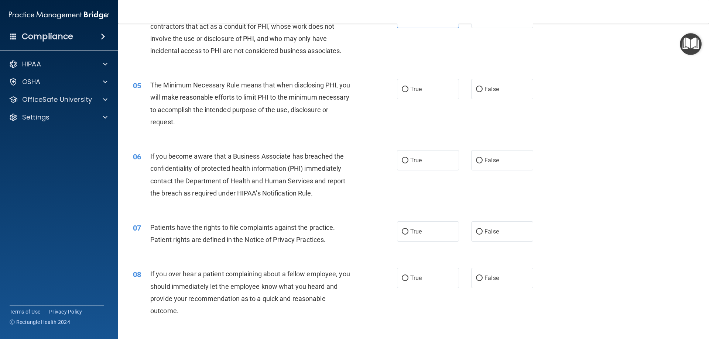
scroll to position [231, 0]
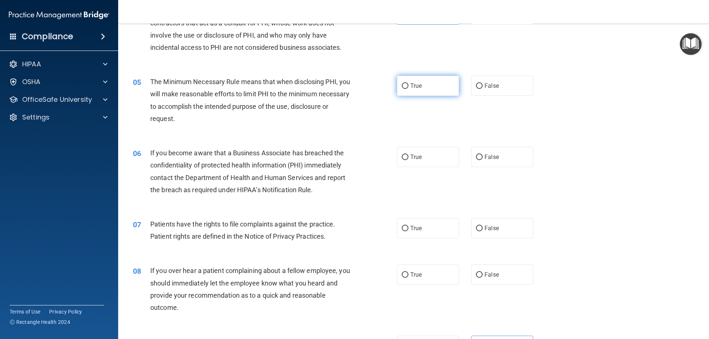
click at [429, 94] on label "True" at bounding box center [428, 86] width 62 height 20
click at [408, 89] on input "True" at bounding box center [404, 86] width 7 height 6
radio input "true"
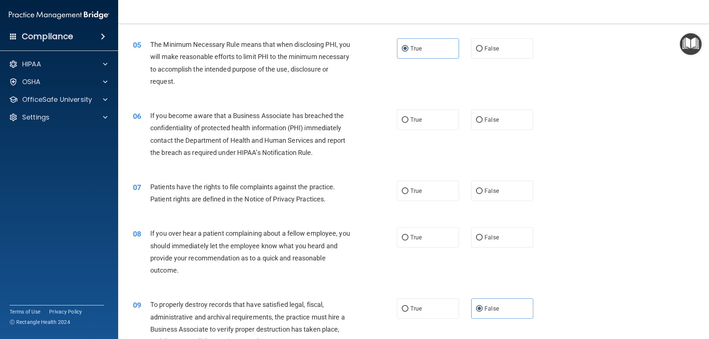
scroll to position [268, 0]
click at [408, 124] on label "True" at bounding box center [428, 120] width 62 height 20
click at [408, 123] on input "True" at bounding box center [404, 121] width 7 height 6
radio input "true"
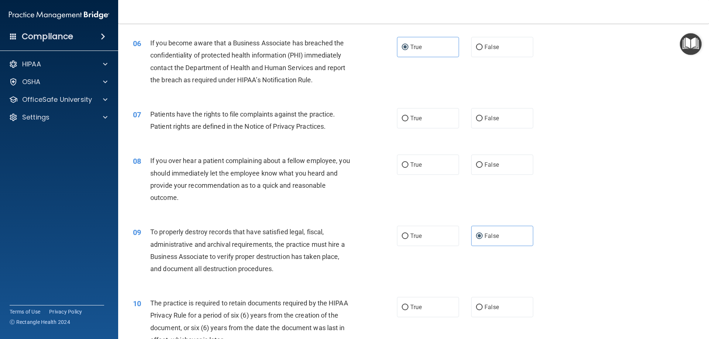
scroll to position [351, 0]
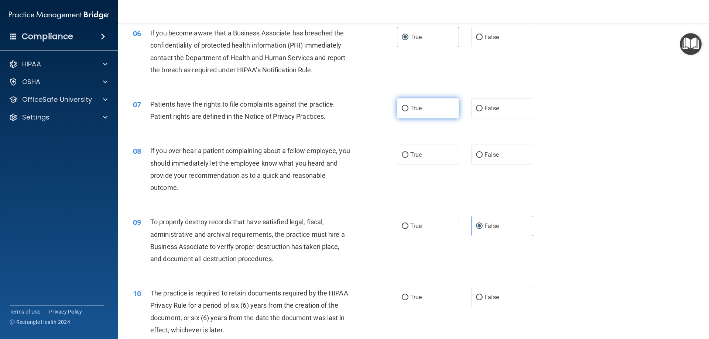
click at [402, 113] on label "True" at bounding box center [428, 108] width 62 height 20
click at [402, 111] on input "True" at bounding box center [404, 109] width 7 height 6
radio input "true"
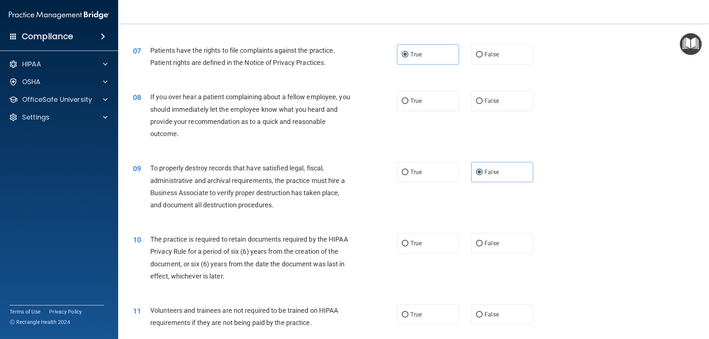
scroll to position [406, 0]
click at [497, 104] on label "False" at bounding box center [502, 99] width 62 height 20
click at [482, 103] on input "False" at bounding box center [479, 100] width 7 height 6
radio input "true"
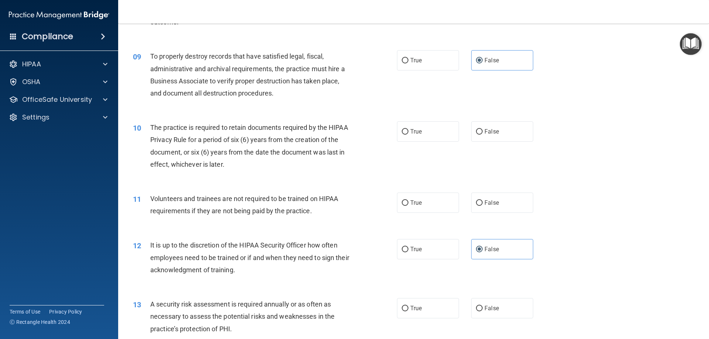
scroll to position [517, 0]
click at [418, 127] on label "True" at bounding box center [428, 131] width 62 height 20
click at [408, 129] on input "True" at bounding box center [404, 132] width 7 height 6
radio input "true"
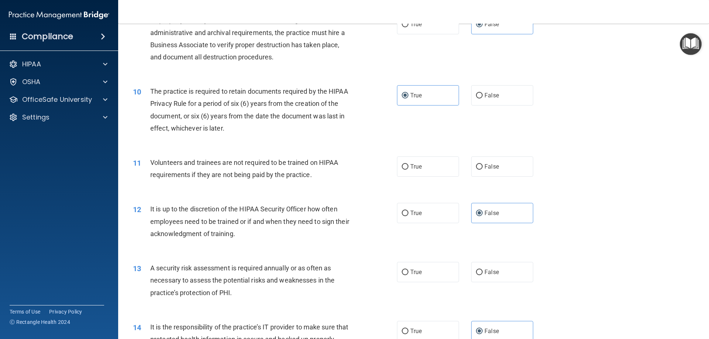
scroll to position [554, 0]
click at [499, 168] on label "False" at bounding box center [502, 165] width 62 height 20
click at [482, 168] on input "False" at bounding box center [479, 166] width 7 height 6
radio input "true"
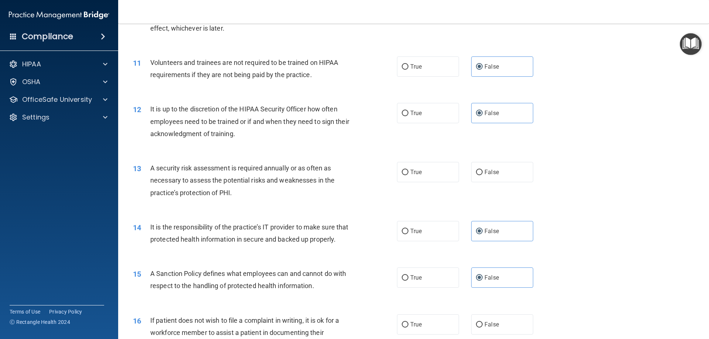
scroll to position [655, 0]
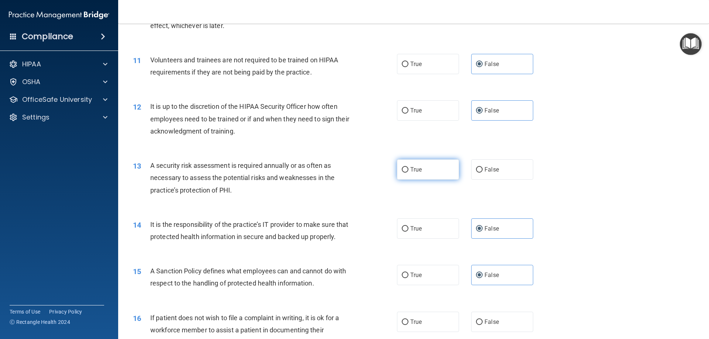
click at [404, 175] on label "True" at bounding box center [428, 169] width 62 height 20
click at [404, 173] on input "True" at bounding box center [404, 170] width 7 height 6
radio input "true"
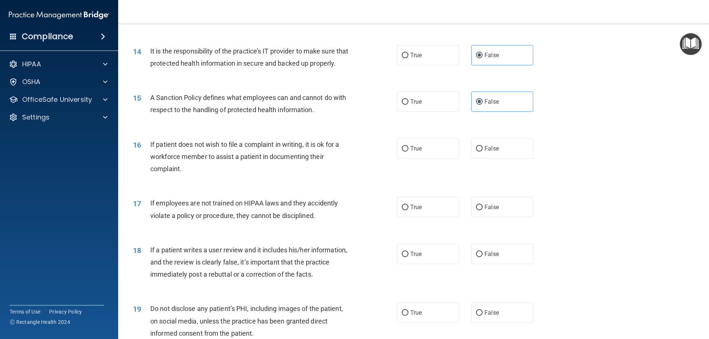
scroll to position [830, 0]
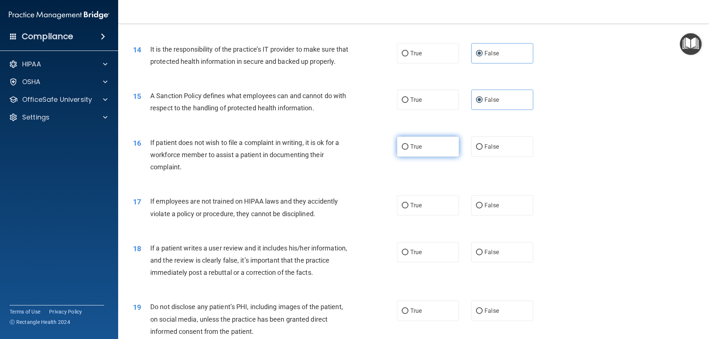
click at [413, 157] on label "True" at bounding box center [428, 147] width 62 height 20
click at [408, 150] on input "True" at bounding box center [404, 147] width 7 height 6
radio input "true"
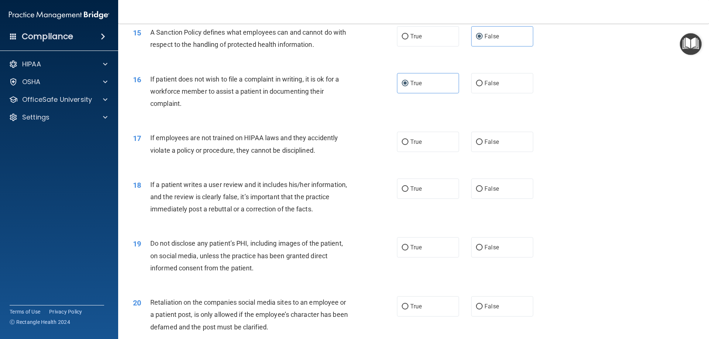
scroll to position [895, 0]
click at [490, 144] on span "False" at bounding box center [491, 140] width 14 height 7
click at [482, 144] on input "False" at bounding box center [479, 141] width 7 height 6
radio input "true"
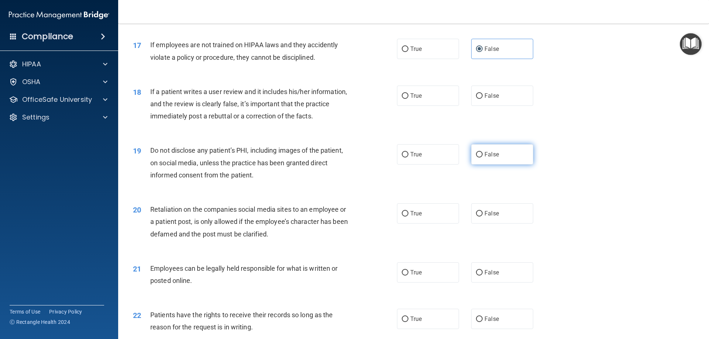
scroll to position [987, 0]
click at [505, 106] on label "False" at bounding box center [502, 95] width 62 height 20
click at [482, 99] on input "False" at bounding box center [479, 96] width 7 height 6
radio input "true"
click at [411, 164] on label "True" at bounding box center [428, 154] width 62 height 20
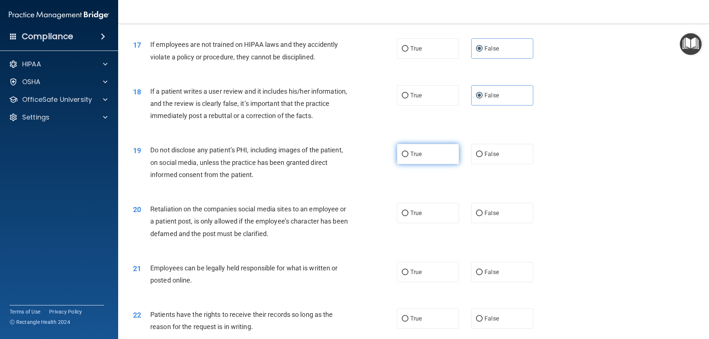
click at [408, 157] on input "True" at bounding box center [404, 155] width 7 height 6
radio input "true"
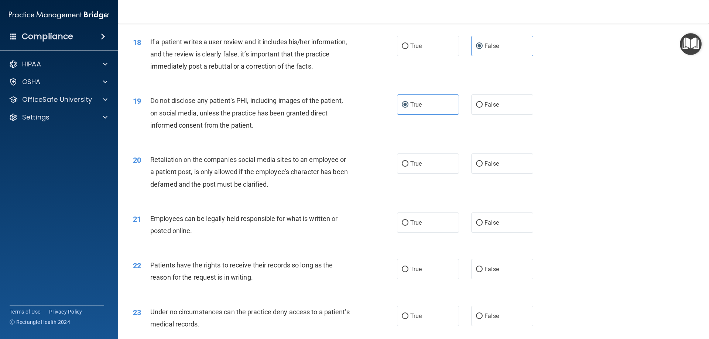
scroll to position [1052, 0]
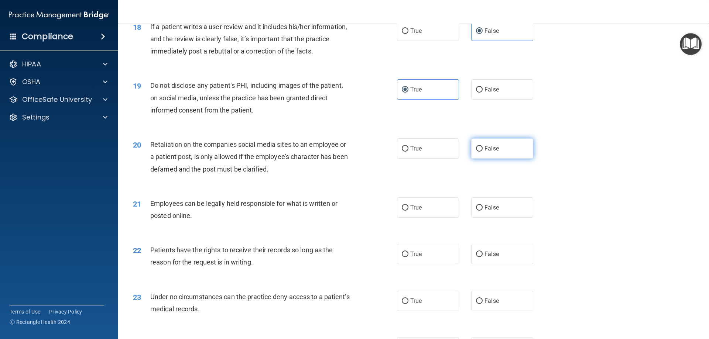
click at [517, 159] on label "False" at bounding box center [502, 148] width 62 height 20
click at [482, 152] on input "False" at bounding box center [479, 149] width 7 height 6
radio input "true"
click at [444, 218] on label "True" at bounding box center [428, 207] width 62 height 20
click at [408, 211] on input "True" at bounding box center [404, 208] width 7 height 6
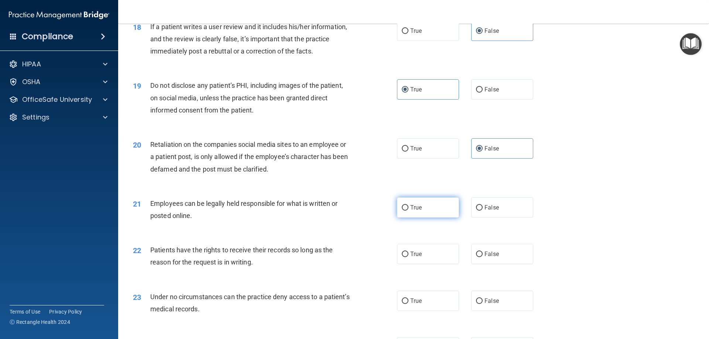
radio input "true"
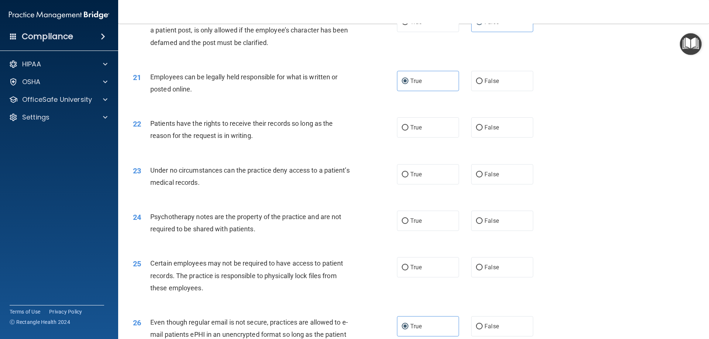
scroll to position [1181, 0]
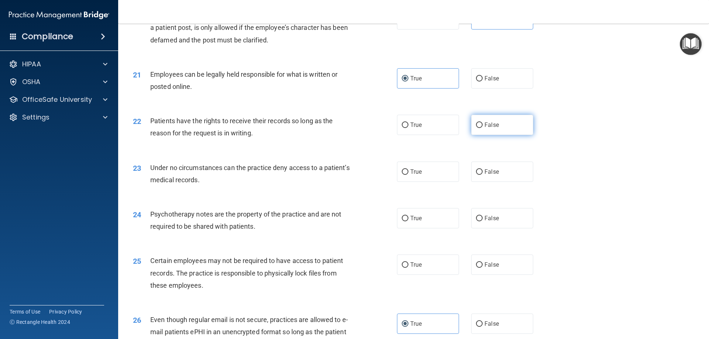
click at [510, 135] on label "False" at bounding box center [502, 125] width 62 height 20
click at [482, 128] on input "False" at bounding box center [479, 126] width 7 height 6
radio input "true"
click at [506, 182] on label "False" at bounding box center [502, 172] width 62 height 20
click at [482, 175] on input "False" at bounding box center [479, 172] width 7 height 6
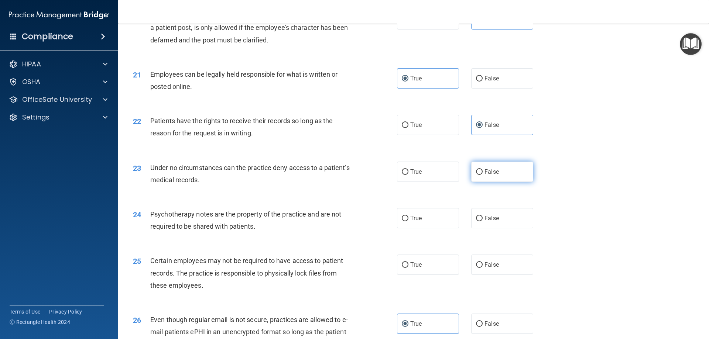
radio input "true"
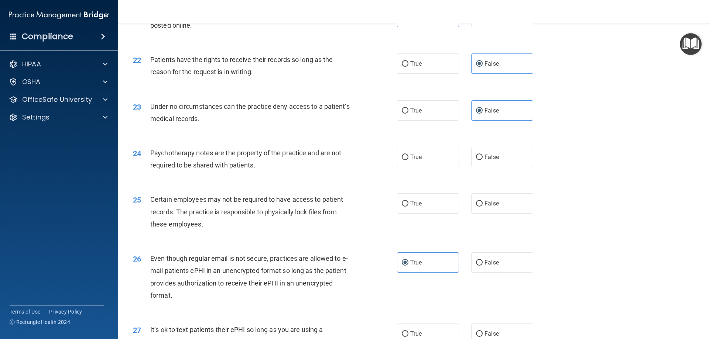
scroll to position [1245, 0]
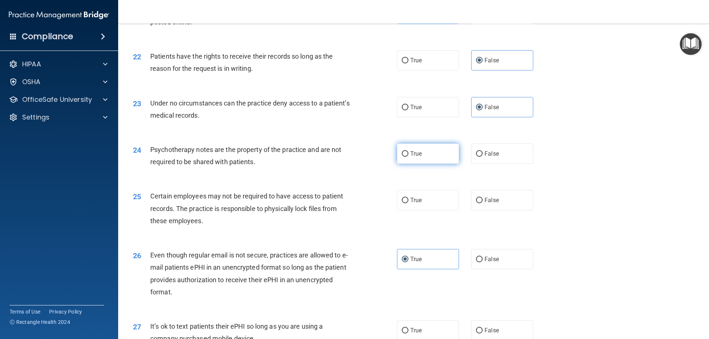
click at [414, 157] on span "True" at bounding box center [415, 153] width 11 height 7
click at [408, 157] on input "True" at bounding box center [404, 154] width 7 height 6
radio input "true"
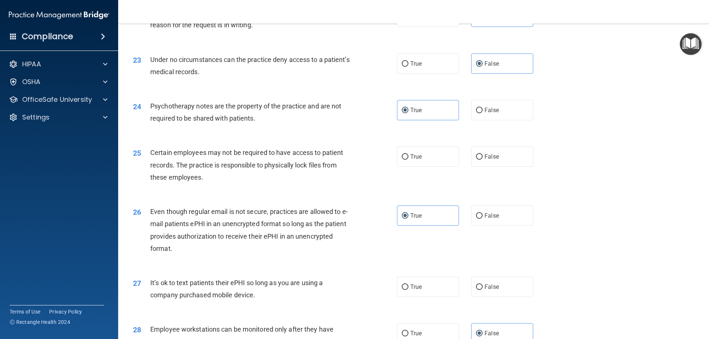
scroll to position [1301, 0]
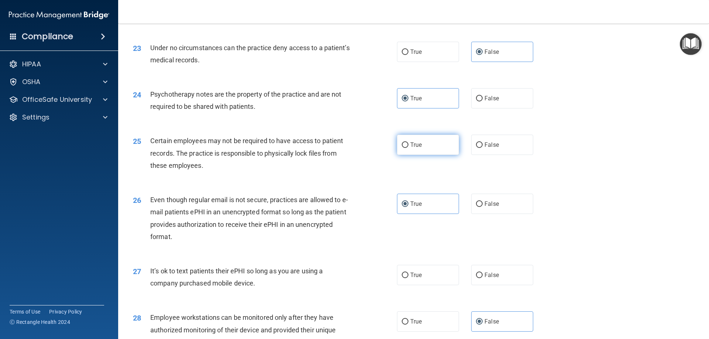
click at [407, 155] on label "True" at bounding box center [428, 145] width 62 height 20
click at [407, 148] on input "True" at bounding box center [404, 145] width 7 height 6
radio input "true"
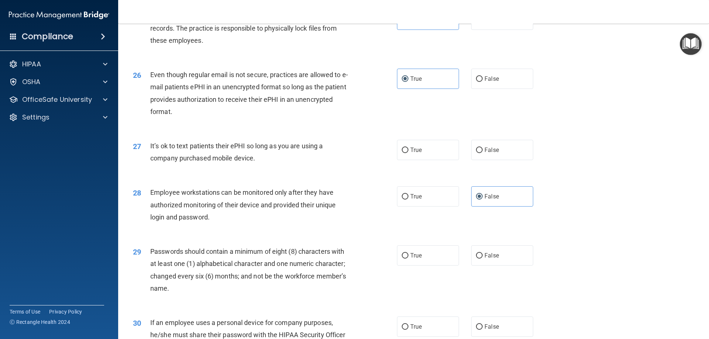
scroll to position [1430, 0]
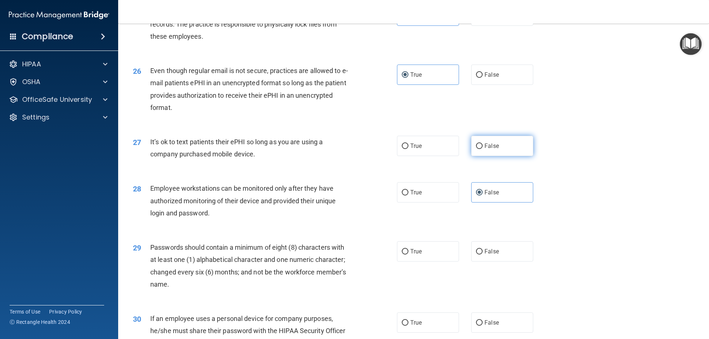
click at [505, 156] on label "False" at bounding box center [502, 146] width 62 height 20
click at [482, 149] on input "False" at bounding box center [479, 147] width 7 height 6
radio input "true"
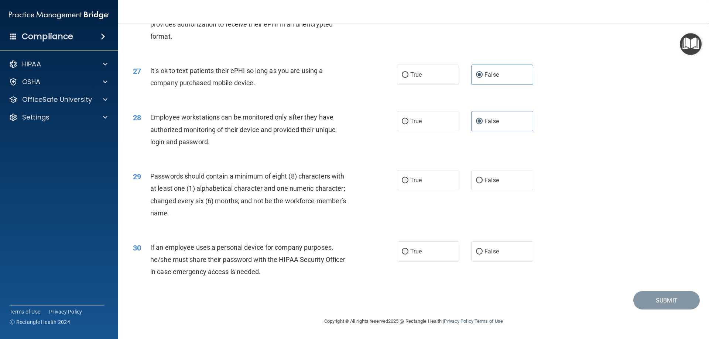
scroll to position [1513, 0]
click at [392, 186] on div "29 Passwords should contain a minimum of eight (8) characters with at least one…" at bounding box center [265, 196] width 286 height 53
click at [401, 187] on label "True" at bounding box center [428, 180] width 62 height 20
click at [401, 183] on input "True" at bounding box center [404, 181] width 7 height 6
radio input "true"
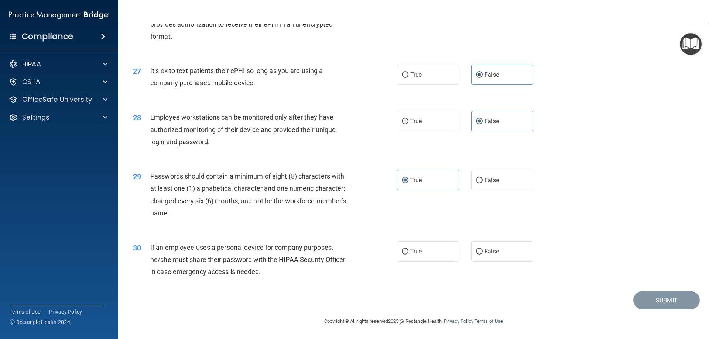
scroll to position [1513, 0]
click at [501, 259] on label "False" at bounding box center [502, 251] width 62 height 20
click at [482, 255] on input "False" at bounding box center [479, 252] width 7 height 6
radio input "true"
click at [670, 302] on button "Submit" at bounding box center [666, 300] width 66 height 19
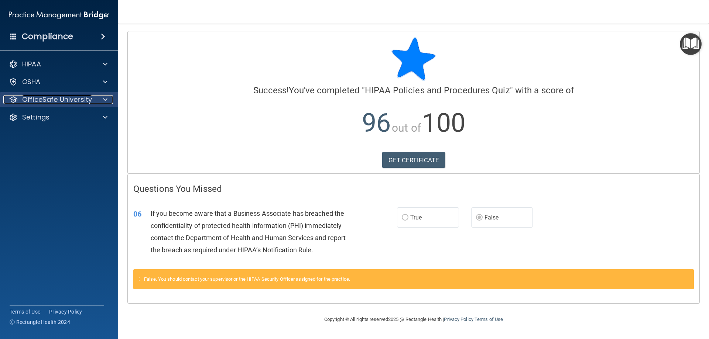
click at [52, 98] on p "OfficeSafe University" at bounding box center [57, 99] width 70 height 9
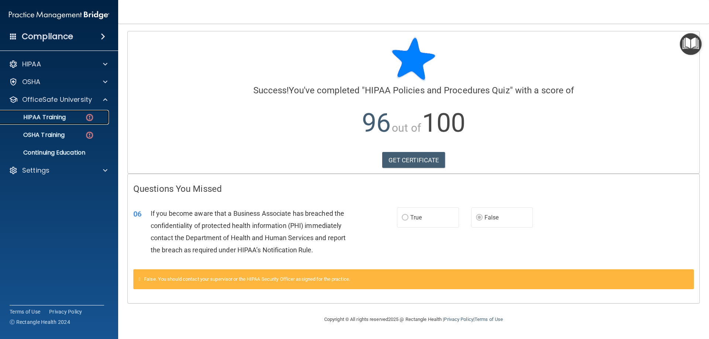
click at [56, 114] on p "HIPAA Training" at bounding box center [35, 117] width 61 height 7
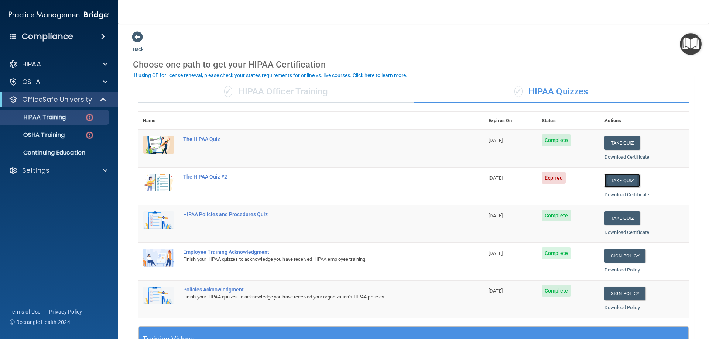
click at [607, 182] on button "Take Quiz" at bounding box center [621, 181] width 35 height 14
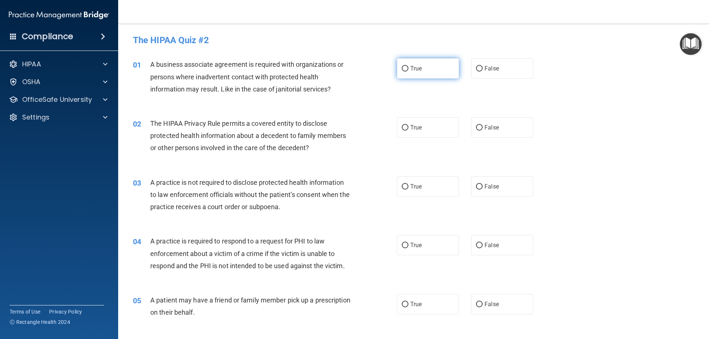
click at [420, 74] on label "True" at bounding box center [428, 68] width 62 height 20
click at [408, 72] on input "True" at bounding box center [404, 69] width 7 height 6
radio input "true"
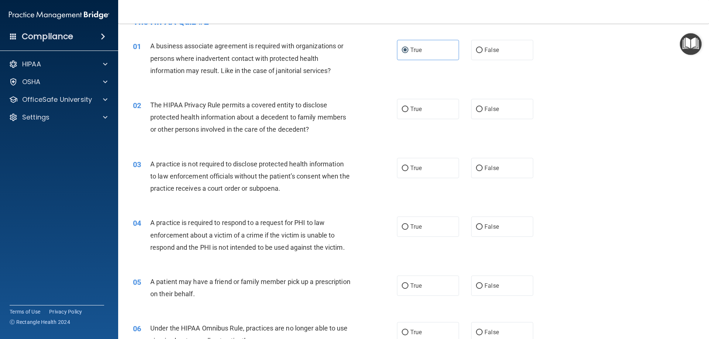
scroll to position [37, 0]
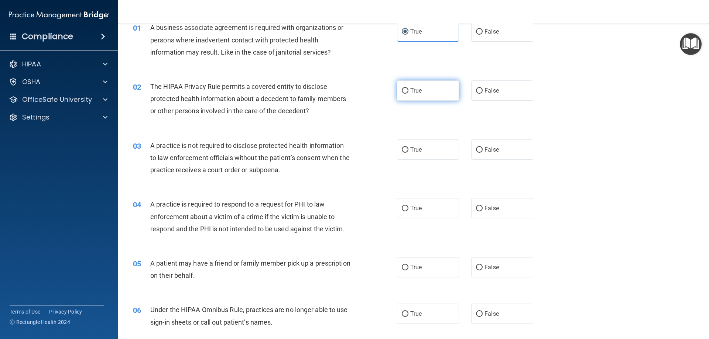
click at [423, 89] on label "True" at bounding box center [428, 90] width 62 height 20
click at [408, 89] on input "True" at bounding box center [404, 91] width 7 height 6
radio input "true"
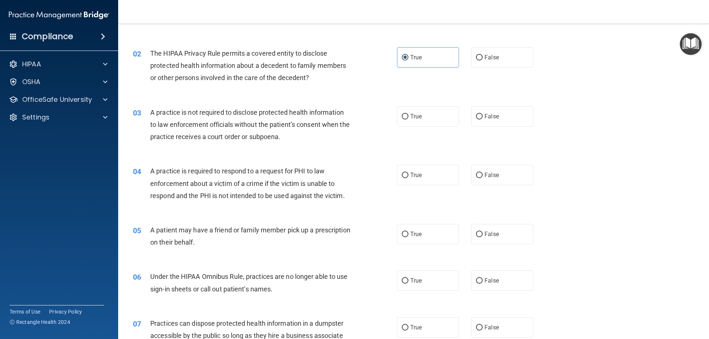
scroll to position [74, 0]
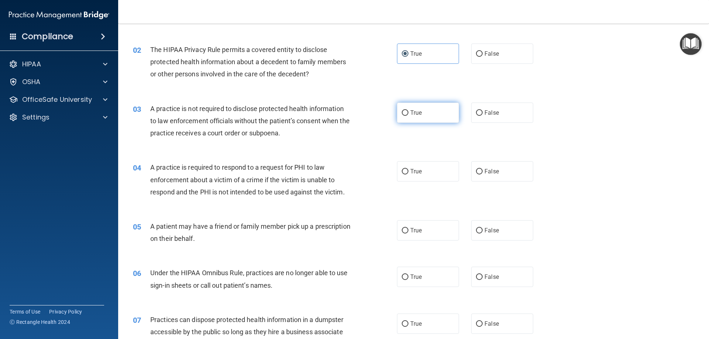
click at [420, 116] on label "True" at bounding box center [428, 113] width 62 height 20
click at [408, 116] on input "True" at bounding box center [404, 113] width 7 height 6
radio input "true"
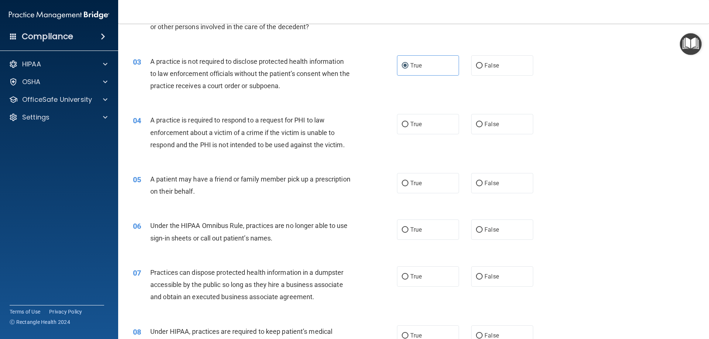
scroll to position [129, 0]
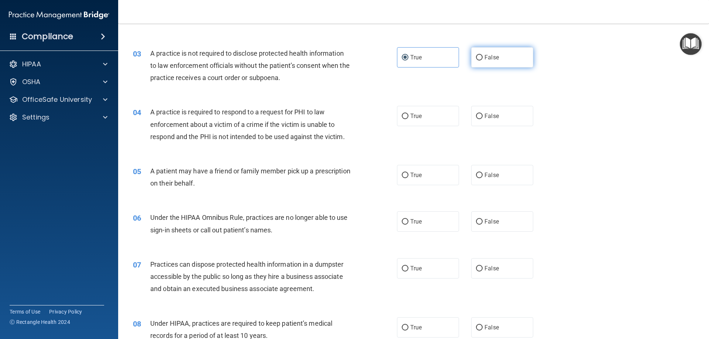
click at [477, 65] on label "False" at bounding box center [502, 57] width 62 height 20
click at [477, 61] on input "False" at bounding box center [479, 58] width 7 height 6
radio input "true"
radio input "false"
click at [497, 121] on label "False" at bounding box center [502, 116] width 62 height 20
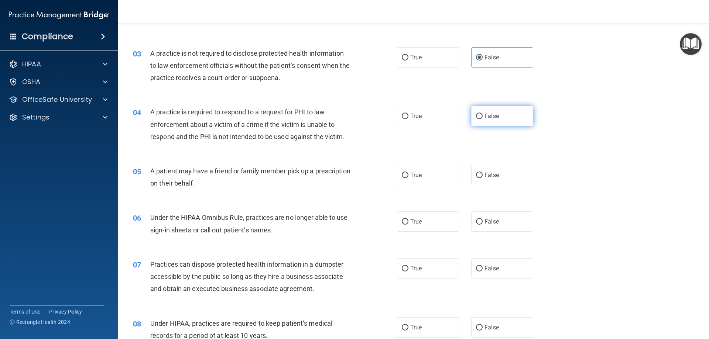
click at [482, 119] on input "False" at bounding box center [479, 117] width 7 height 6
radio input "true"
click at [408, 182] on label "True" at bounding box center [428, 175] width 62 height 20
click at [408, 178] on input "True" at bounding box center [404, 176] width 7 height 6
radio input "true"
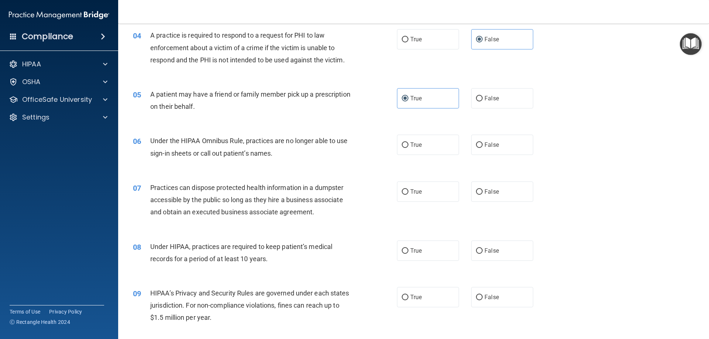
scroll to position [212, 0]
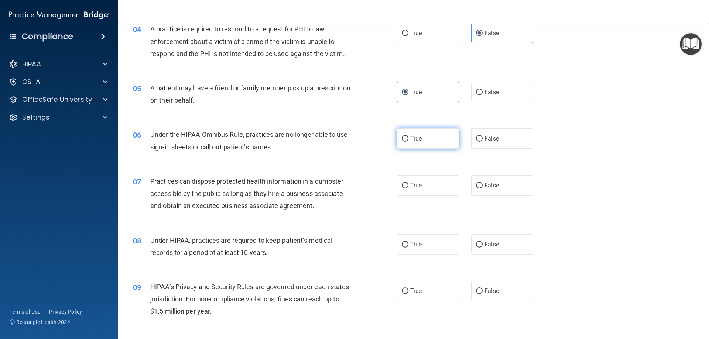
click at [432, 142] on label "True" at bounding box center [428, 138] width 62 height 20
click at [408, 142] on input "True" at bounding box center [404, 139] width 7 height 6
radio input "true"
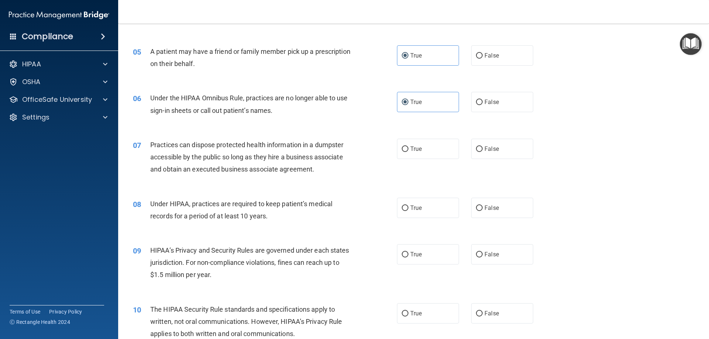
scroll to position [249, 0]
click at [487, 154] on label "False" at bounding box center [502, 148] width 62 height 20
click at [482, 152] on input "False" at bounding box center [479, 149] width 7 height 6
radio input "true"
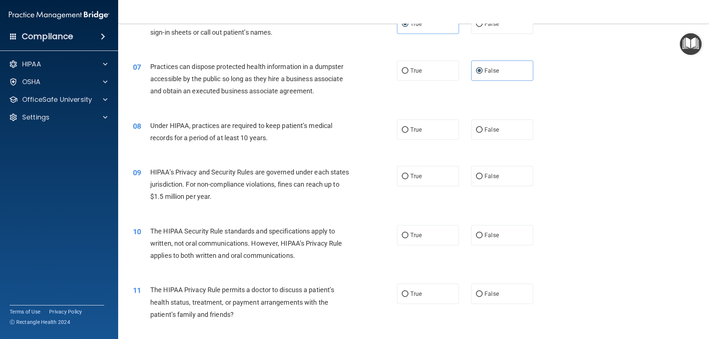
scroll to position [332, 0]
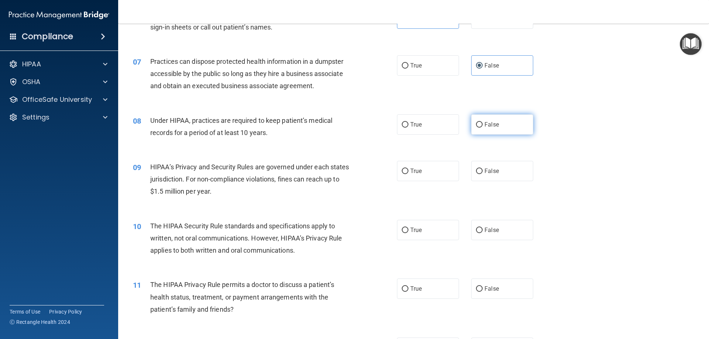
click at [479, 127] on label "False" at bounding box center [502, 124] width 62 height 20
click at [479, 127] on input "False" at bounding box center [479, 125] width 7 height 6
radio input "true"
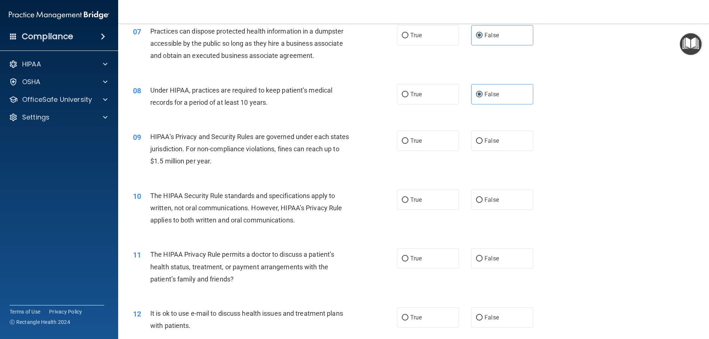
scroll to position [378, 0]
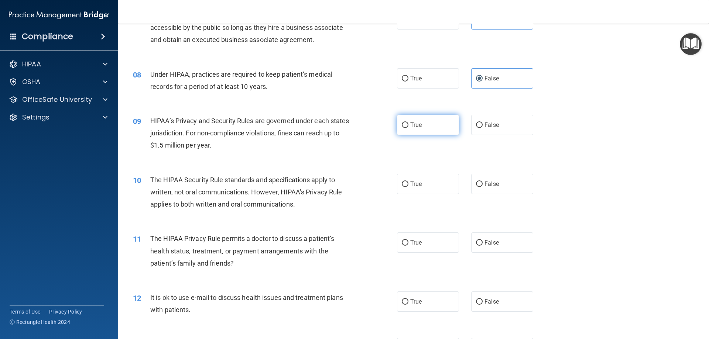
click at [403, 127] on input "True" at bounding box center [404, 126] width 7 height 6
radio input "true"
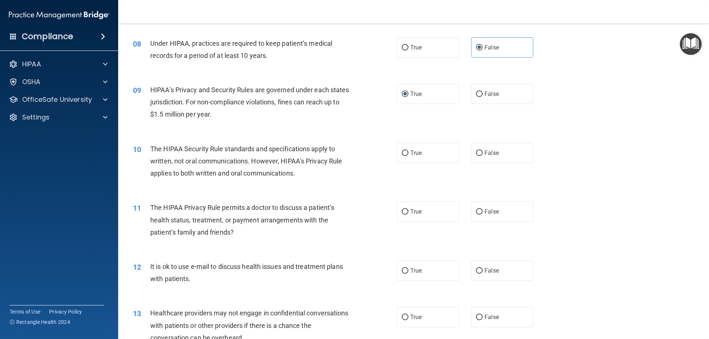
scroll to position [415, 0]
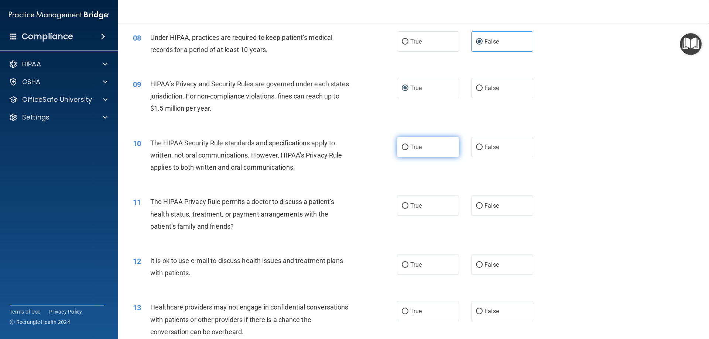
click at [416, 148] on span "True" at bounding box center [415, 147] width 11 height 7
click at [408, 148] on input "True" at bounding box center [404, 148] width 7 height 6
radio input "true"
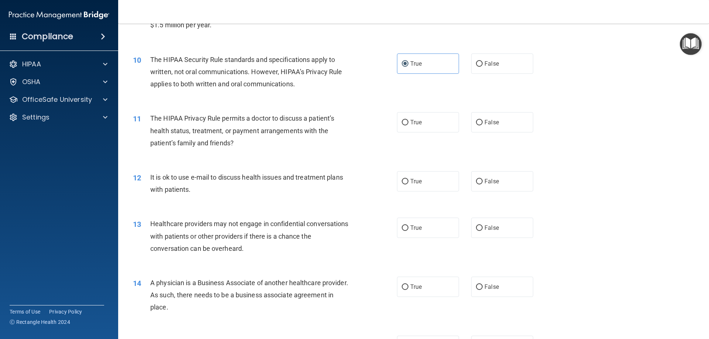
scroll to position [517, 0]
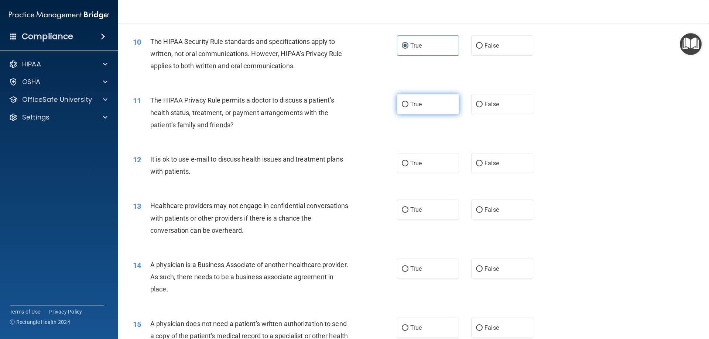
click at [404, 114] on label "True" at bounding box center [428, 104] width 62 height 20
click at [404, 107] on input "True" at bounding box center [404, 105] width 7 height 6
radio input "true"
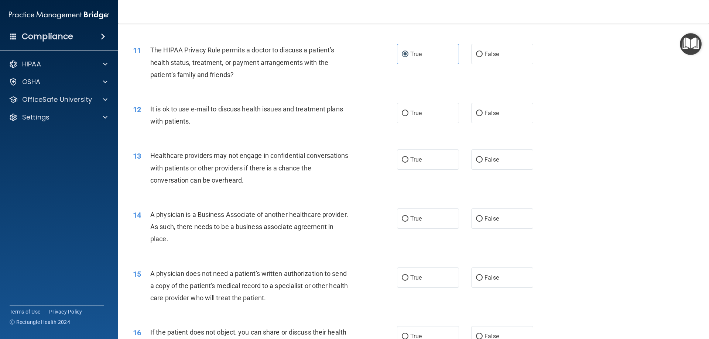
scroll to position [572, 0]
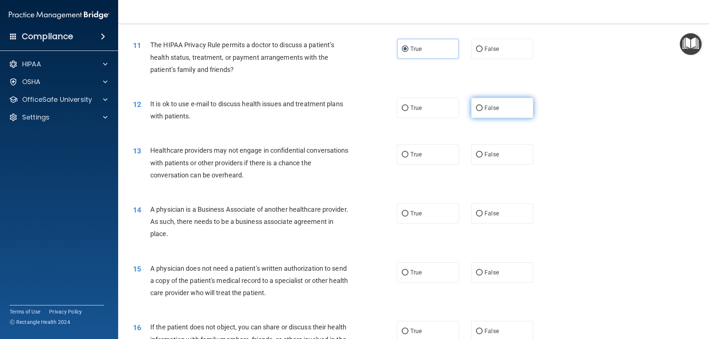
click at [494, 107] on span "False" at bounding box center [491, 107] width 14 height 7
click at [482, 107] on input "False" at bounding box center [479, 109] width 7 height 6
radio input "true"
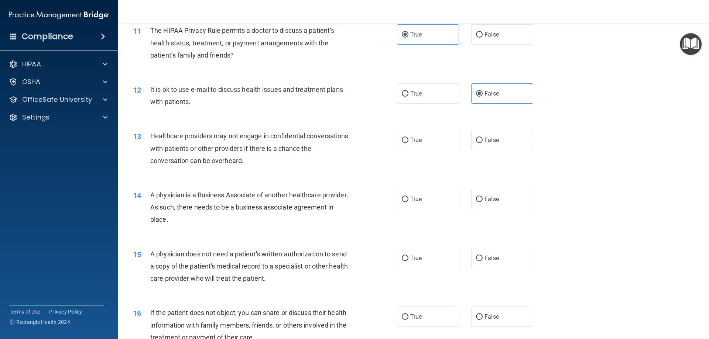
scroll to position [600, 0]
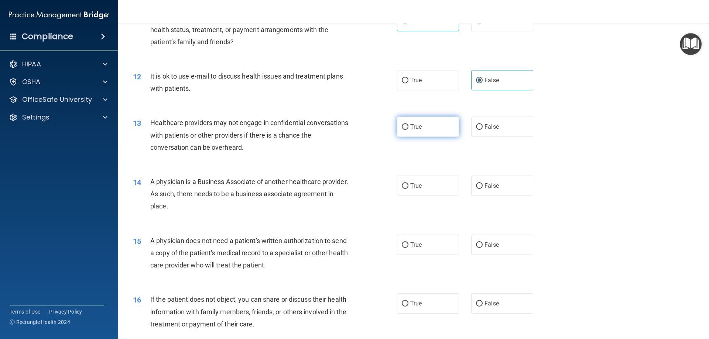
click at [438, 127] on label "True" at bounding box center [428, 127] width 62 height 20
click at [408, 127] on input "True" at bounding box center [404, 127] width 7 height 6
radio input "true"
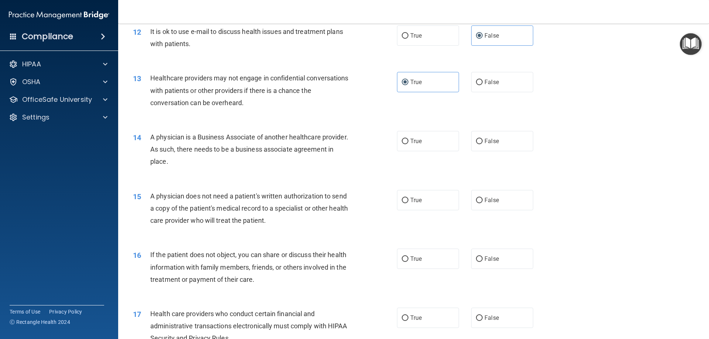
scroll to position [673, 0]
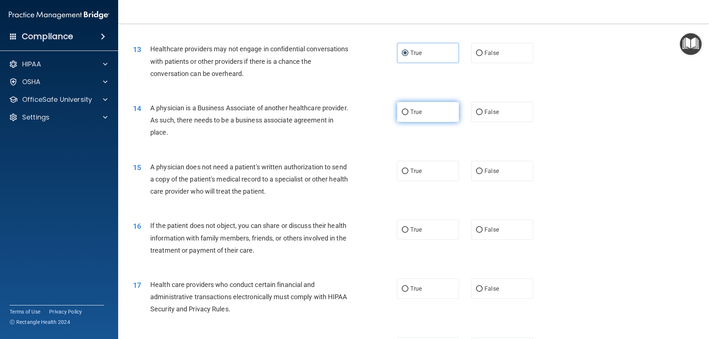
click at [417, 117] on label "True" at bounding box center [428, 112] width 62 height 20
click at [408, 115] on input "True" at bounding box center [404, 113] width 7 height 6
radio input "true"
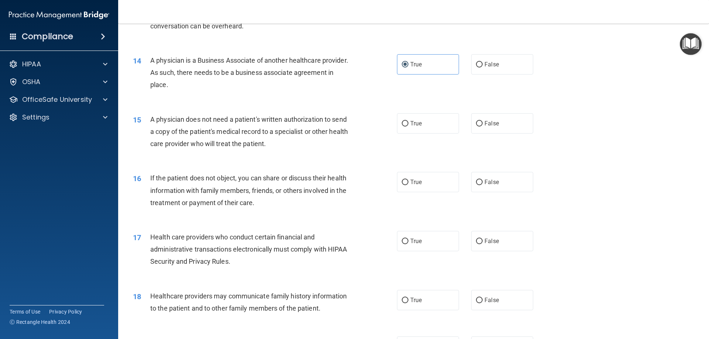
scroll to position [738, 0]
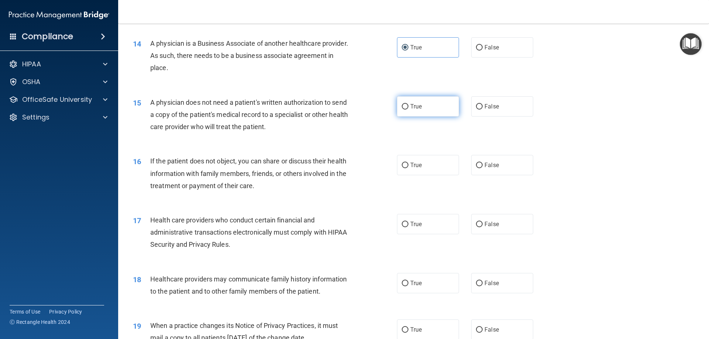
click at [418, 104] on span "True" at bounding box center [415, 106] width 11 height 7
click at [408, 104] on input "True" at bounding box center [404, 107] width 7 height 6
radio input "true"
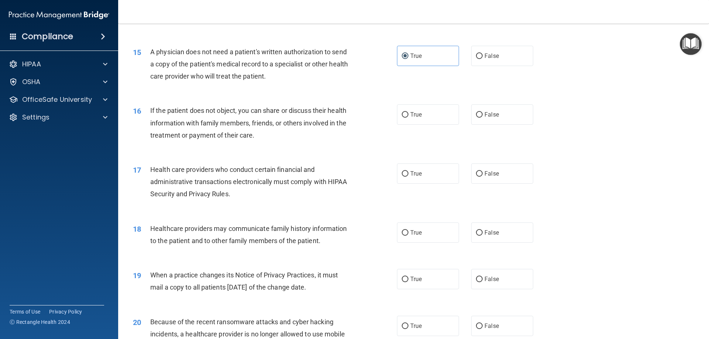
scroll to position [793, 0]
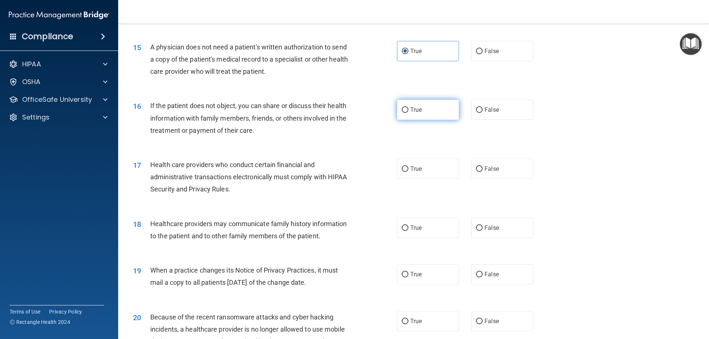
click at [410, 114] on label "True" at bounding box center [428, 110] width 62 height 20
click at [408, 113] on input "True" at bounding box center [404, 110] width 7 height 6
radio input "true"
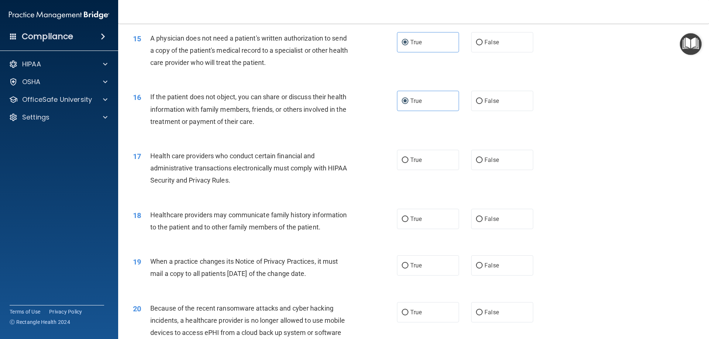
scroll to position [803, 0]
click at [412, 158] on span "True" at bounding box center [415, 159] width 11 height 7
click at [408, 158] on input "True" at bounding box center [404, 160] width 7 height 6
radio input "true"
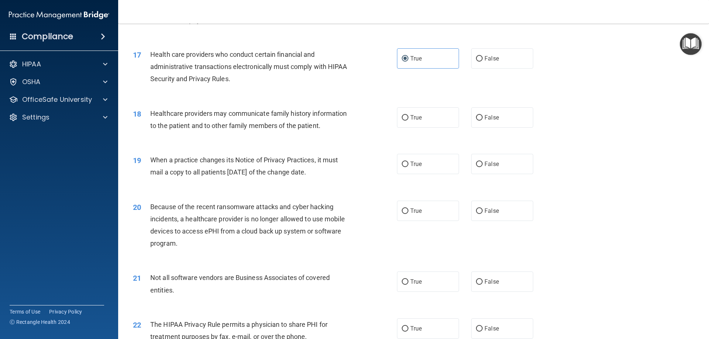
scroll to position [904, 0]
click at [434, 124] on label "True" at bounding box center [428, 117] width 62 height 20
click at [408, 120] on input "True" at bounding box center [404, 118] width 7 height 6
radio input "true"
click at [440, 159] on label "True" at bounding box center [428, 164] width 62 height 20
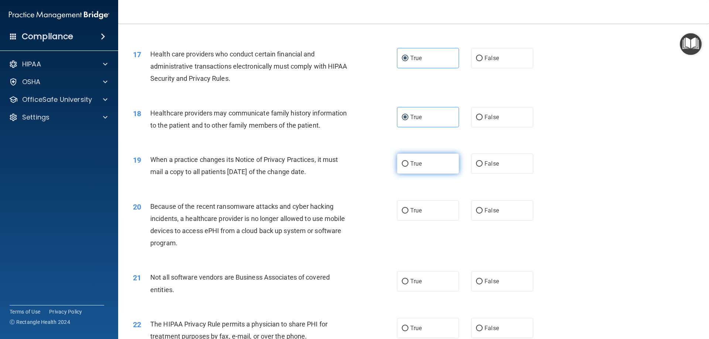
click at [408, 161] on input "True" at bounding box center [404, 164] width 7 height 6
radio input "true"
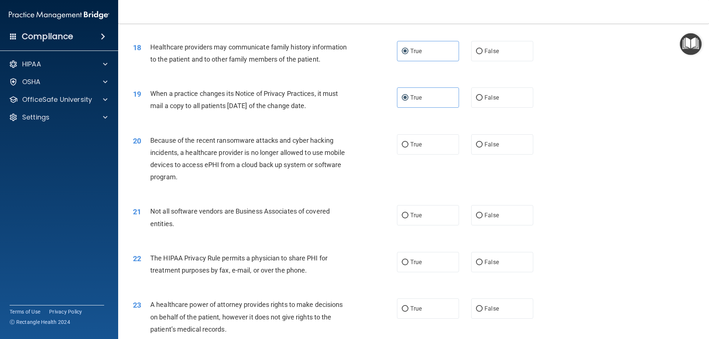
scroll to position [978, 0]
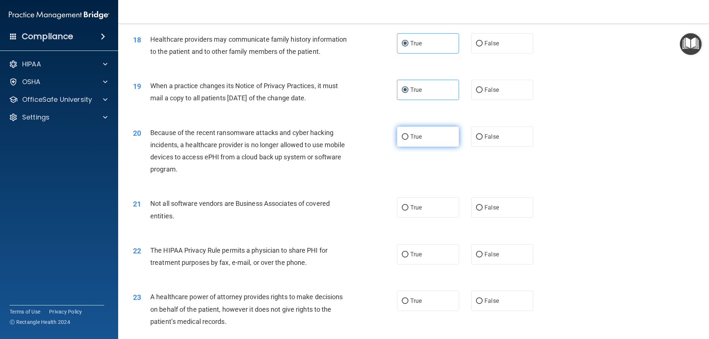
click at [414, 142] on label "True" at bounding box center [428, 137] width 62 height 20
click at [408, 140] on input "True" at bounding box center [404, 137] width 7 height 6
radio input "true"
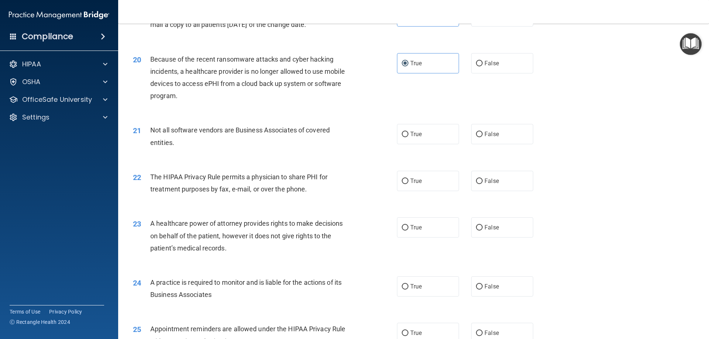
scroll to position [1052, 0]
click at [410, 132] on span "True" at bounding box center [415, 133] width 11 height 7
click at [408, 132] on input "True" at bounding box center [404, 134] width 7 height 6
radio input "true"
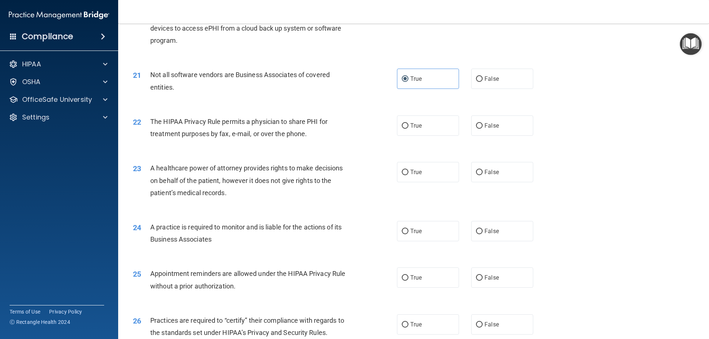
scroll to position [1107, 0]
click at [424, 131] on label "True" at bounding box center [428, 125] width 62 height 20
click at [408, 128] on input "True" at bounding box center [404, 126] width 7 height 6
radio input "true"
click at [471, 175] on label "False" at bounding box center [502, 172] width 62 height 20
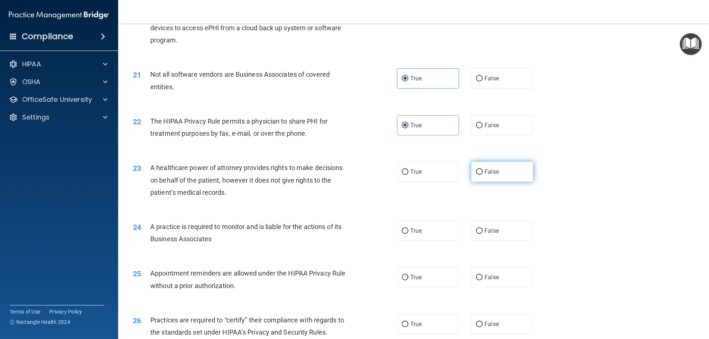
click at [476, 175] on input "False" at bounding box center [479, 172] width 7 height 6
radio input "true"
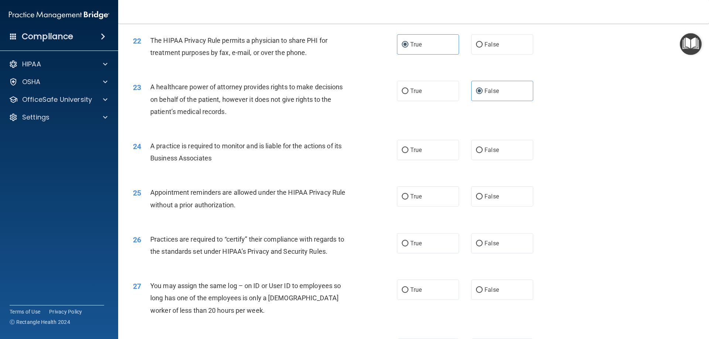
scroll to position [1190, 0]
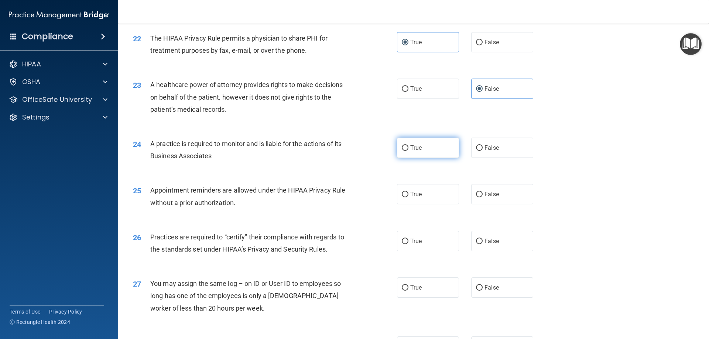
click at [437, 156] on label "True" at bounding box center [428, 148] width 62 height 20
click at [408, 151] on input "True" at bounding box center [404, 148] width 7 height 6
radio input "true"
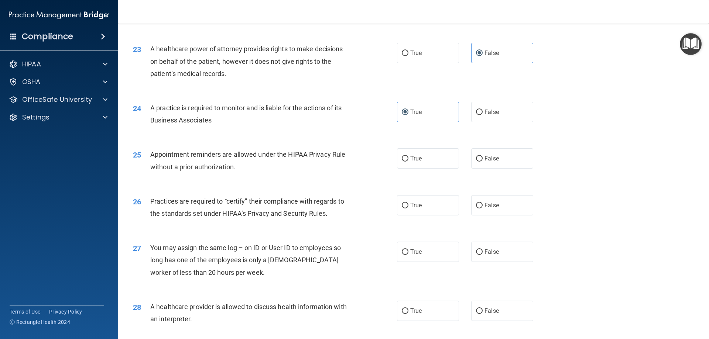
scroll to position [1227, 0]
click at [400, 166] on label "True" at bounding box center [428, 157] width 62 height 20
click at [401, 161] on input "True" at bounding box center [404, 158] width 7 height 6
radio input "true"
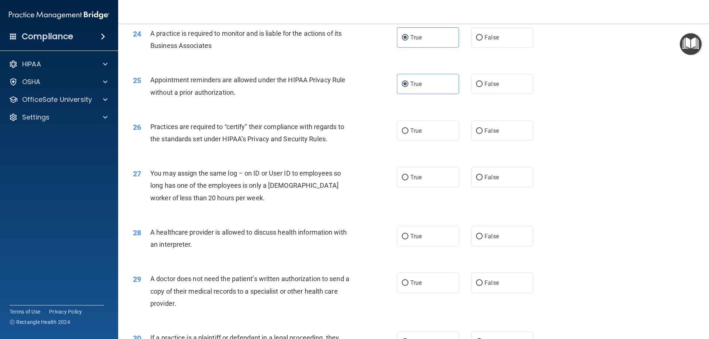
scroll to position [1301, 0]
click at [414, 137] on label "True" at bounding box center [428, 130] width 62 height 20
click at [408, 134] on input "True" at bounding box center [404, 131] width 7 height 6
radio input "true"
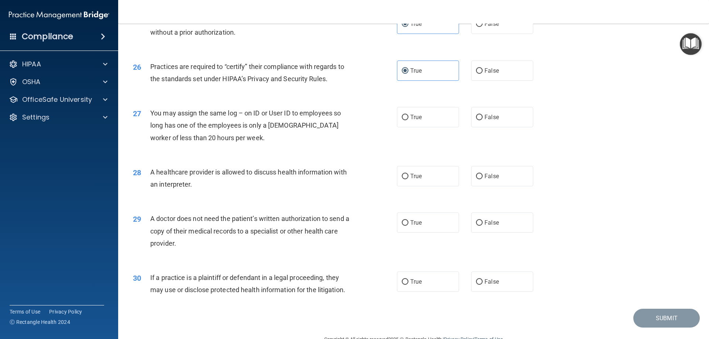
scroll to position [1365, 0]
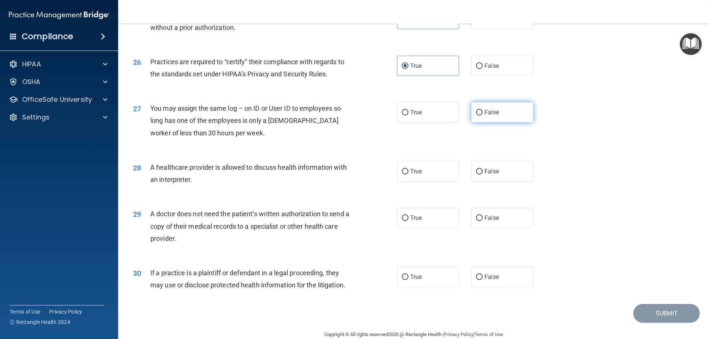
click at [473, 120] on label "False" at bounding box center [502, 112] width 62 height 20
click at [476, 116] on input "False" at bounding box center [479, 113] width 7 height 6
radio input "true"
click at [438, 175] on label "True" at bounding box center [428, 171] width 62 height 20
click at [408, 175] on input "True" at bounding box center [404, 172] width 7 height 6
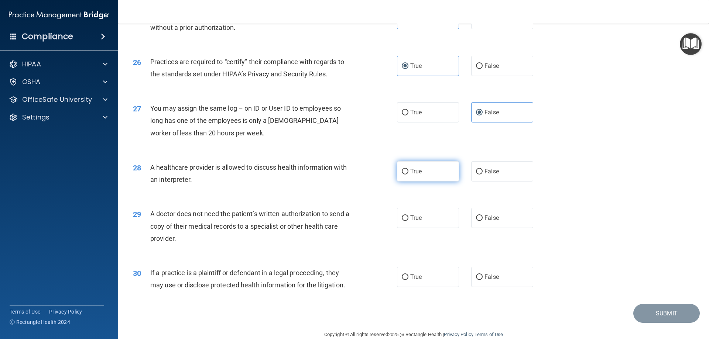
radio input "true"
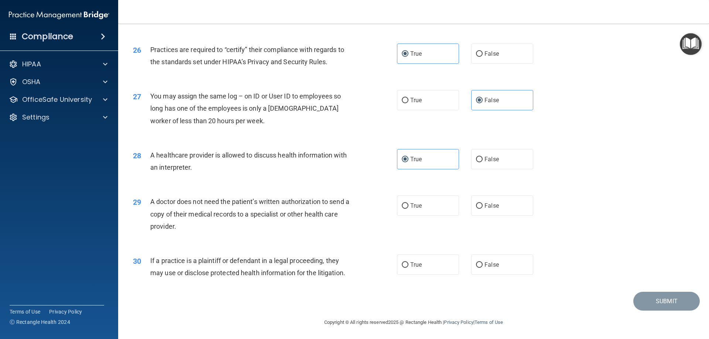
scroll to position [1379, 0]
click at [423, 201] on label "True" at bounding box center [428, 204] width 62 height 20
click at [408, 202] on input "True" at bounding box center [404, 205] width 7 height 6
radio input "true"
click at [410, 263] on span "True" at bounding box center [415, 263] width 11 height 7
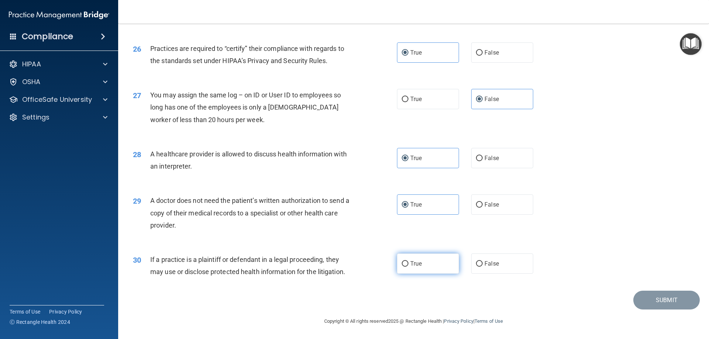
click at [408, 263] on input "True" at bounding box center [404, 264] width 7 height 6
radio input "true"
drag, startPoint x: 662, startPoint y: 309, endPoint x: 662, endPoint y: 306, distance: 3.8
click at [662, 308] on main "- The HIPAA Quiz #2 This quiz doesn’t expire until 08/03/2023. Are you sure you…" at bounding box center [413, 182] width 590 height 316
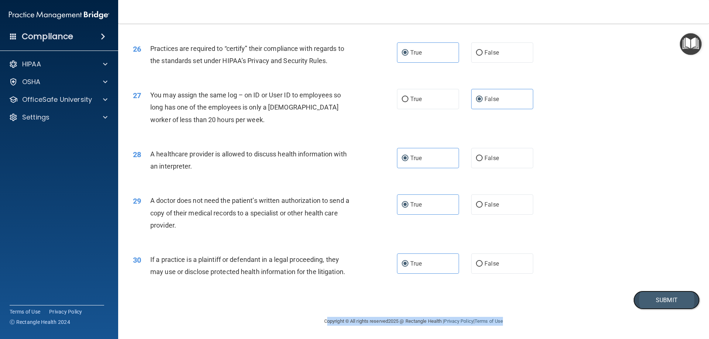
click at [661, 305] on button "Submit" at bounding box center [666, 300] width 66 height 19
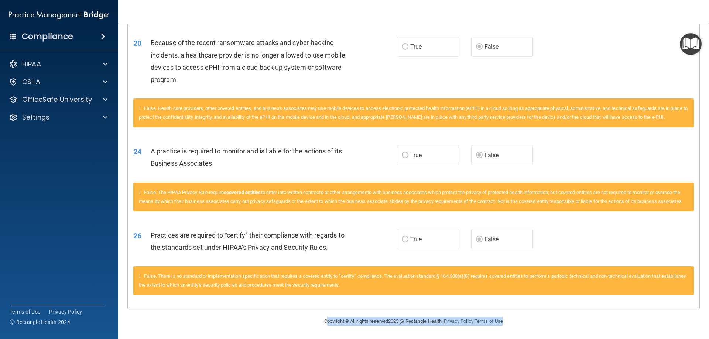
scroll to position [996, 0]
click at [112, 99] on div at bounding box center [104, 99] width 18 height 9
click at [77, 118] on div "HIPAA Training" at bounding box center [55, 117] width 101 height 7
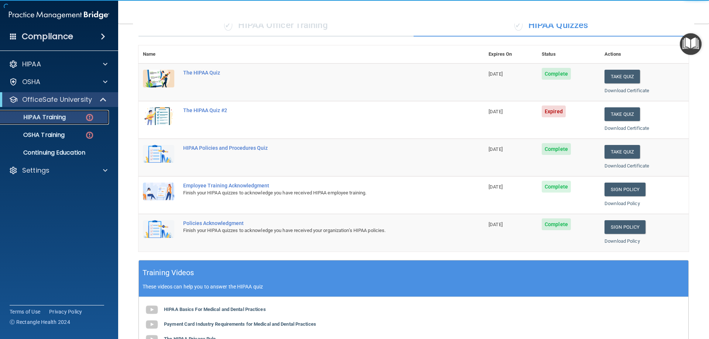
scroll to position [51, 0]
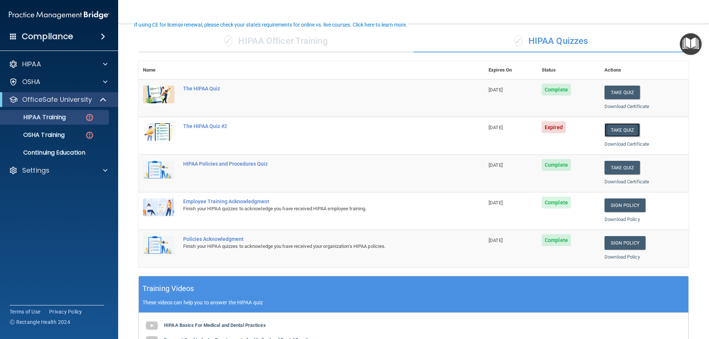
click at [626, 126] on button "Take Quiz" at bounding box center [621, 130] width 35 height 14
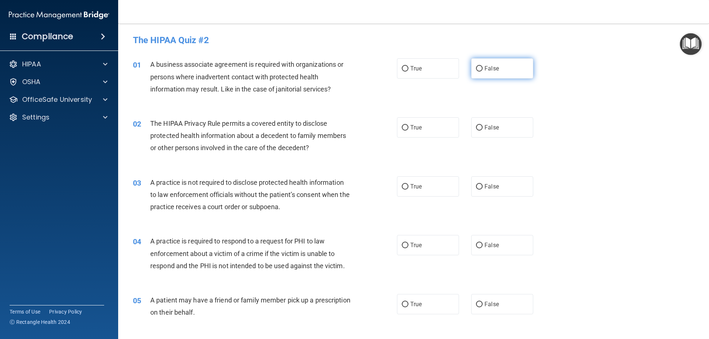
click at [489, 71] on span "False" at bounding box center [491, 68] width 14 height 7
click at [482, 71] on input "False" at bounding box center [479, 69] width 7 height 6
radio input "true"
click at [410, 132] on label "True" at bounding box center [428, 127] width 62 height 20
click at [408, 131] on input "True" at bounding box center [404, 128] width 7 height 6
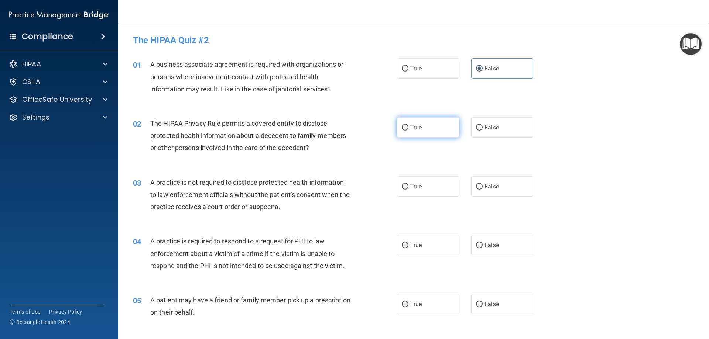
radio input "true"
click at [496, 188] on label "False" at bounding box center [502, 186] width 62 height 20
click at [482, 188] on input "False" at bounding box center [479, 187] width 7 height 6
radio input "true"
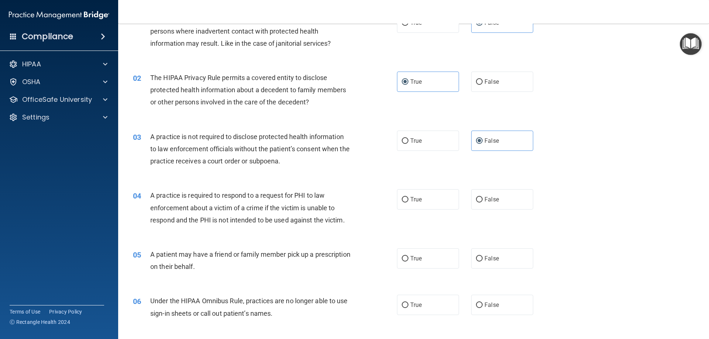
scroll to position [46, 0]
click at [417, 195] on label "True" at bounding box center [428, 199] width 62 height 20
click at [408, 197] on input "True" at bounding box center [404, 200] width 7 height 6
radio input "true"
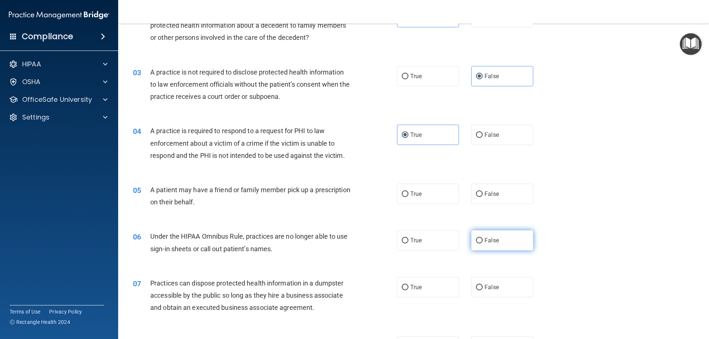
scroll to position [111, 0]
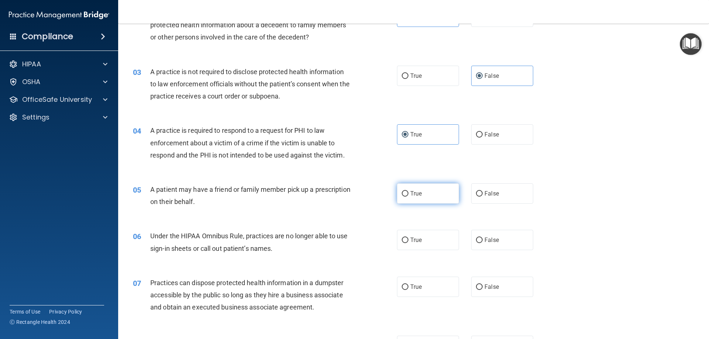
click at [420, 193] on label "True" at bounding box center [428, 193] width 62 height 20
click at [408, 193] on input "True" at bounding box center [404, 194] width 7 height 6
radio input "true"
click at [489, 236] on label "False" at bounding box center [502, 240] width 62 height 20
click at [482, 238] on input "False" at bounding box center [479, 241] width 7 height 6
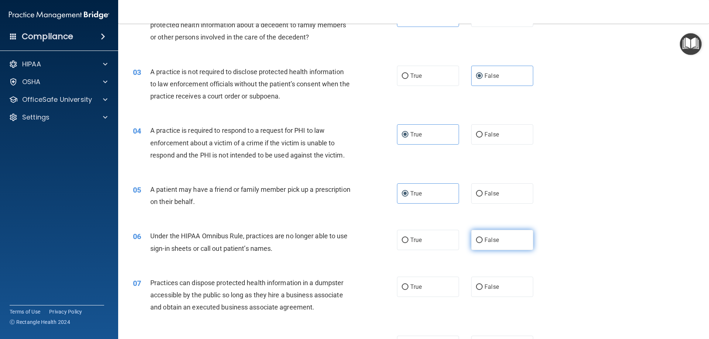
radio input "true"
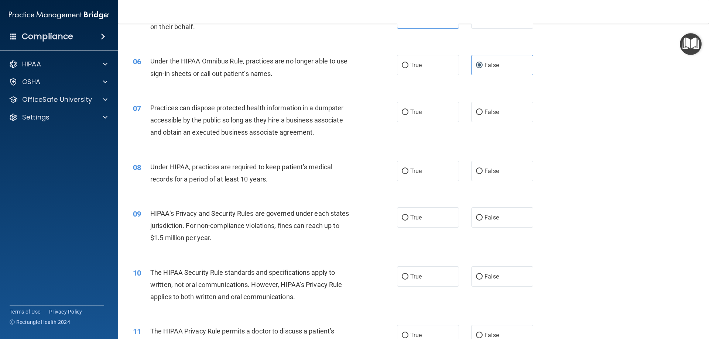
scroll to position [286, 0]
click at [484, 221] on label "False" at bounding box center [502, 217] width 62 height 20
click at [482, 220] on input "False" at bounding box center [479, 218] width 7 height 6
radio input "true"
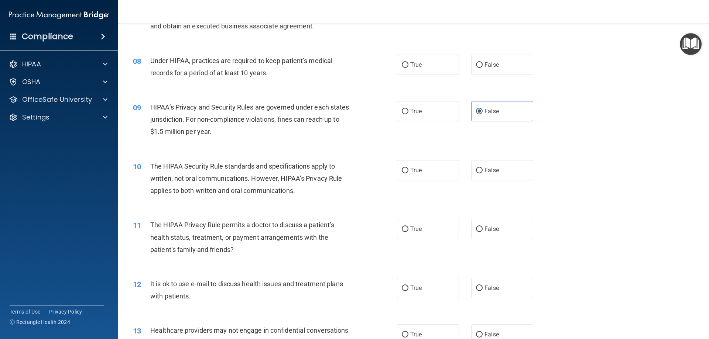
scroll to position [424, 0]
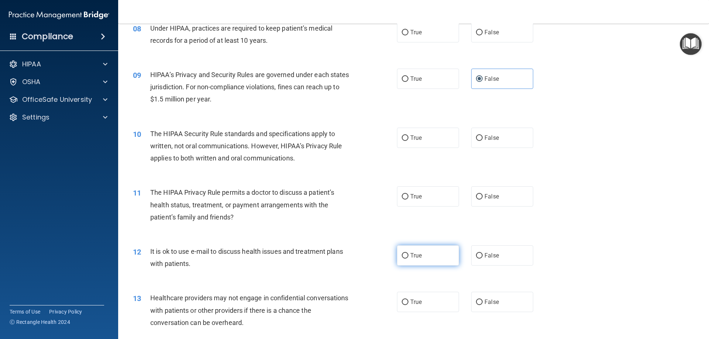
click at [438, 258] on label "True" at bounding box center [428, 255] width 62 height 20
click at [408, 258] on input "True" at bounding box center [404, 256] width 7 height 6
radio input "true"
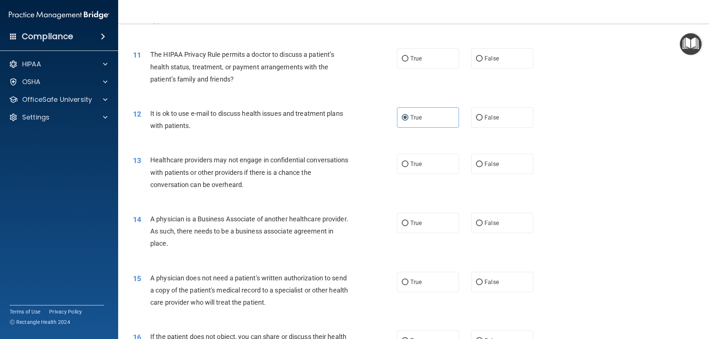
scroll to position [563, 0]
click at [493, 169] on label "False" at bounding box center [502, 164] width 62 height 20
click at [482, 167] on input "False" at bounding box center [479, 164] width 7 height 6
radio input "true"
click at [492, 221] on span "False" at bounding box center [491, 222] width 14 height 7
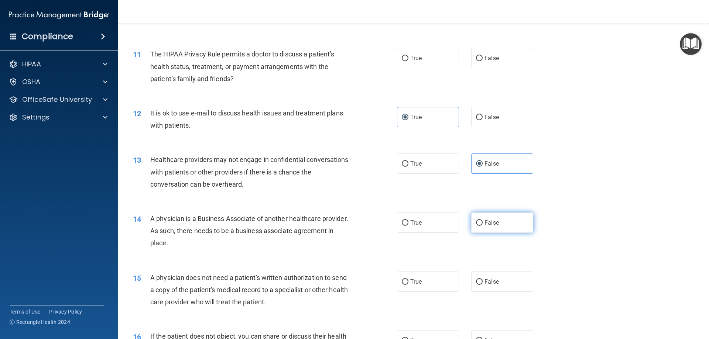
click at [482, 221] on input "False" at bounding box center [479, 223] width 7 height 6
radio input "true"
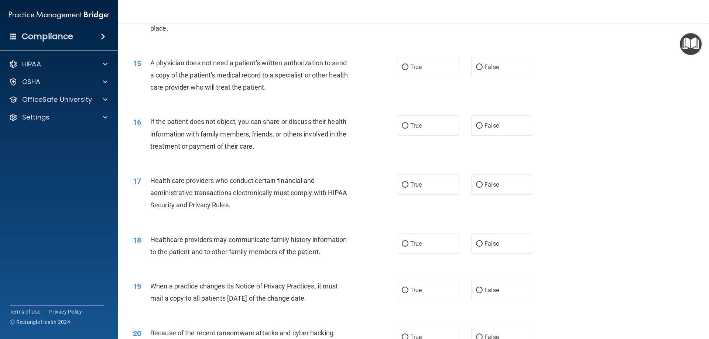
scroll to position [840, 0]
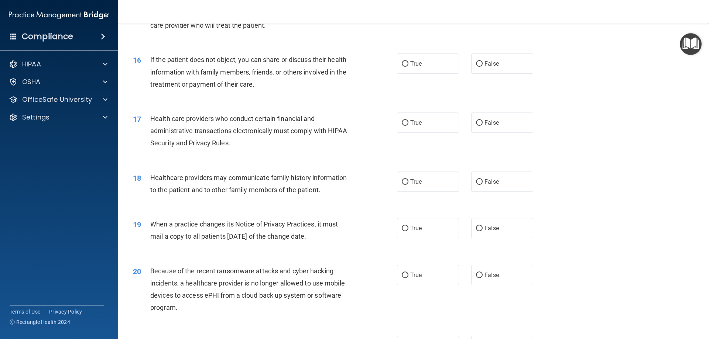
click at [486, 193] on div "18 Healthcare providers may communicate family history information to the patie…" at bounding box center [413, 185] width 572 height 46
click at [501, 186] on label "False" at bounding box center [502, 182] width 62 height 20
click at [482, 185] on input "False" at bounding box center [479, 182] width 7 height 6
radio input "true"
click at [493, 225] on span "False" at bounding box center [491, 228] width 14 height 7
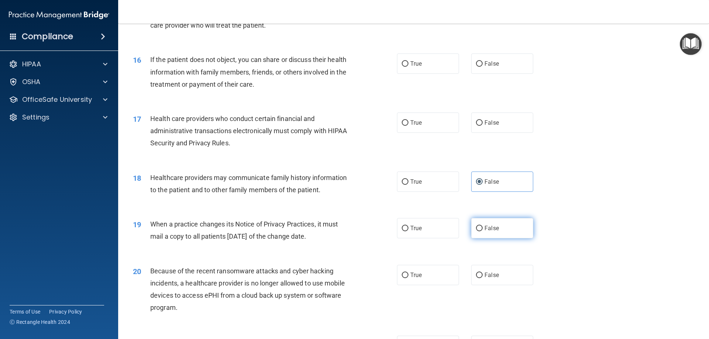
click at [482, 226] on input "False" at bounding box center [479, 229] width 7 height 6
radio input "true"
click at [489, 273] on span "False" at bounding box center [491, 275] width 14 height 7
click at [482, 273] on input "False" at bounding box center [479, 276] width 7 height 6
radio input "true"
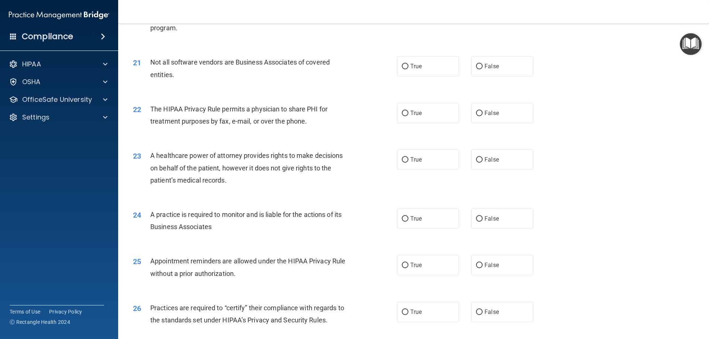
scroll to position [1125, 0]
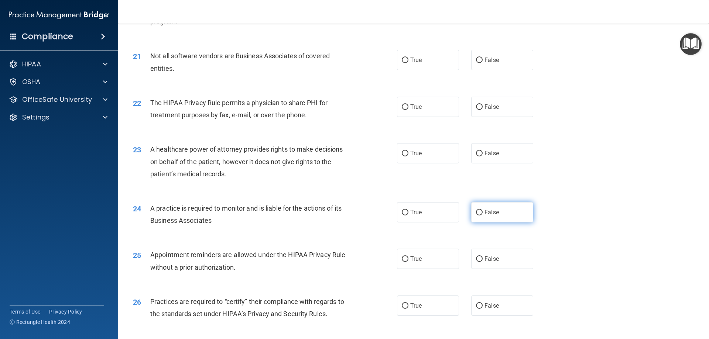
click at [491, 216] on label "False" at bounding box center [502, 212] width 62 height 20
click at [482, 216] on input "False" at bounding box center [479, 213] width 7 height 6
radio input "true"
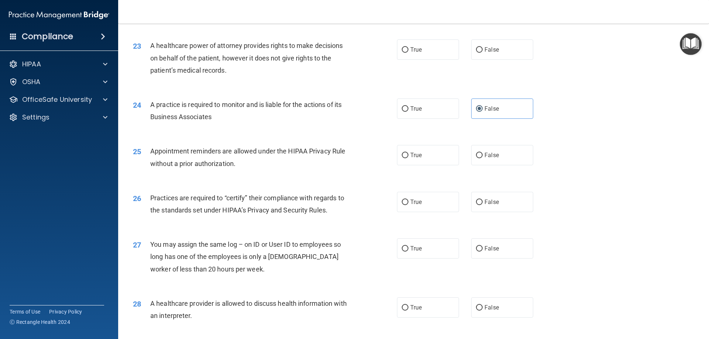
scroll to position [1255, 0]
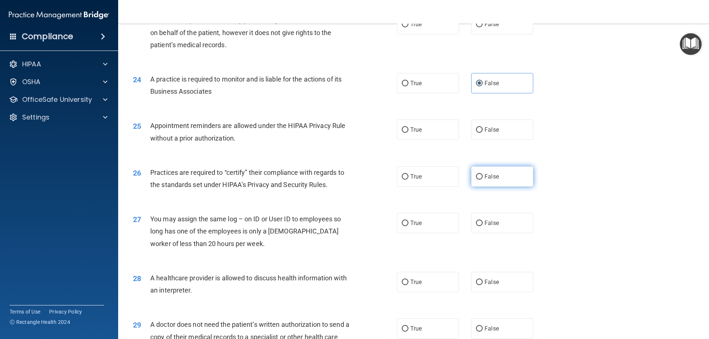
click at [484, 182] on label "False" at bounding box center [502, 176] width 62 height 20
click at [482, 180] on input "False" at bounding box center [479, 177] width 7 height 6
radio input "true"
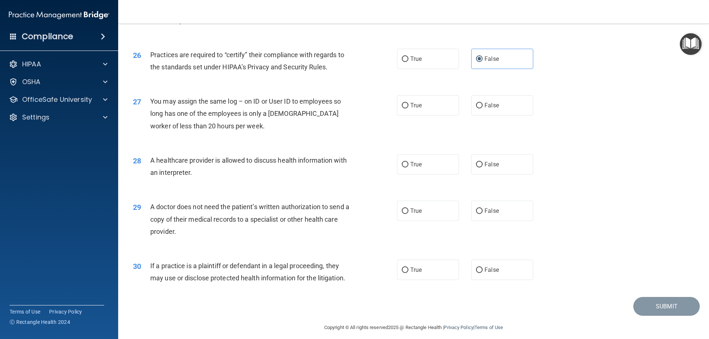
scroll to position [1379, 0]
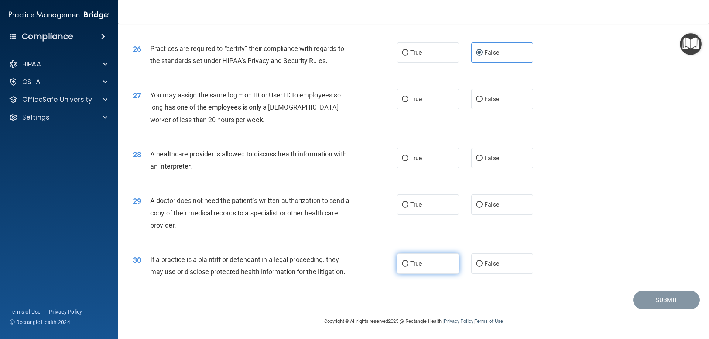
click at [421, 264] on label "True" at bounding box center [428, 264] width 62 height 20
click at [408, 264] on input "True" at bounding box center [404, 264] width 7 height 6
radio input "true"
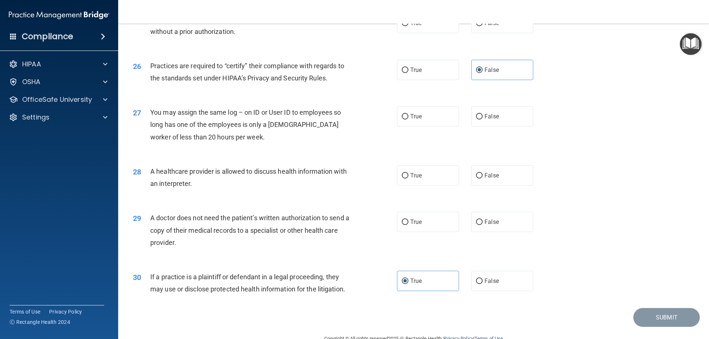
scroll to position [1360, 0]
drag, startPoint x: 411, startPoint y: 221, endPoint x: 390, endPoint y: 220, distance: 21.8
click at [412, 221] on span "True" at bounding box center [415, 223] width 11 height 7
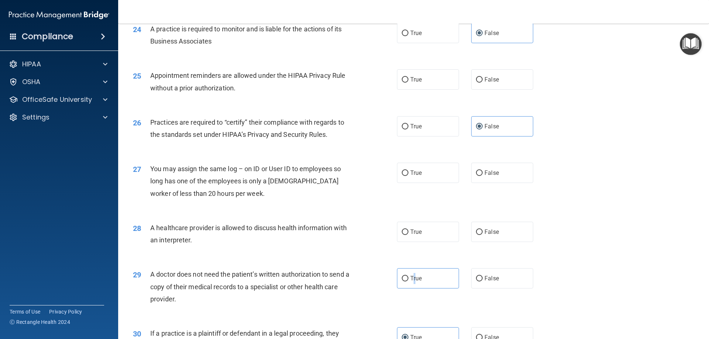
scroll to position [1286, 0]
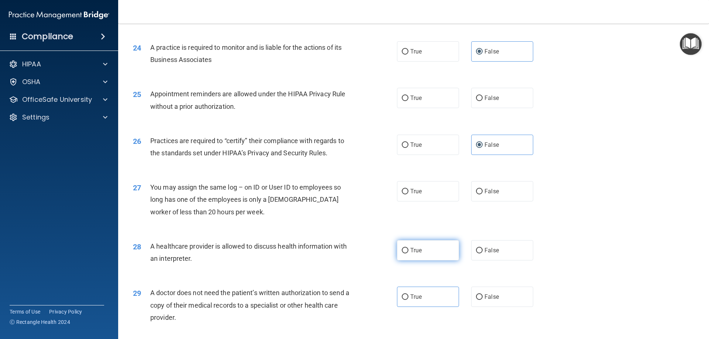
click at [412, 251] on span "True" at bounding box center [415, 250] width 11 height 7
click at [408, 251] on input "True" at bounding box center [404, 251] width 7 height 6
radio input "true"
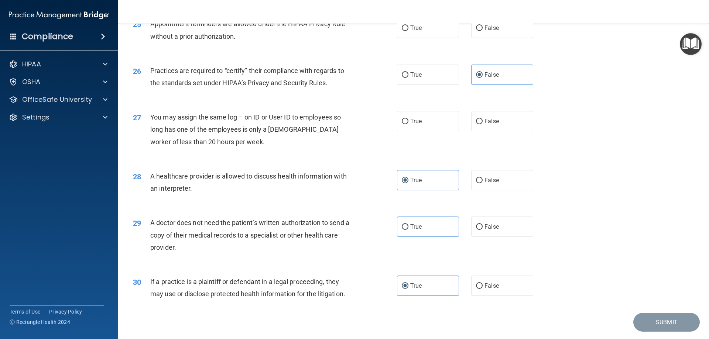
scroll to position [1379, 0]
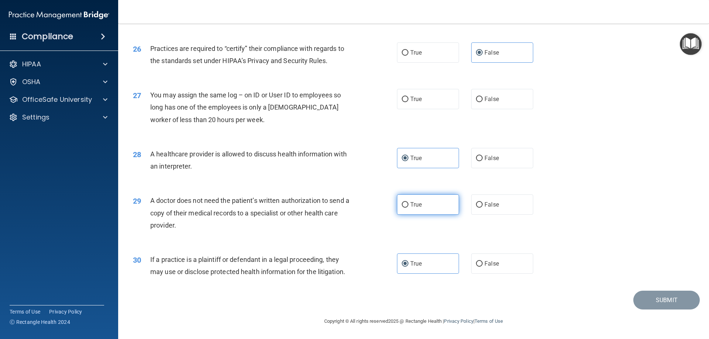
click at [405, 204] on input "True" at bounding box center [404, 205] width 7 height 6
radio input "true"
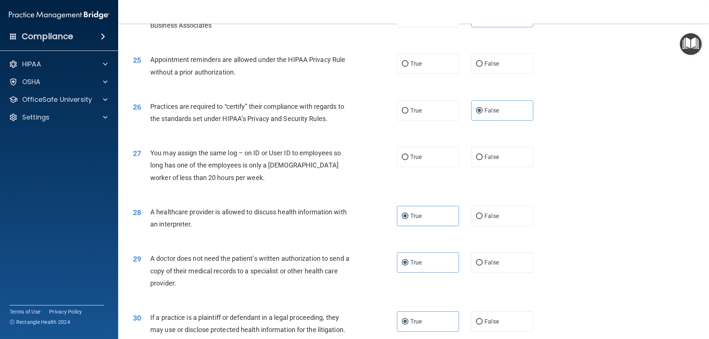
scroll to position [1314, 0]
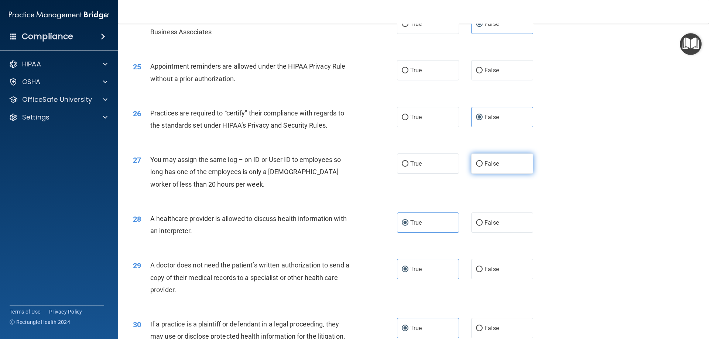
click at [484, 161] on span "False" at bounding box center [491, 163] width 14 height 7
click at [482, 161] on input "False" at bounding box center [479, 164] width 7 height 6
radio input "true"
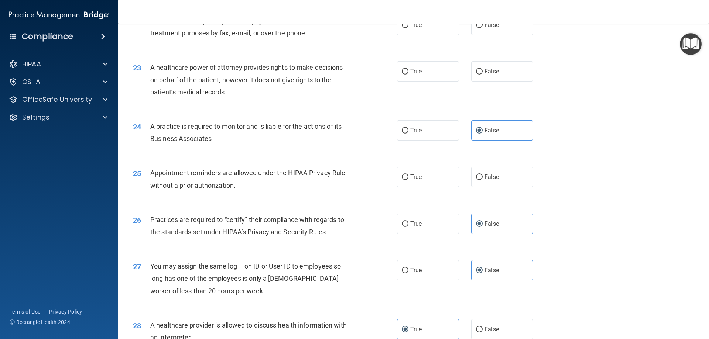
scroll to position [1203, 0]
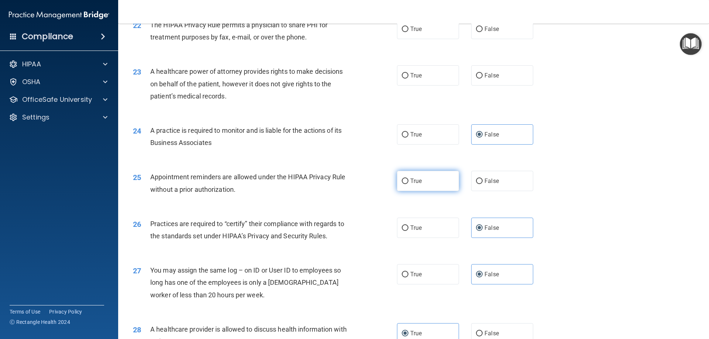
click at [410, 182] on span "True" at bounding box center [415, 180] width 11 height 7
click at [408, 182] on input "True" at bounding box center [404, 182] width 7 height 6
radio input "true"
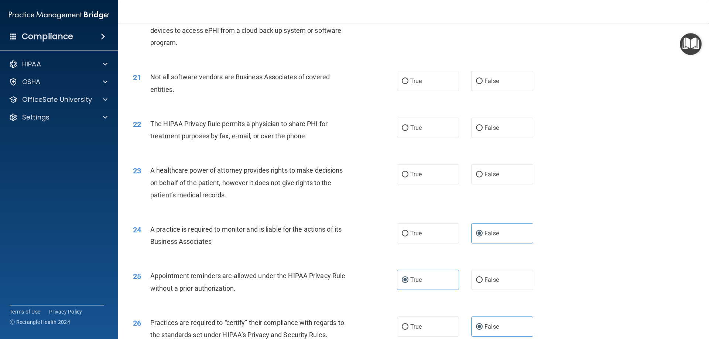
scroll to position [1102, 0]
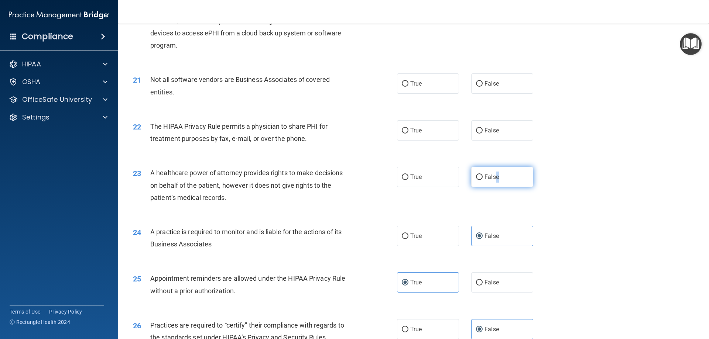
click at [494, 176] on span "False" at bounding box center [491, 176] width 14 height 7
click at [476, 176] on input "False" at bounding box center [479, 178] width 7 height 6
radio input "true"
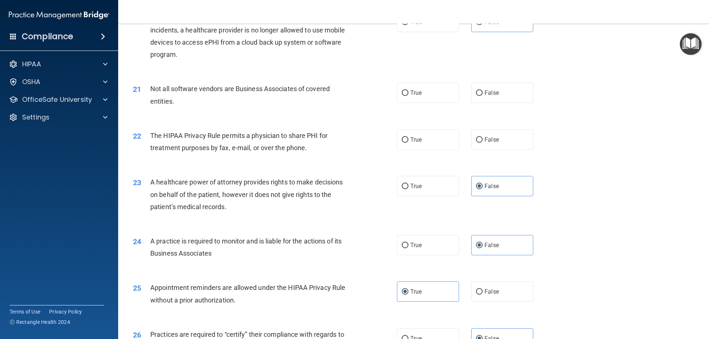
click at [372, 167] on div "23 A healthcare power of attorney provides rights to make decisions on behalf o…" at bounding box center [413, 196] width 572 height 59
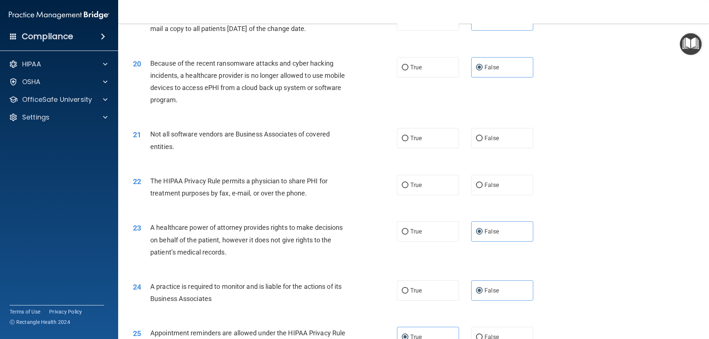
scroll to position [1047, 0]
click at [431, 183] on label "True" at bounding box center [428, 186] width 62 height 20
click at [408, 183] on input "True" at bounding box center [404, 186] width 7 height 6
radio input "true"
click at [348, 153] on div "Not all software vendors are Business Associates of covered entities." at bounding box center [253, 141] width 206 height 24
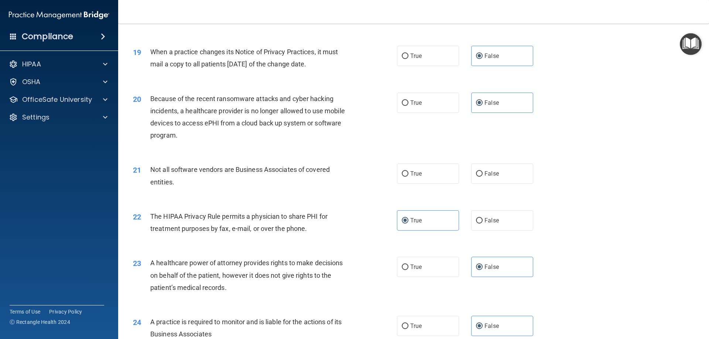
scroll to position [1010, 0]
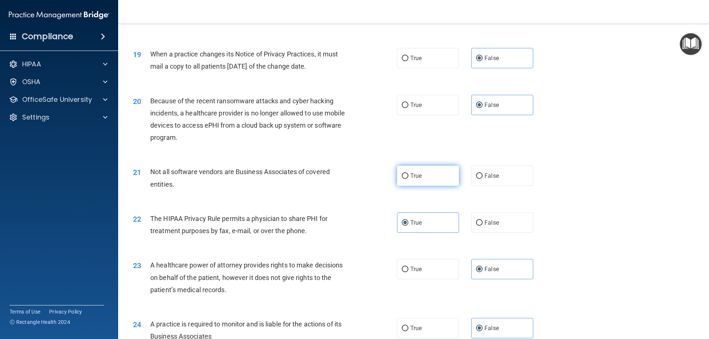
click at [430, 177] on label "True" at bounding box center [428, 176] width 62 height 20
click at [408, 177] on input "True" at bounding box center [404, 176] width 7 height 6
radio input "true"
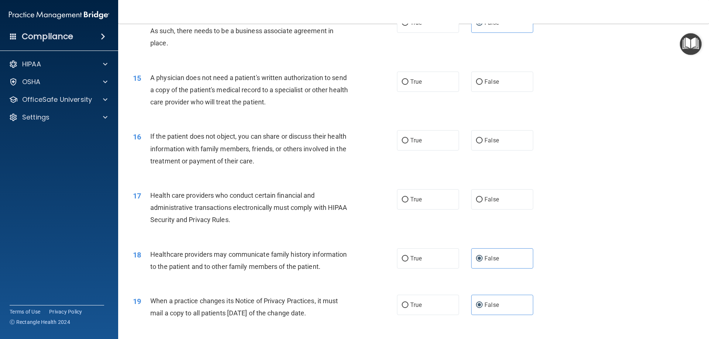
scroll to position [751, 0]
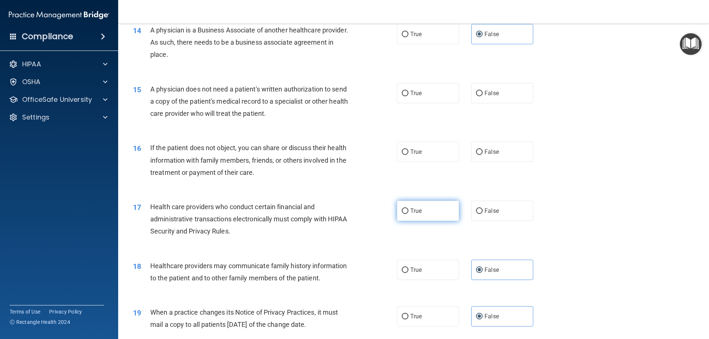
click at [420, 218] on label "True" at bounding box center [428, 211] width 62 height 20
click at [408, 214] on input "True" at bounding box center [404, 211] width 7 height 6
radio input "true"
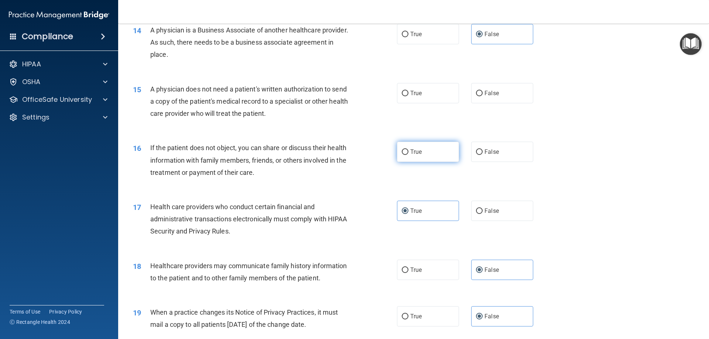
click at [413, 151] on span "True" at bounding box center [415, 151] width 11 height 7
click at [408, 151] on input "True" at bounding box center [404, 152] width 7 height 6
radio input "true"
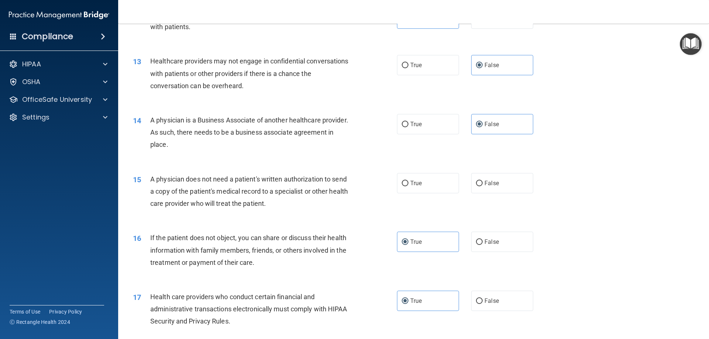
scroll to position [659, 0]
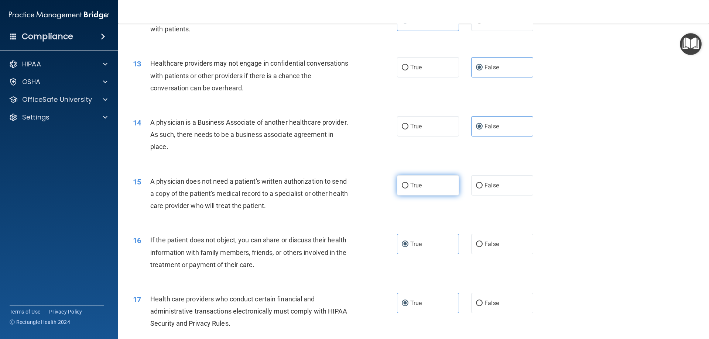
click at [410, 187] on span "True" at bounding box center [415, 185] width 11 height 7
click at [408, 187] on input "True" at bounding box center [404, 186] width 7 height 6
radio input "true"
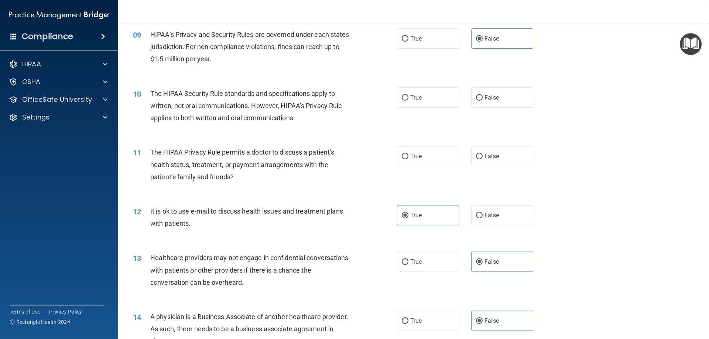
scroll to position [447, 0]
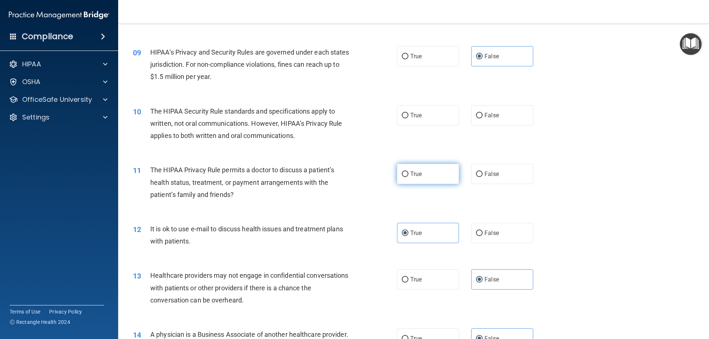
click at [397, 175] on label "True" at bounding box center [428, 174] width 62 height 20
click at [401, 175] on input "True" at bounding box center [404, 175] width 7 height 6
radio input "true"
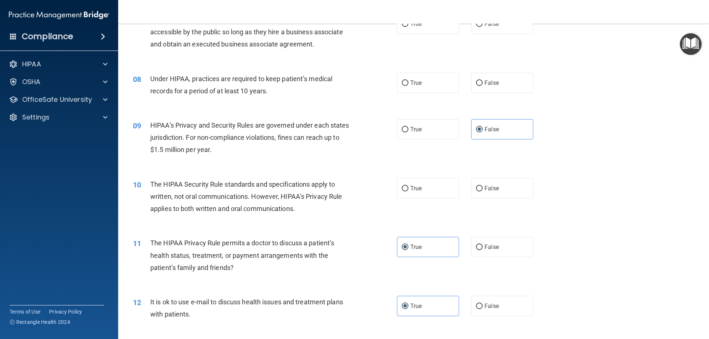
scroll to position [373, 0]
click at [472, 188] on label "False" at bounding box center [502, 189] width 62 height 20
click at [476, 187] on input "False" at bounding box center [479, 190] width 7 height 6
radio input "true"
click at [434, 185] on label "True" at bounding box center [428, 189] width 62 height 20
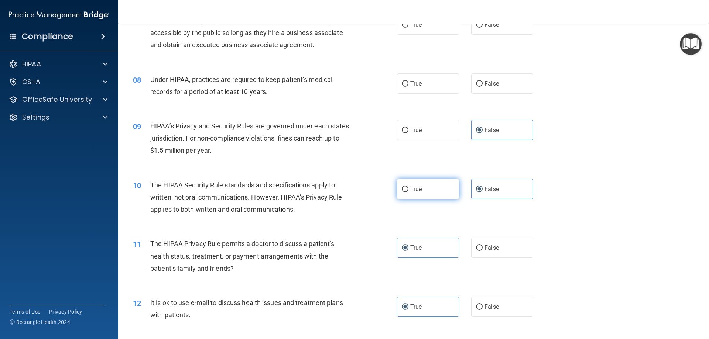
click at [408, 187] on input "True" at bounding box center [404, 190] width 7 height 6
radio input "true"
radio input "false"
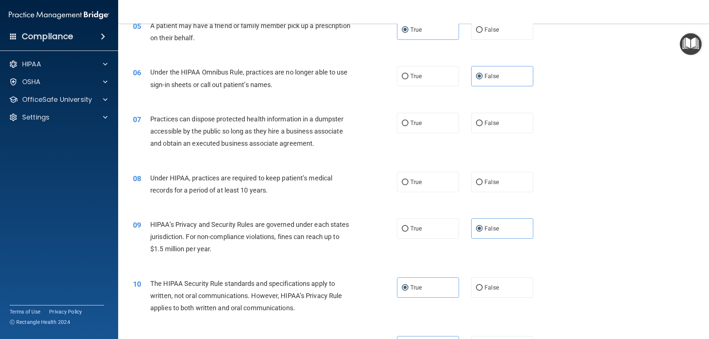
scroll to position [272, 0]
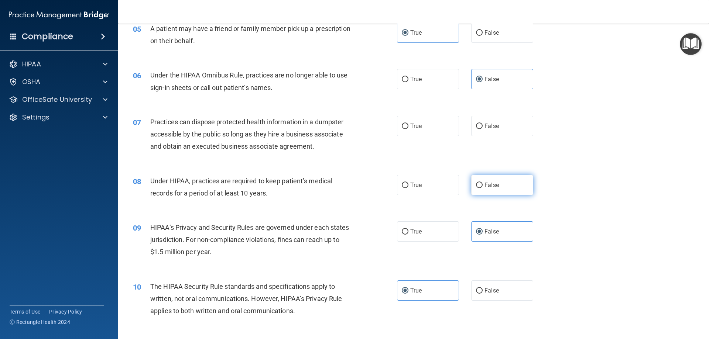
click at [476, 186] on input "False" at bounding box center [479, 186] width 7 height 6
radio input "true"
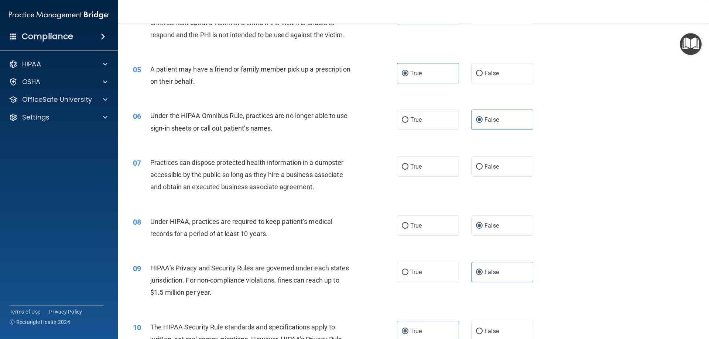
scroll to position [225, 0]
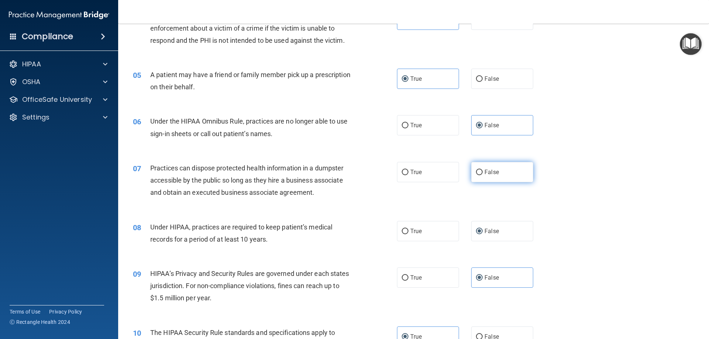
click at [487, 171] on span "False" at bounding box center [491, 172] width 14 height 7
click at [482, 171] on input "False" at bounding box center [479, 173] width 7 height 6
radio input "true"
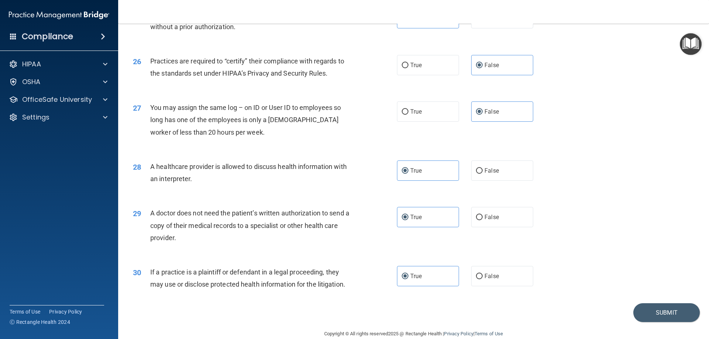
scroll to position [1379, 0]
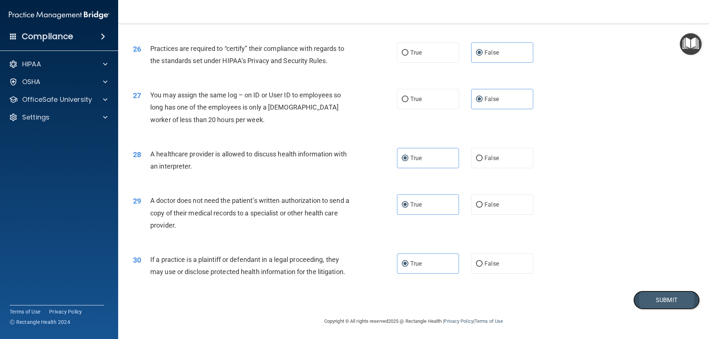
click at [645, 302] on button "Submit" at bounding box center [666, 300] width 66 height 19
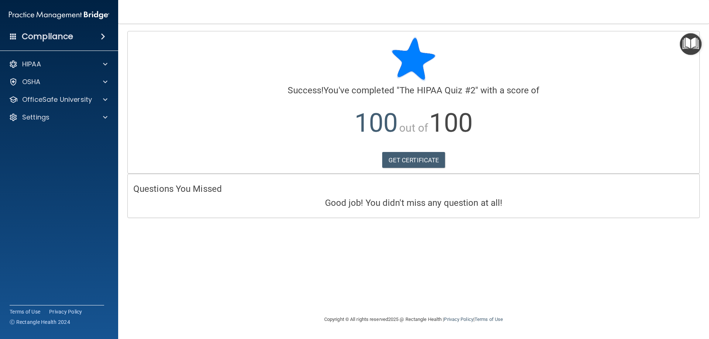
click at [425, 203] on h4 "Good job! You didn't miss any question at all!" at bounding box center [413, 203] width 560 height 10
click at [87, 96] on p "OfficeSafe University" at bounding box center [57, 99] width 70 height 9
click at [61, 121] on p "HIPAA Training" at bounding box center [35, 117] width 61 height 7
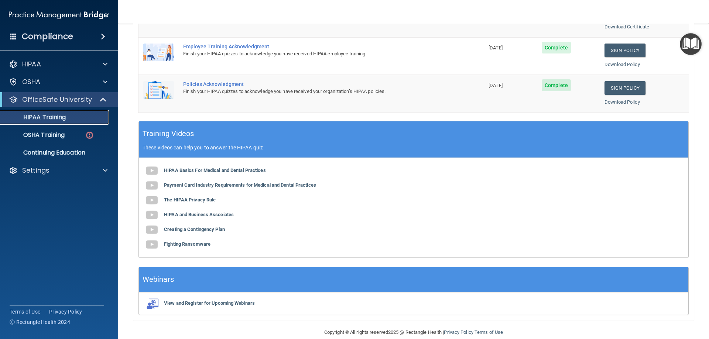
scroll to position [217, 0]
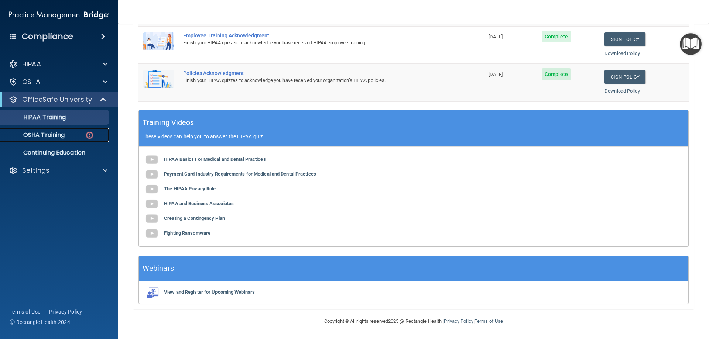
click at [85, 137] on img at bounding box center [89, 135] width 9 height 9
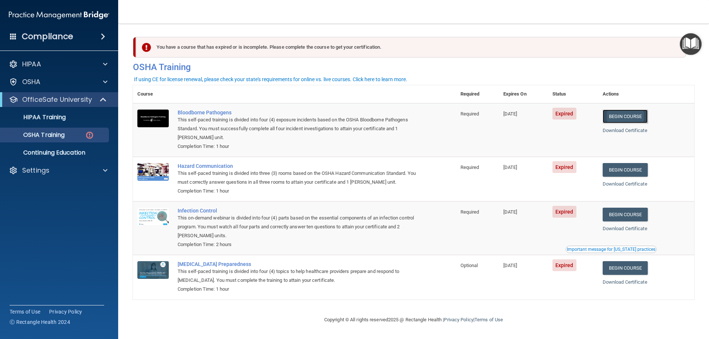
click at [614, 116] on link "Begin Course" at bounding box center [624, 117] width 45 height 14
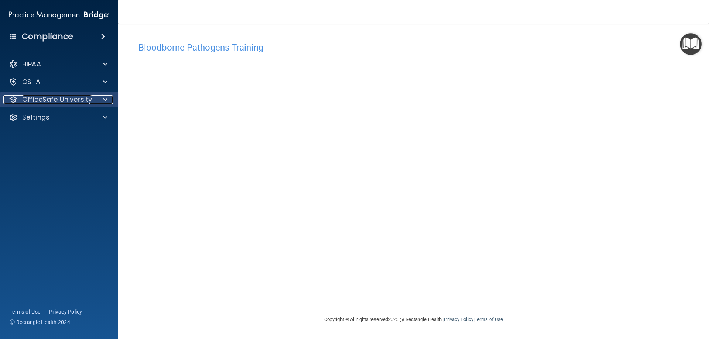
click at [109, 102] on div at bounding box center [104, 99] width 18 height 9
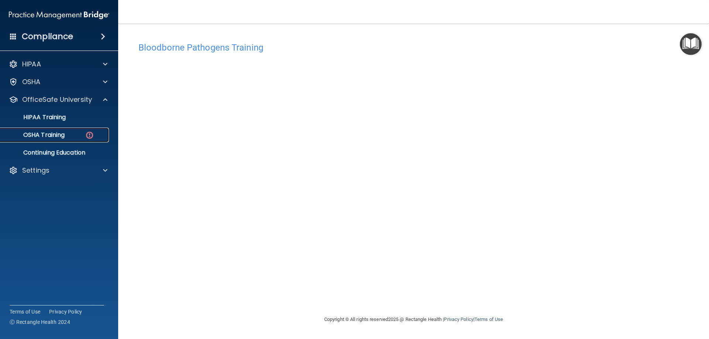
click at [83, 140] on link "OSHA Training" at bounding box center [51, 135] width 116 height 15
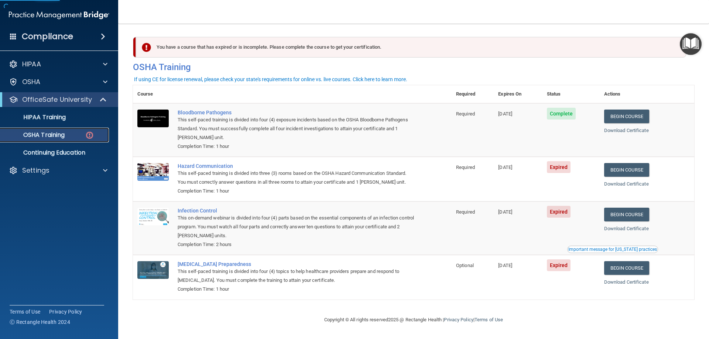
scroll to position [0, 0]
click at [621, 173] on link "Begin Course" at bounding box center [626, 170] width 45 height 14
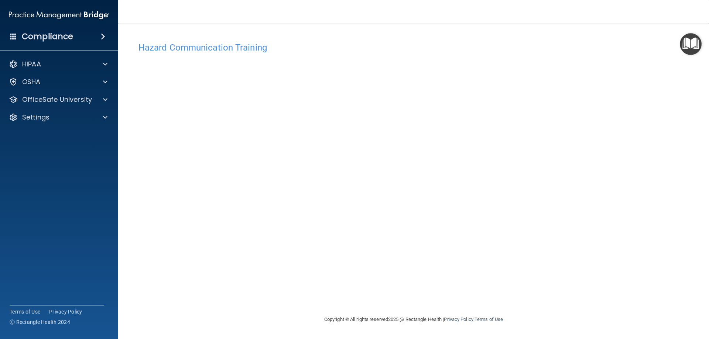
click at [615, 114] on div "Hazard Communication Training This course doesn’t expire until [DATE]. Are you …" at bounding box center [413, 176] width 561 height 277
click at [89, 104] on div "OfficeSafe University" at bounding box center [59, 99] width 118 height 15
click at [108, 100] on div at bounding box center [104, 99] width 18 height 9
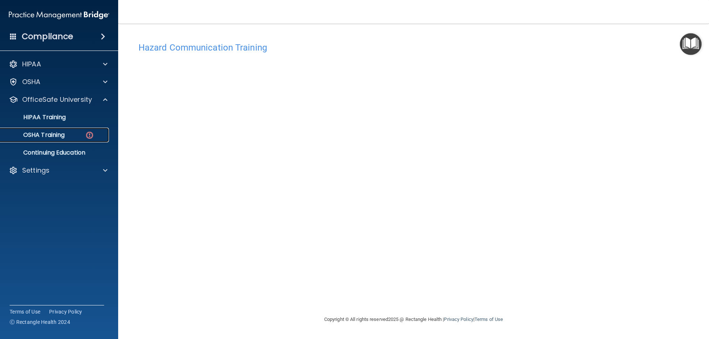
click at [83, 137] on div "OSHA Training" at bounding box center [55, 134] width 101 height 7
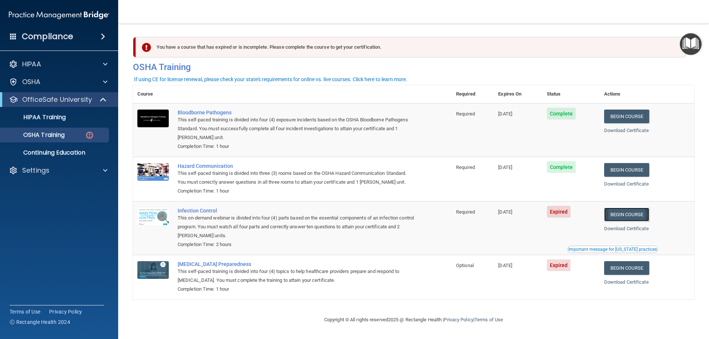
click at [632, 213] on link "Begin Course" at bounding box center [626, 215] width 45 height 14
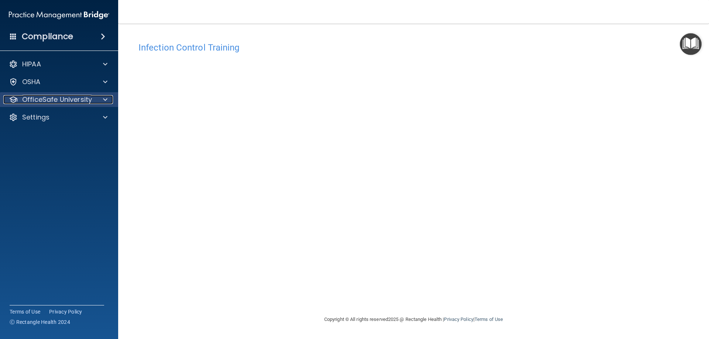
click at [101, 96] on div at bounding box center [104, 99] width 18 height 9
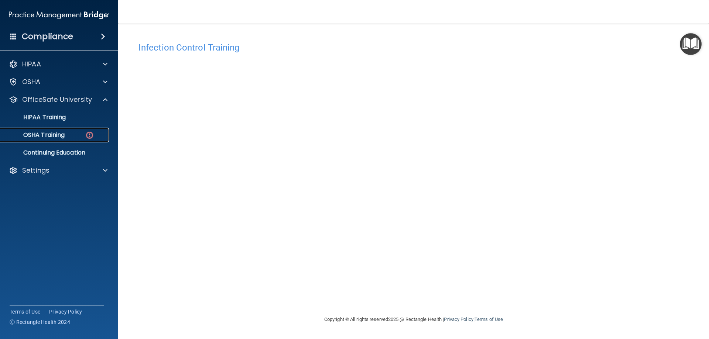
click at [83, 133] on div "OSHA Training" at bounding box center [55, 134] width 101 height 7
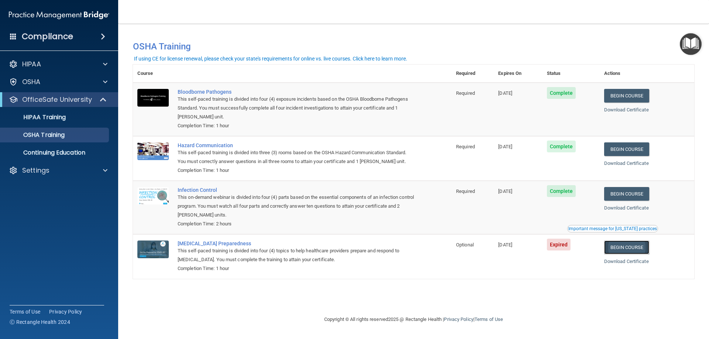
click at [629, 251] on link "Begin Course" at bounding box center [626, 248] width 45 height 14
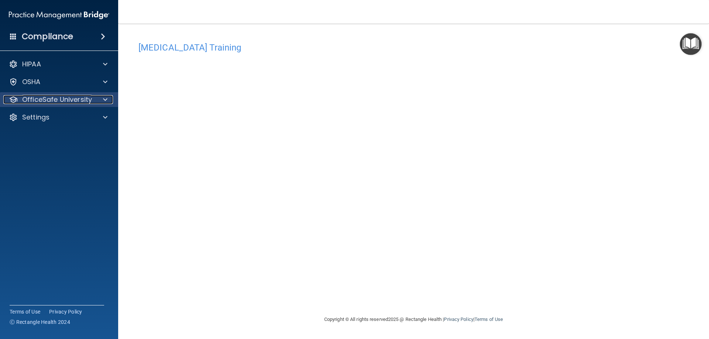
click at [51, 99] on p "OfficeSafe University" at bounding box center [57, 99] width 70 height 9
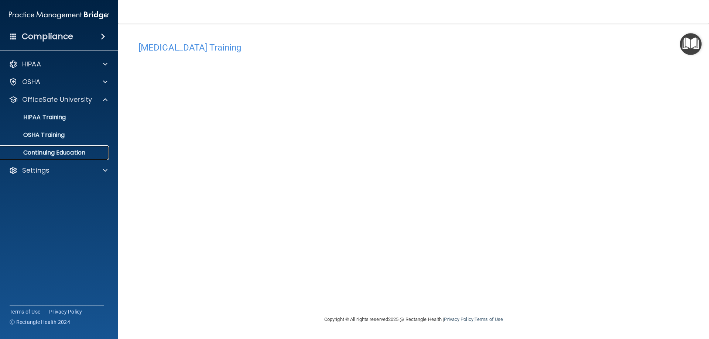
click at [61, 155] on p "Continuing Education" at bounding box center [55, 152] width 101 height 7
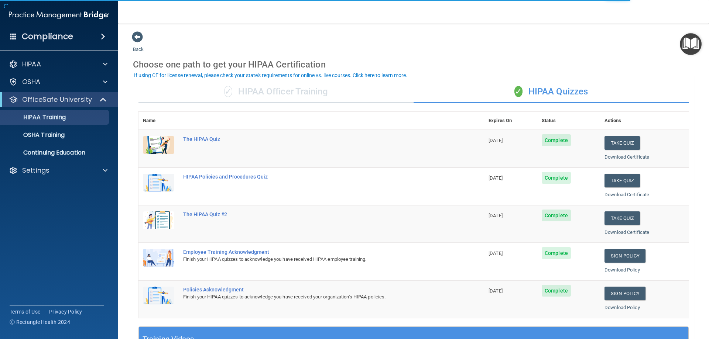
click at [308, 95] on div "✓ HIPAA Officer Training" at bounding box center [275, 92] width 275 height 22
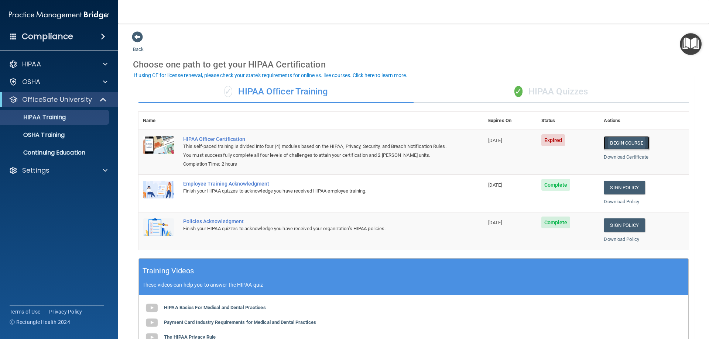
click at [626, 141] on link "Begin Course" at bounding box center [625, 143] width 45 height 14
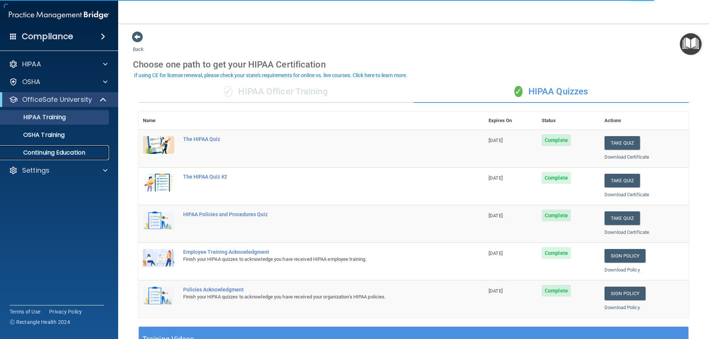
click at [55, 153] on p "Continuing Education" at bounding box center [55, 152] width 101 height 7
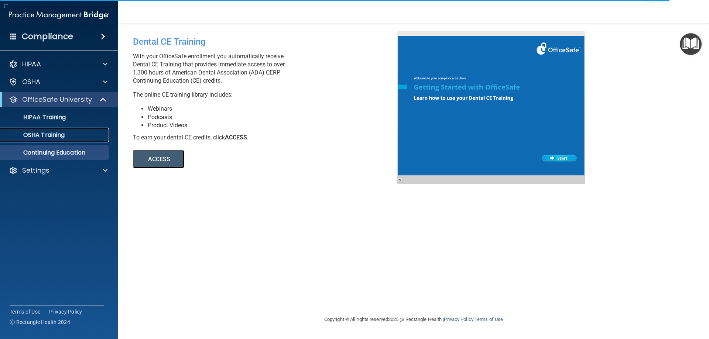
click at [38, 133] on p "OSHA Training" at bounding box center [35, 134] width 60 height 7
click at [40, 117] on p "HIPAA Training" at bounding box center [35, 117] width 61 height 7
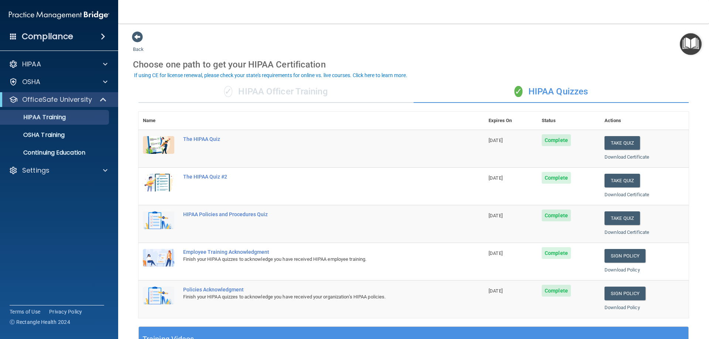
click at [260, 91] on div "✓ HIPAA Officer Training" at bounding box center [275, 92] width 275 height 22
